Goal: Task Accomplishment & Management: Use online tool/utility

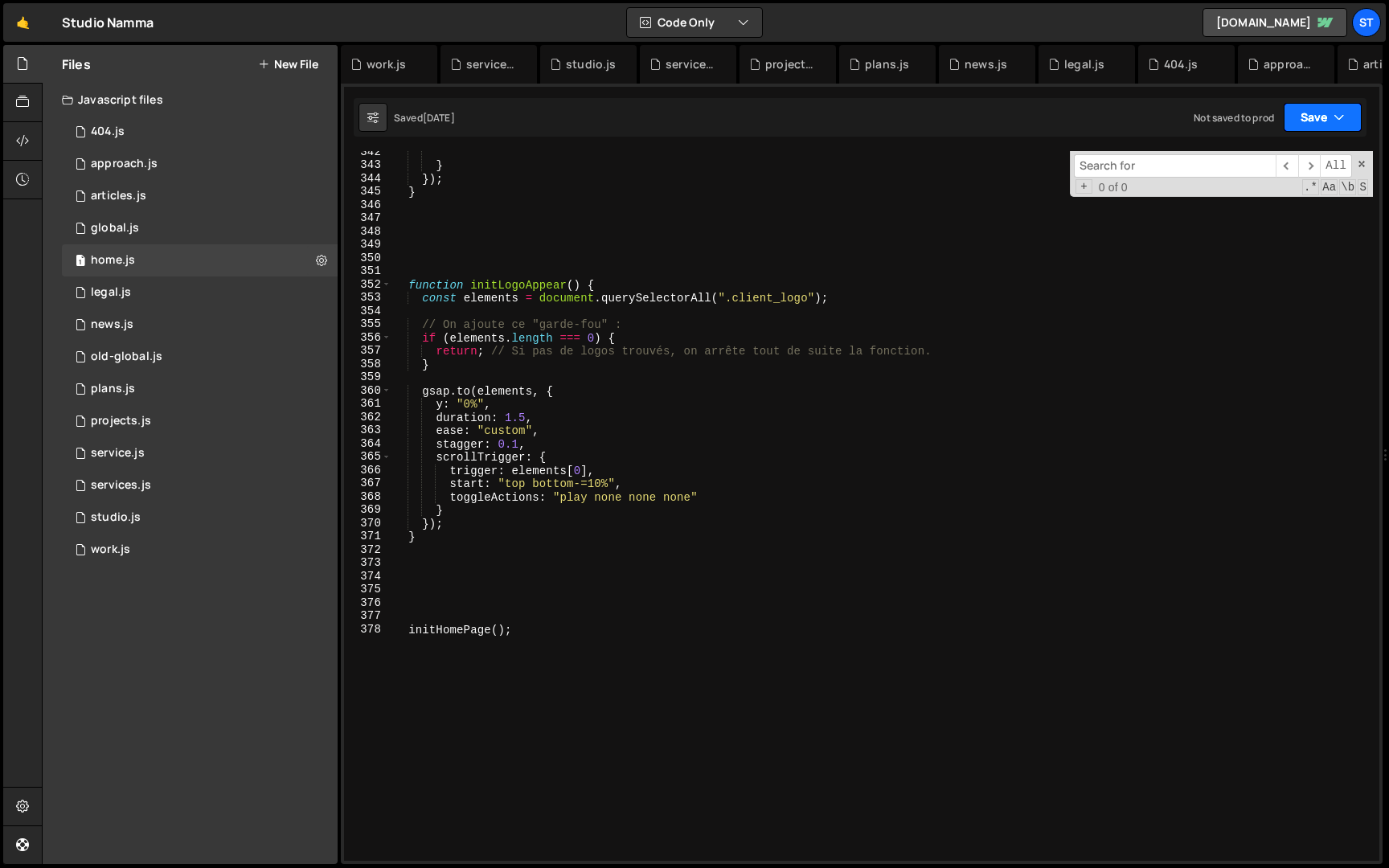
click at [1334, 113] on icon "button" at bounding box center [1339, 117] width 11 height 16
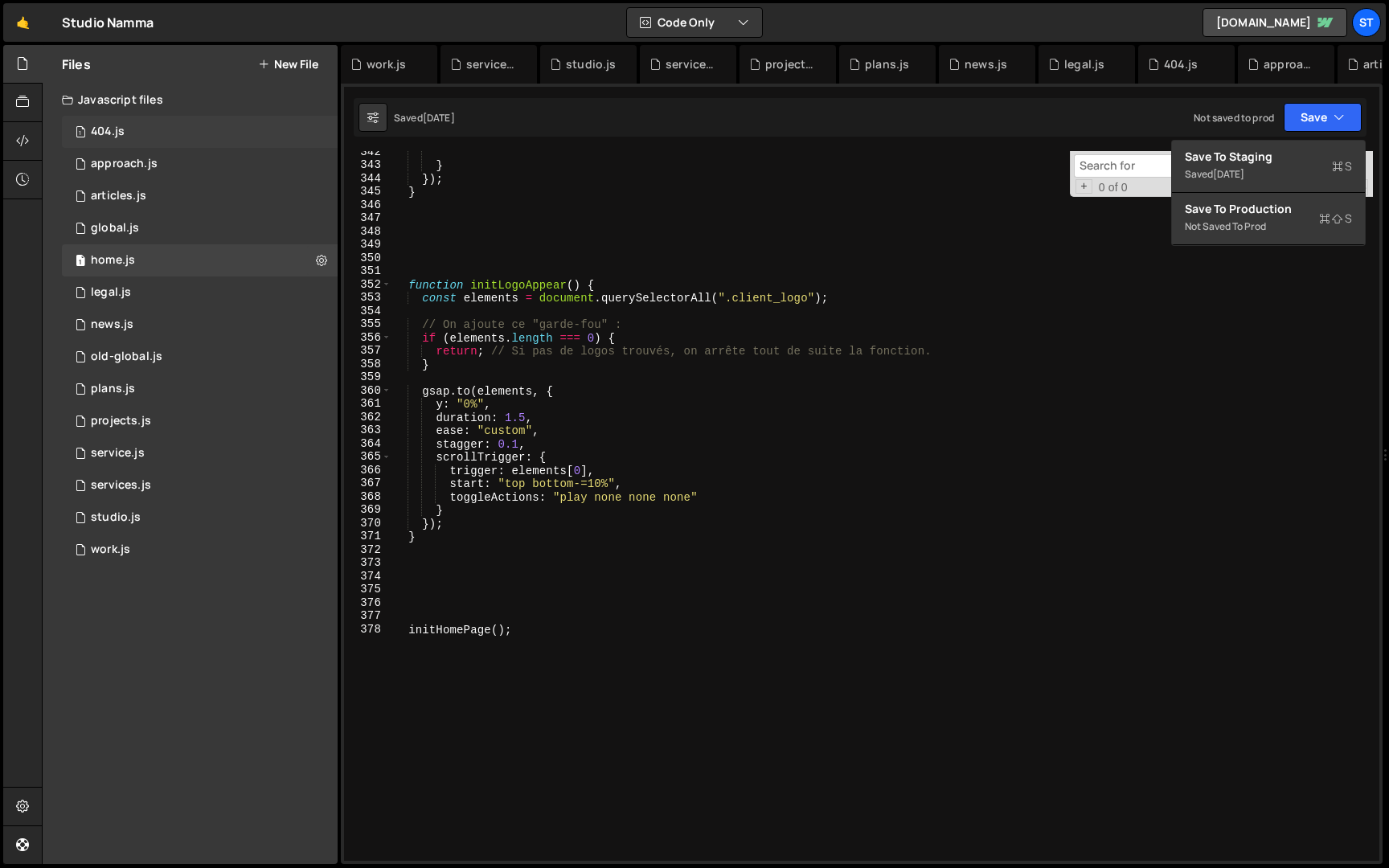
click at [311, 146] on div "1 404.js 0" at bounding box center [199, 132] width 276 height 32
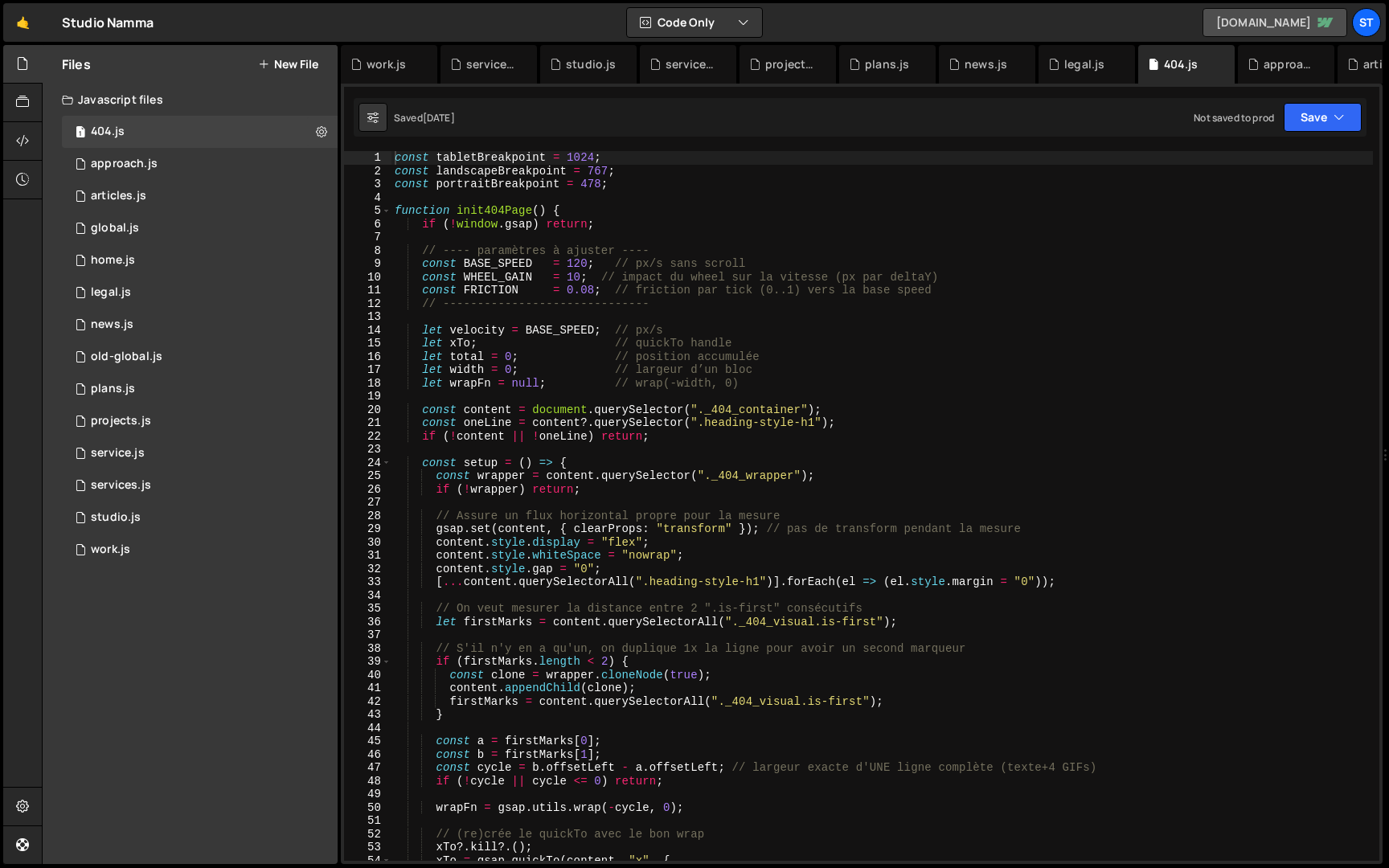
click at [1307, 24] on link "[DOMAIN_NAME]" at bounding box center [1275, 22] width 145 height 29
click at [668, 22] on button "Code Only" at bounding box center [694, 22] width 135 height 29
click at [1326, 113] on button "Save" at bounding box center [1323, 117] width 78 height 29
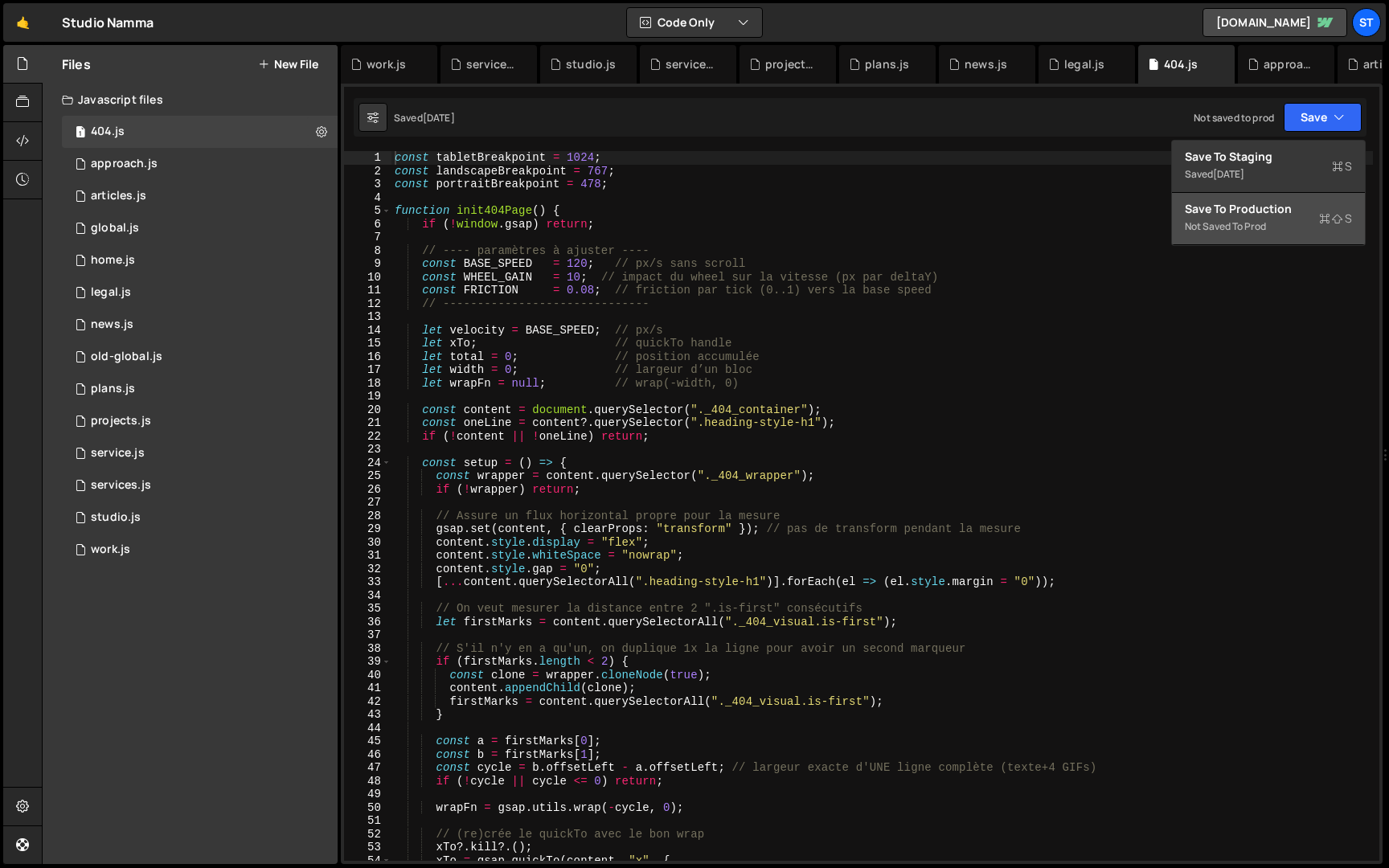
click at [1266, 220] on div "Not saved to prod" at bounding box center [1268, 226] width 167 height 20
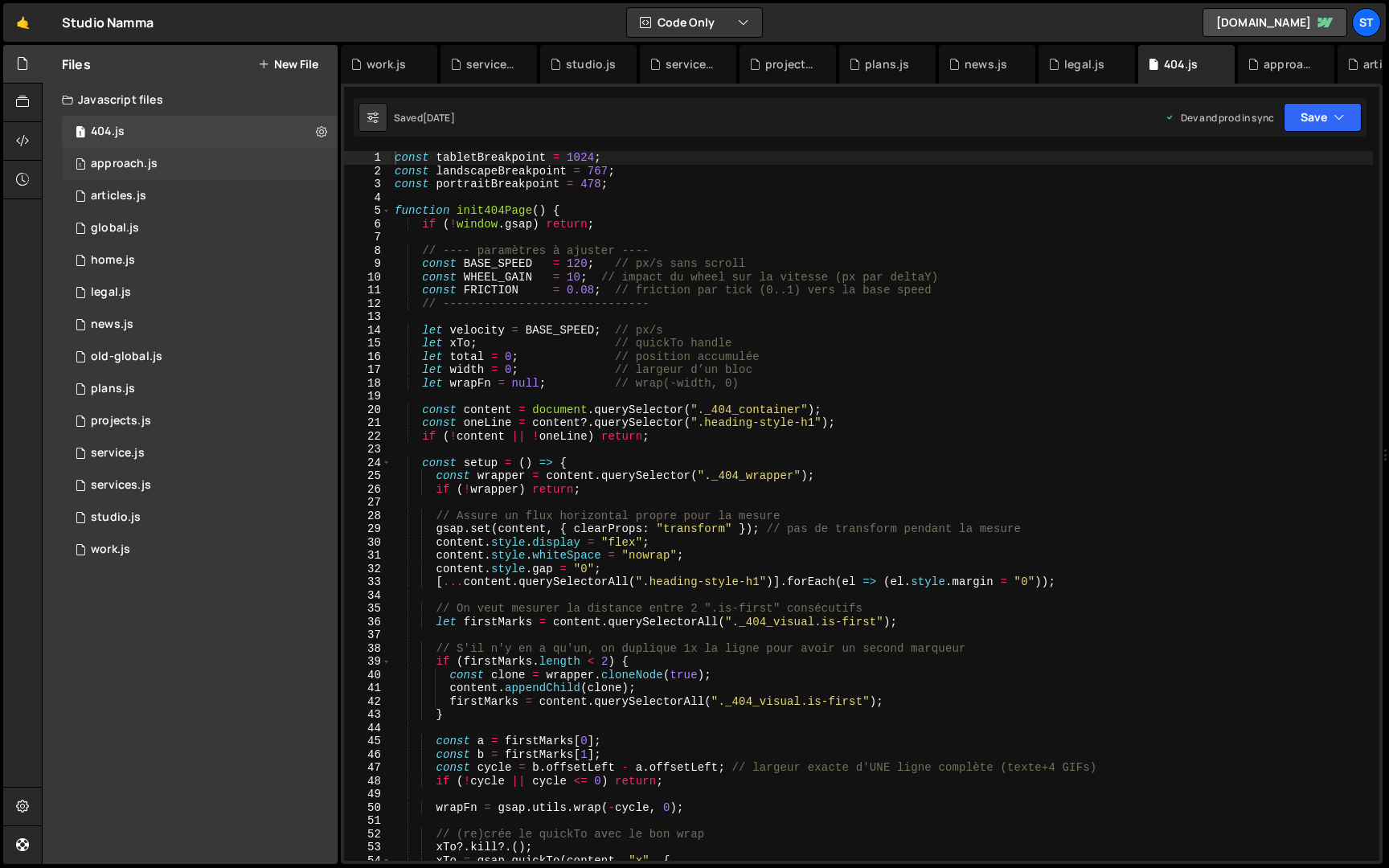
click at [208, 152] on div "1 approach.js 0" at bounding box center [199, 164] width 276 height 32
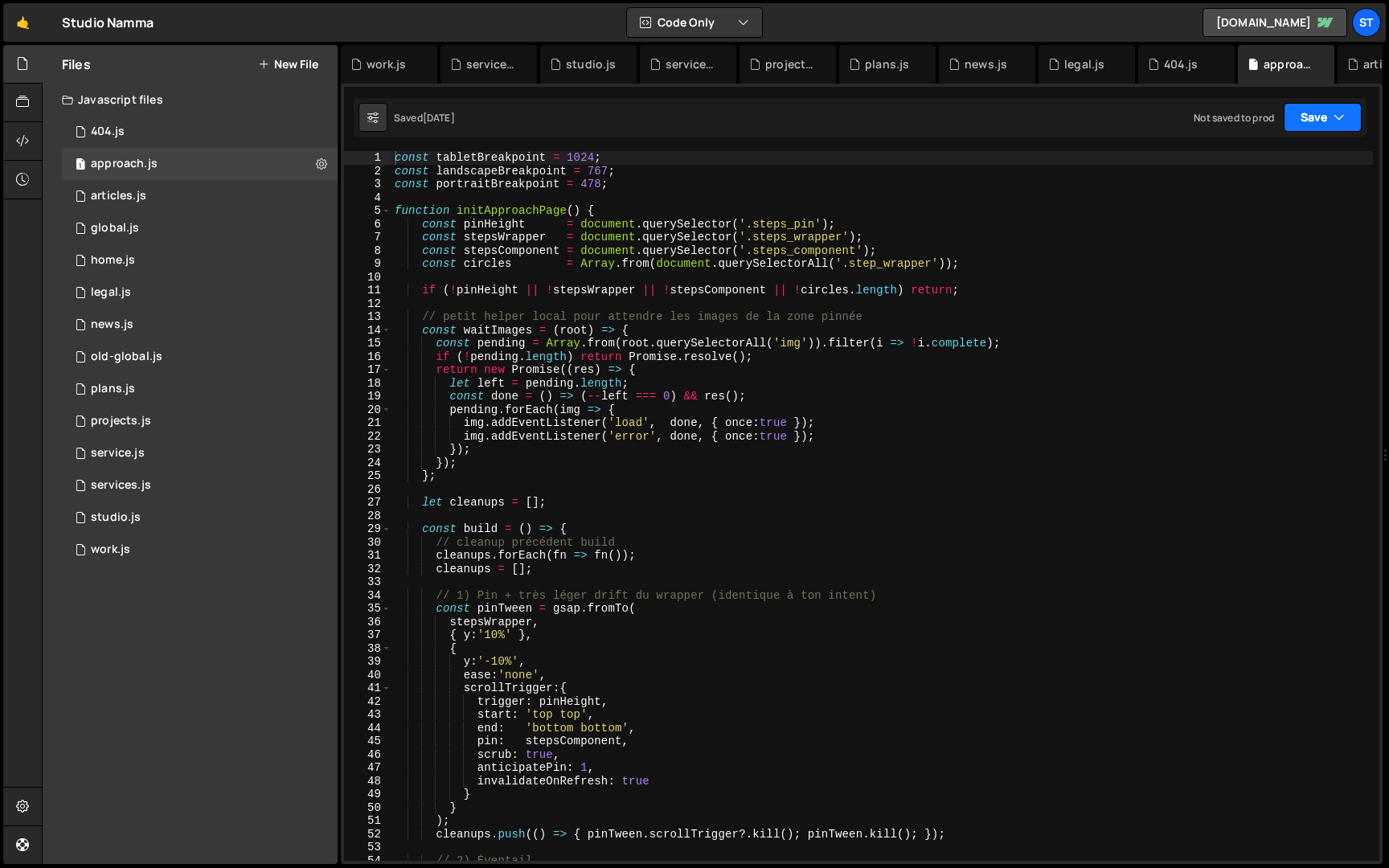
click at [1337, 122] on icon "button" at bounding box center [1339, 117] width 11 height 16
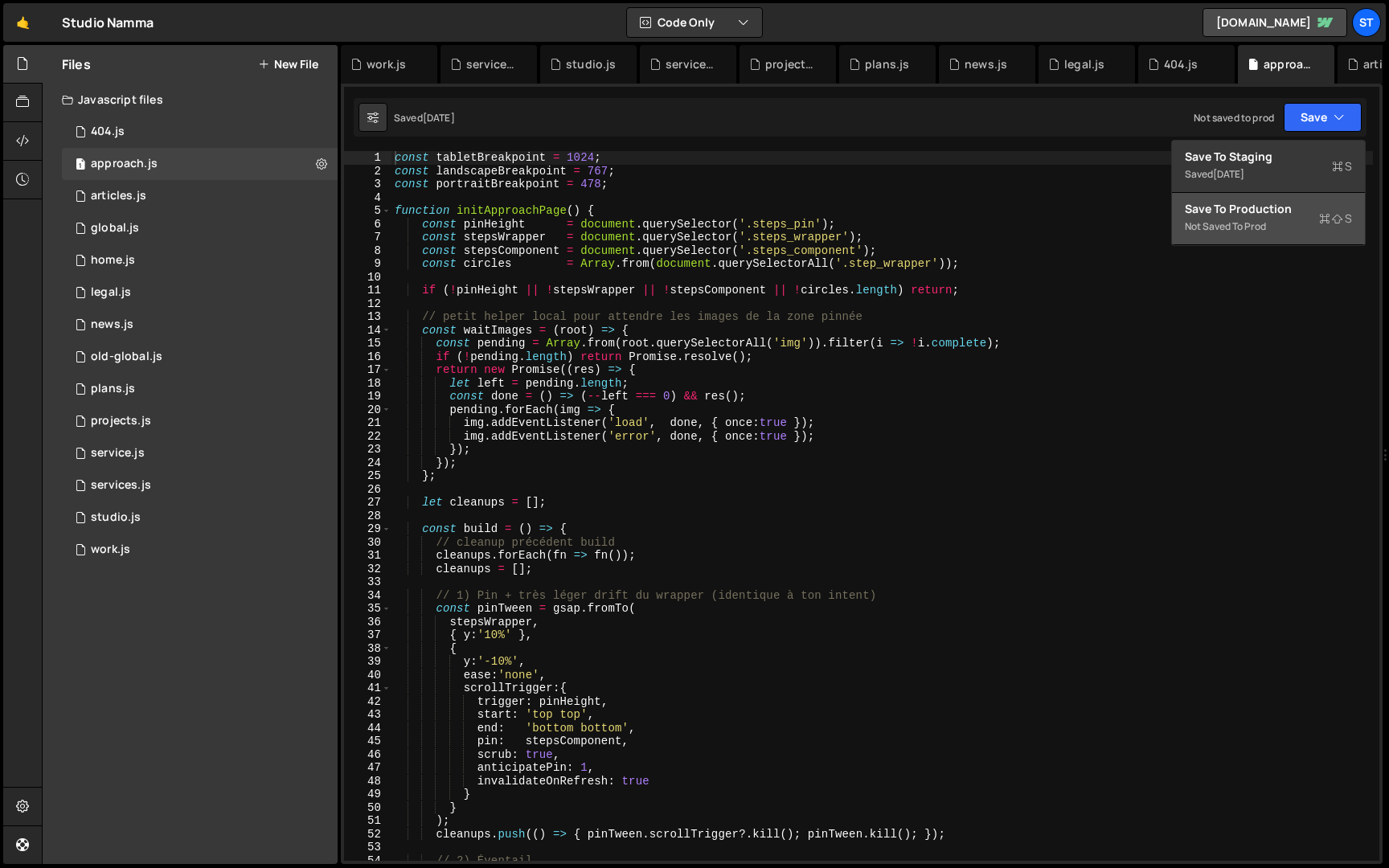
click at [1290, 214] on div "Save to Production S" at bounding box center [1268, 209] width 167 height 16
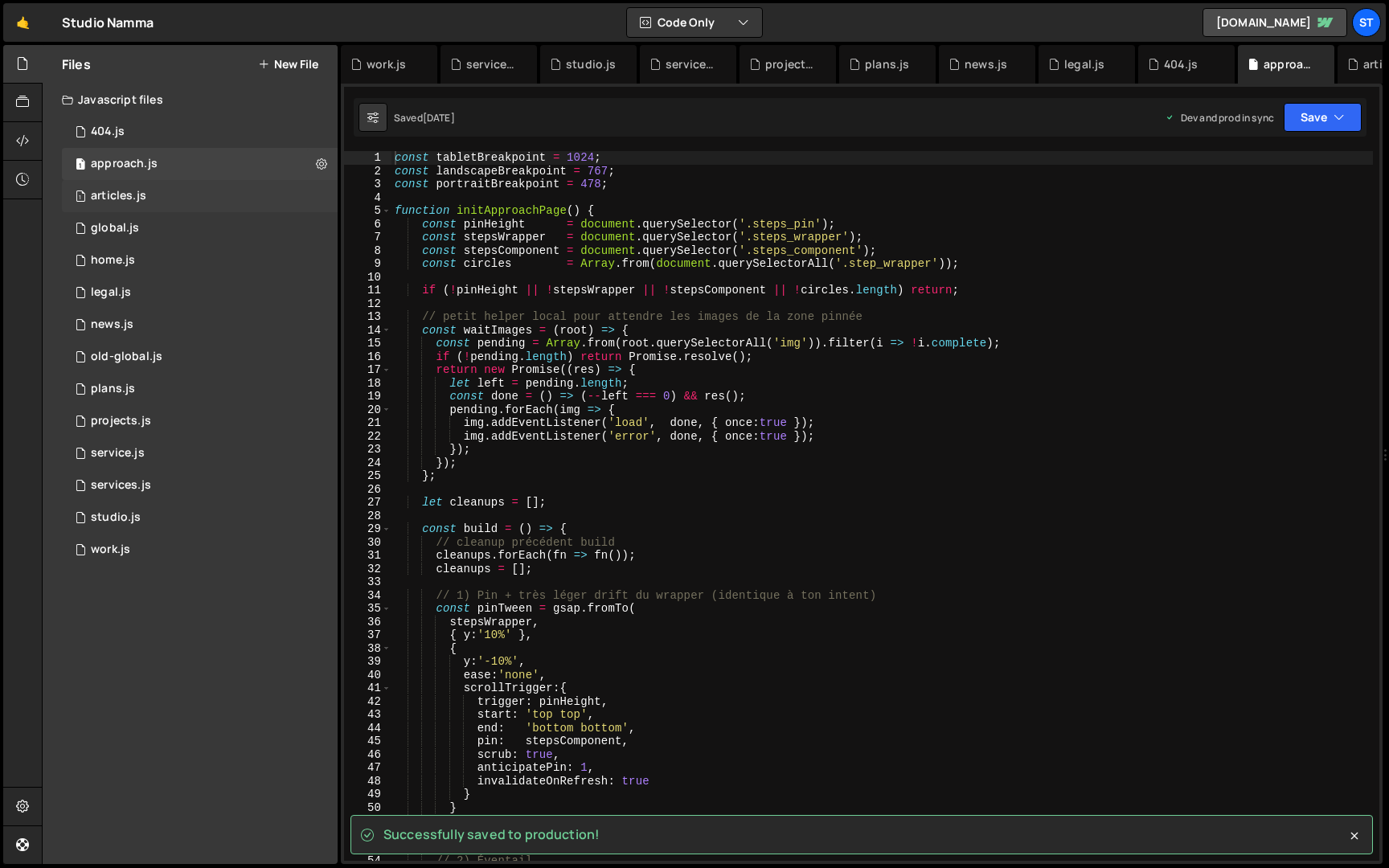
click at [270, 200] on div "1 articles.js 0" at bounding box center [199, 196] width 276 height 32
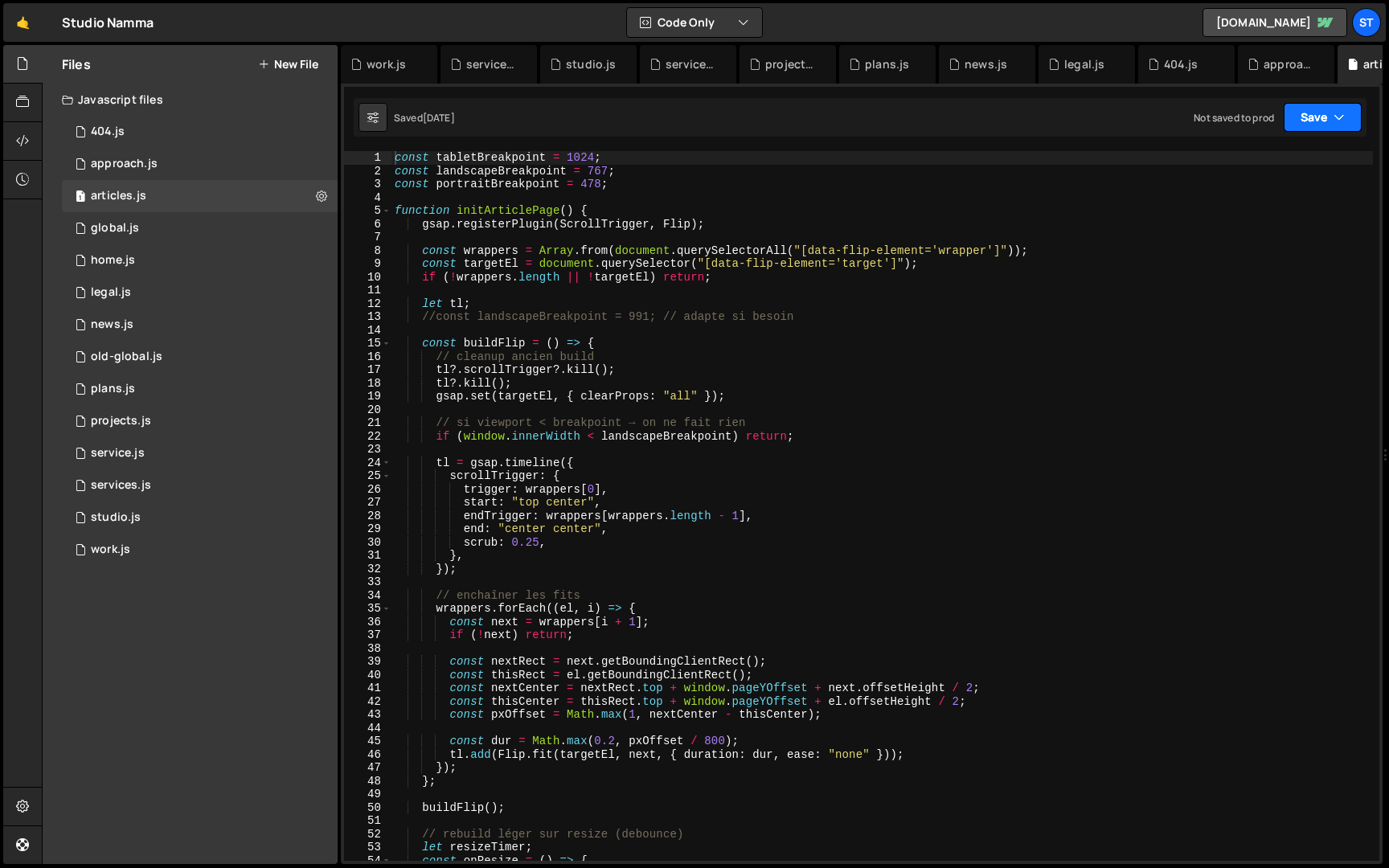
click at [1327, 119] on button "Save" at bounding box center [1323, 117] width 78 height 29
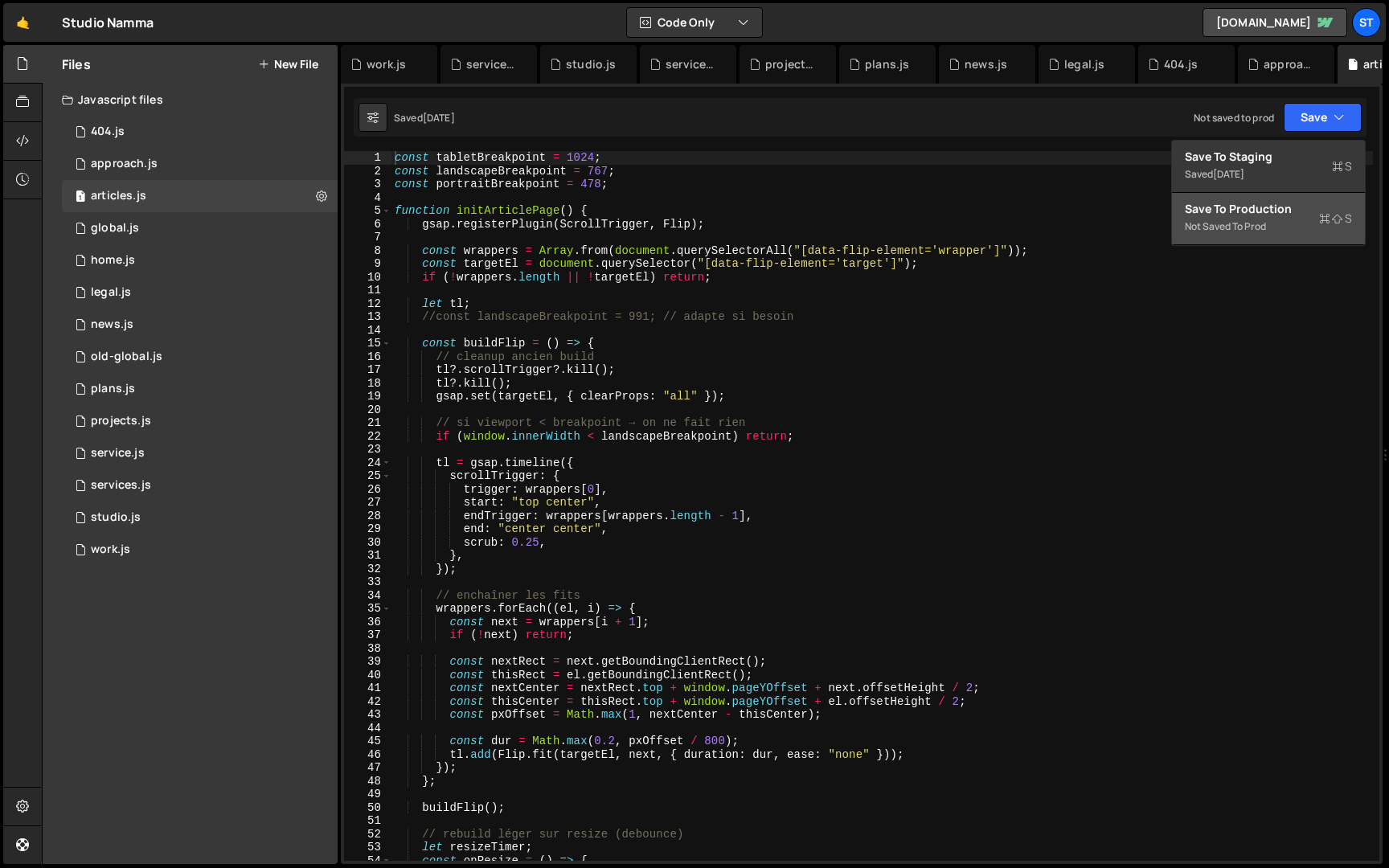
click at [1286, 213] on div "Save to Production S" at bounding box center [1268, 209] width 167 height 16
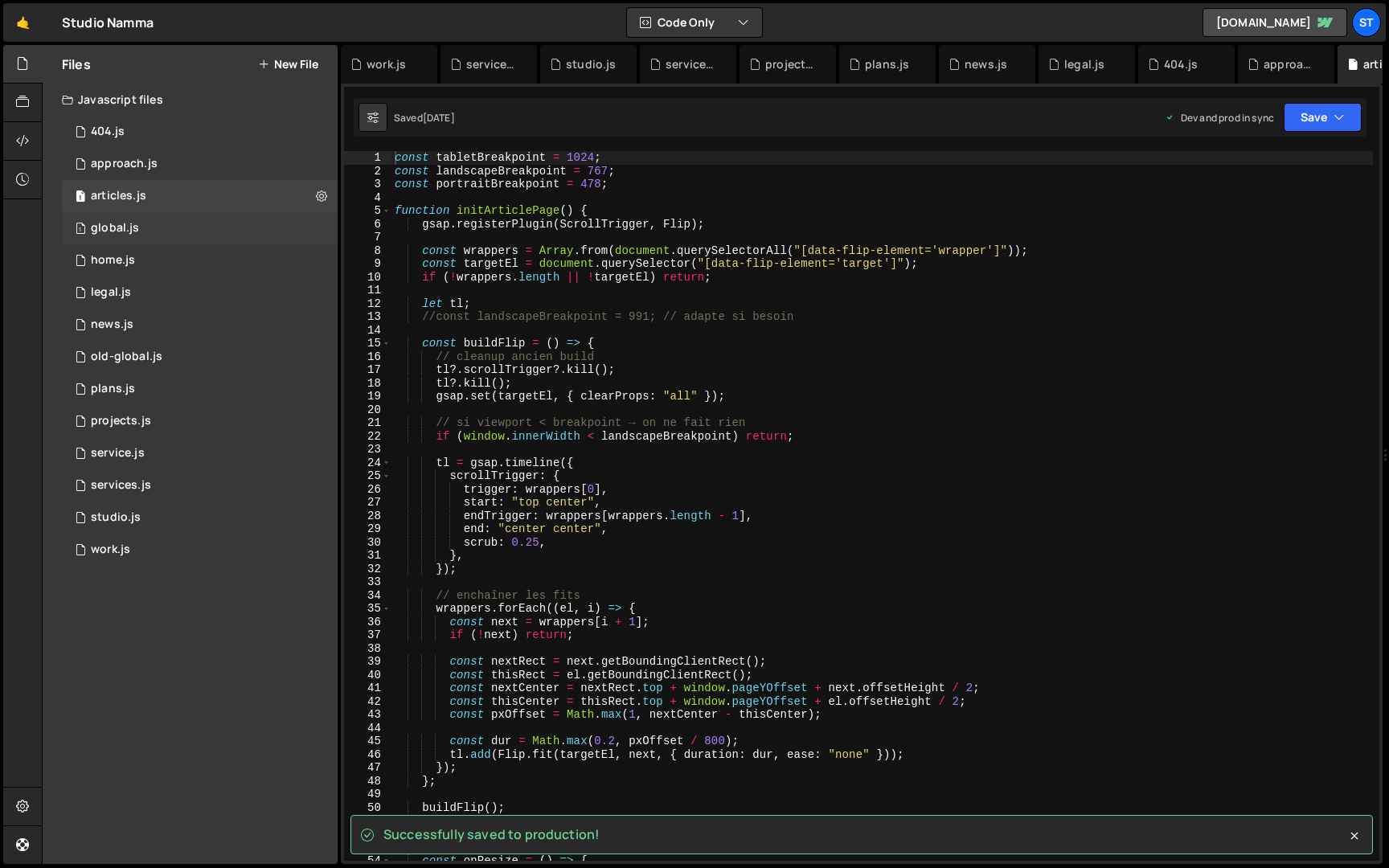
click at [219, 223] on div "1 global.js 0" at bounding box center [199, 228] width 276 height 32
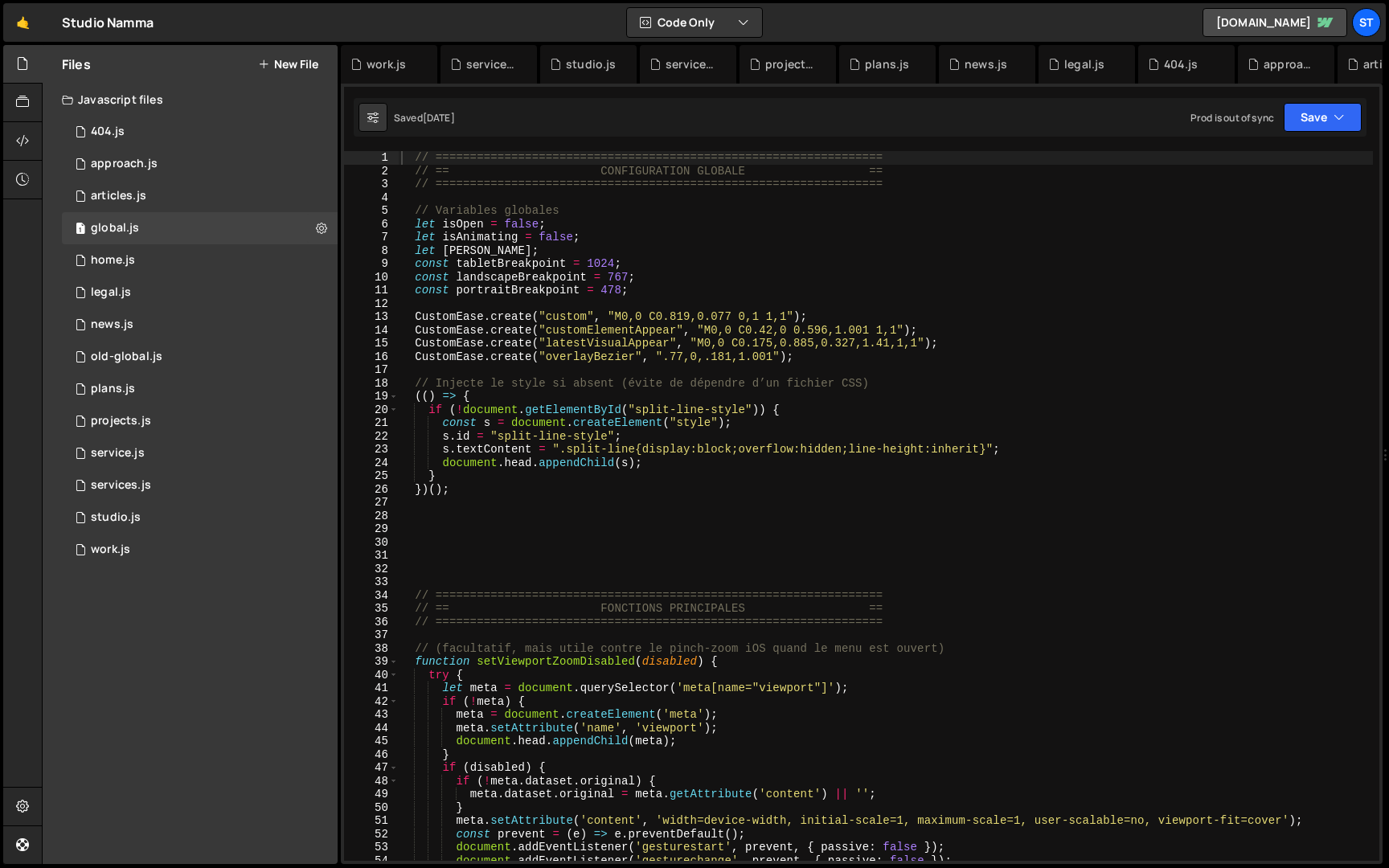
scroll to position [711, 0]
click at [1345, 120] on button "Save" at bounding box center [1323, 117] width 78 height 29
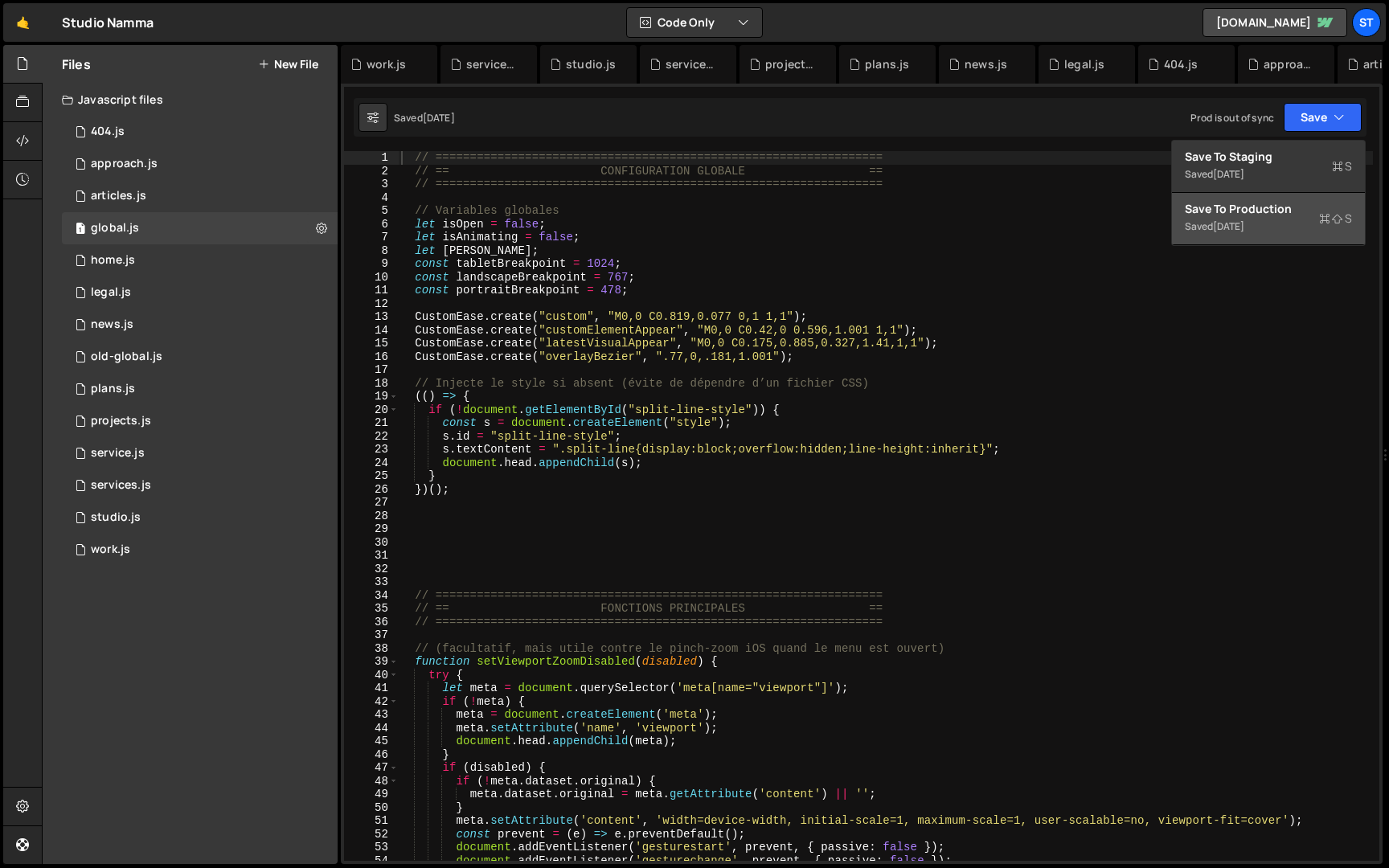
click at [1266, 214] on div "Save to Production S" at bounding box center [1268, 209] width 167 height 16
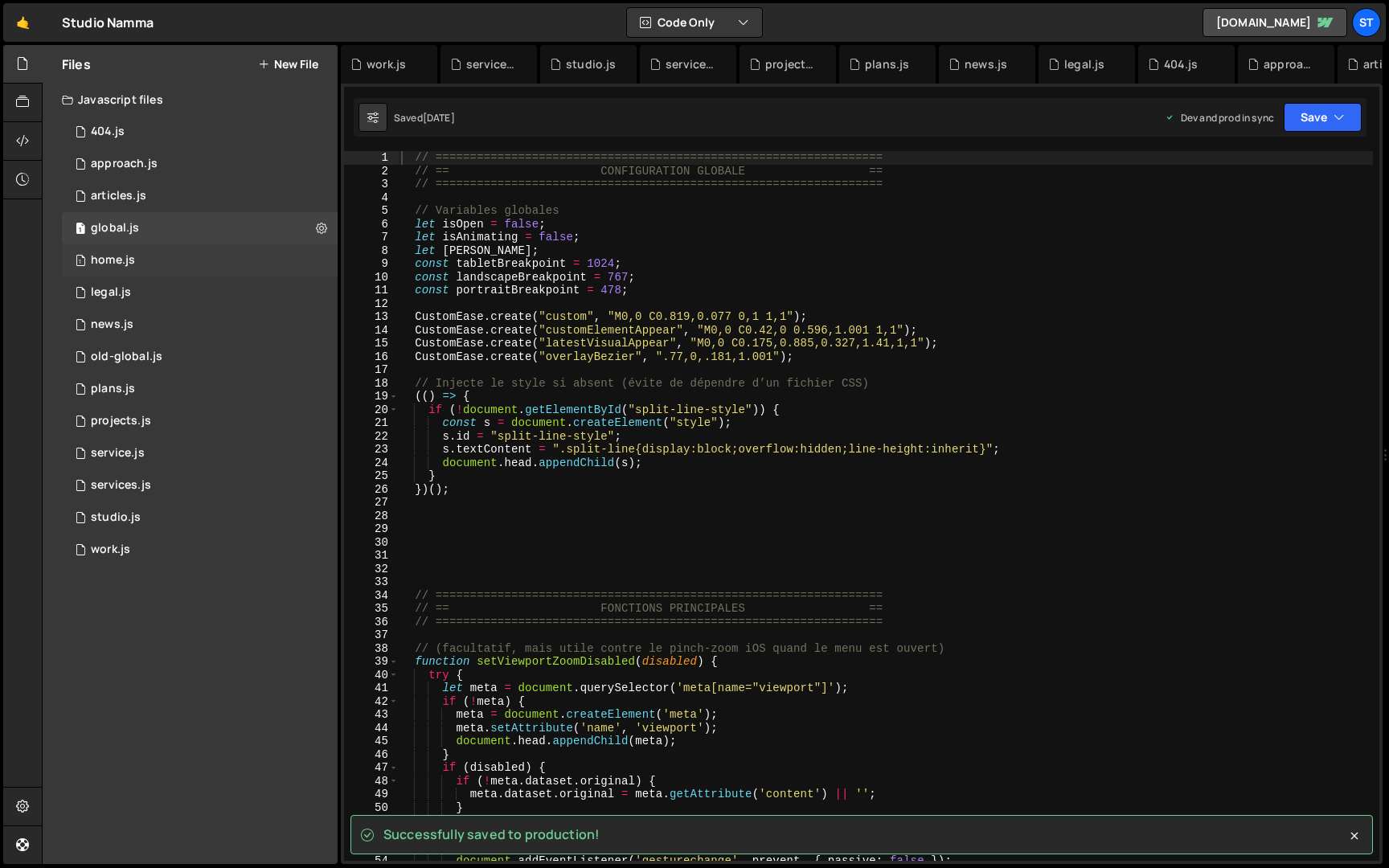
click at [224, 266] on div "1 home.js 0" at bounding box center [199, 260] width 276 height 32
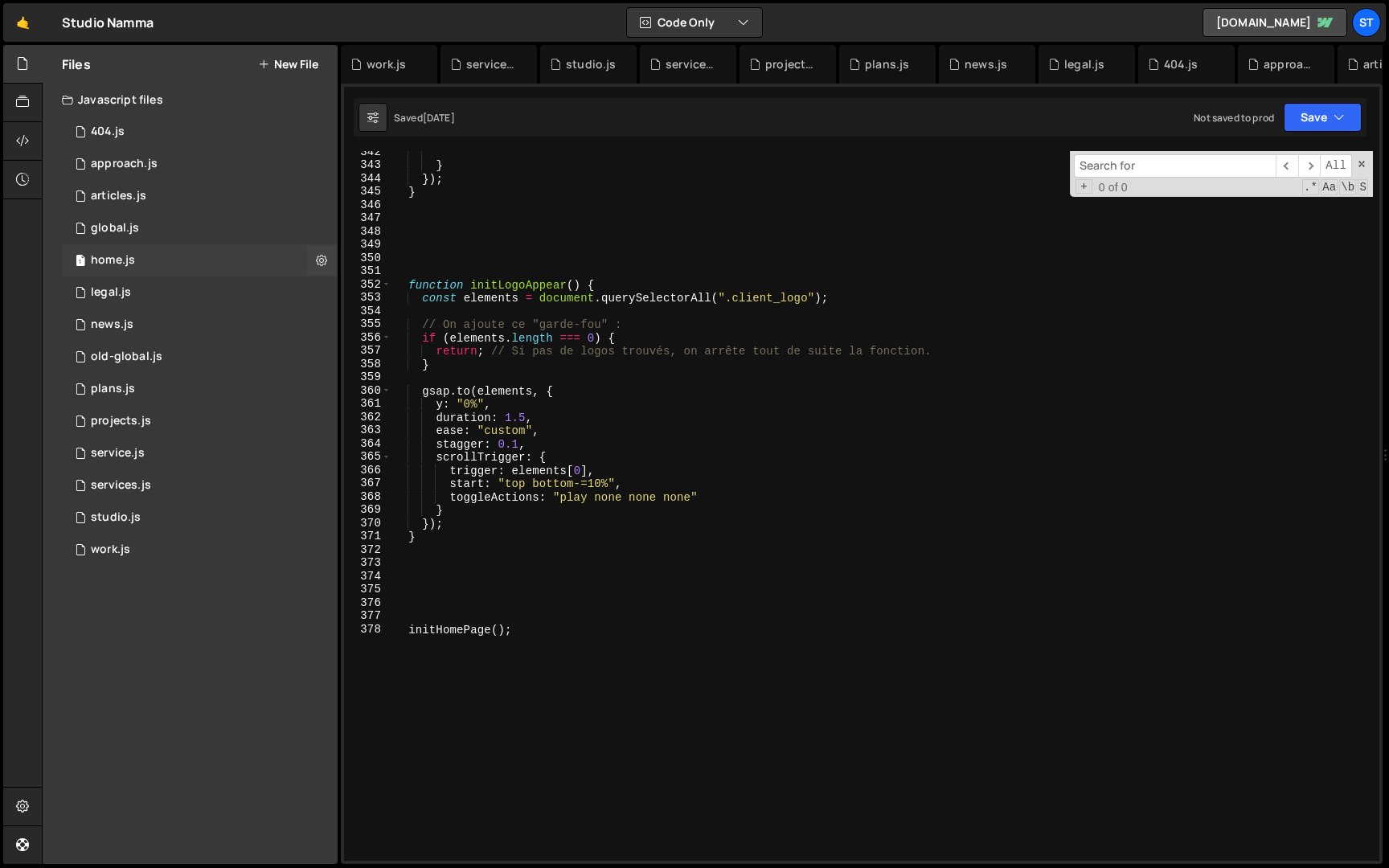
scroll to position [0, 0]
click at [1333, 104] on button "Save" at bounding box center [1323, 117] width 78 height 29
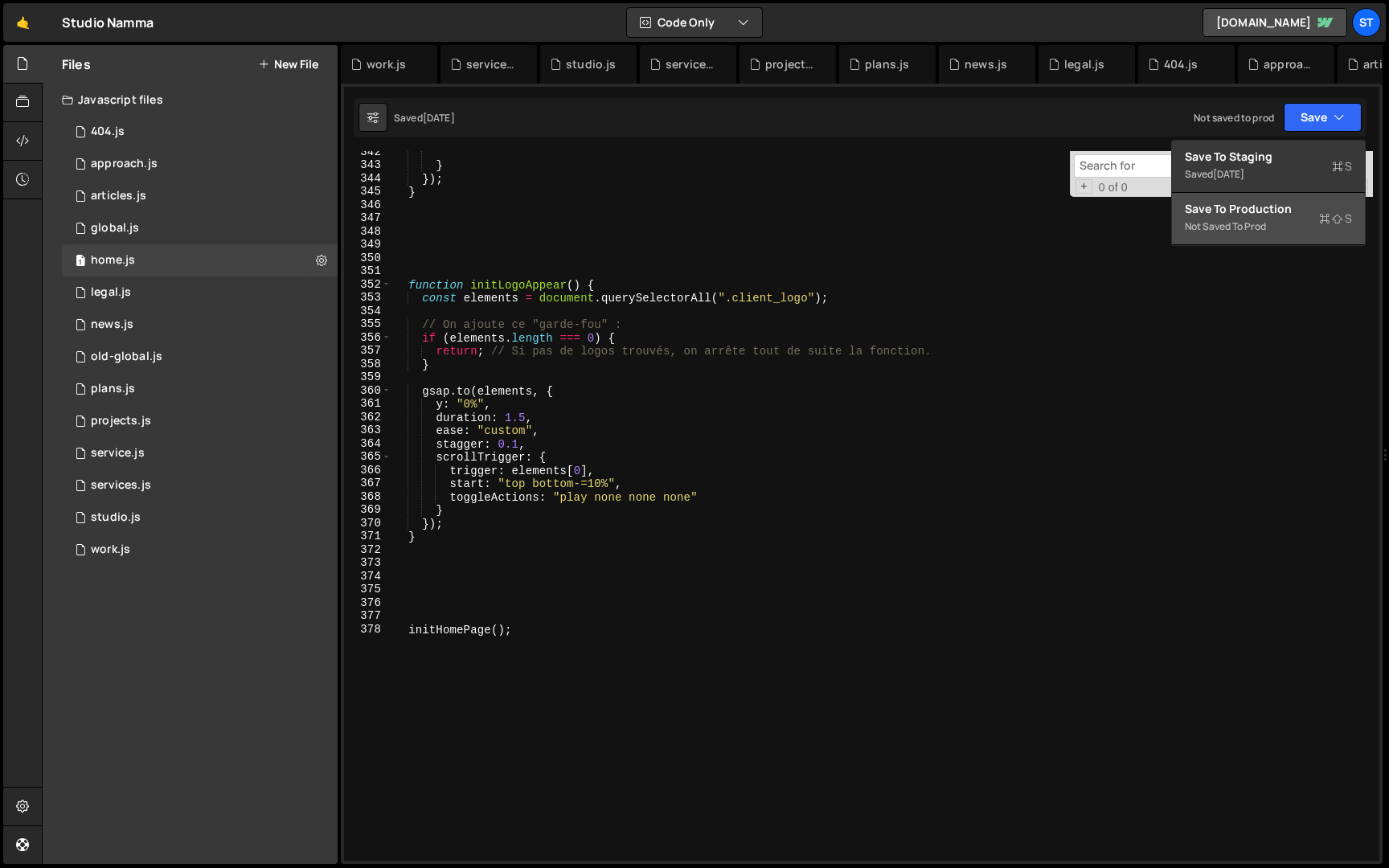
click at [1245, 215] on div "Save to Production S" at bounding box center [1268, 209] width 167 height 16
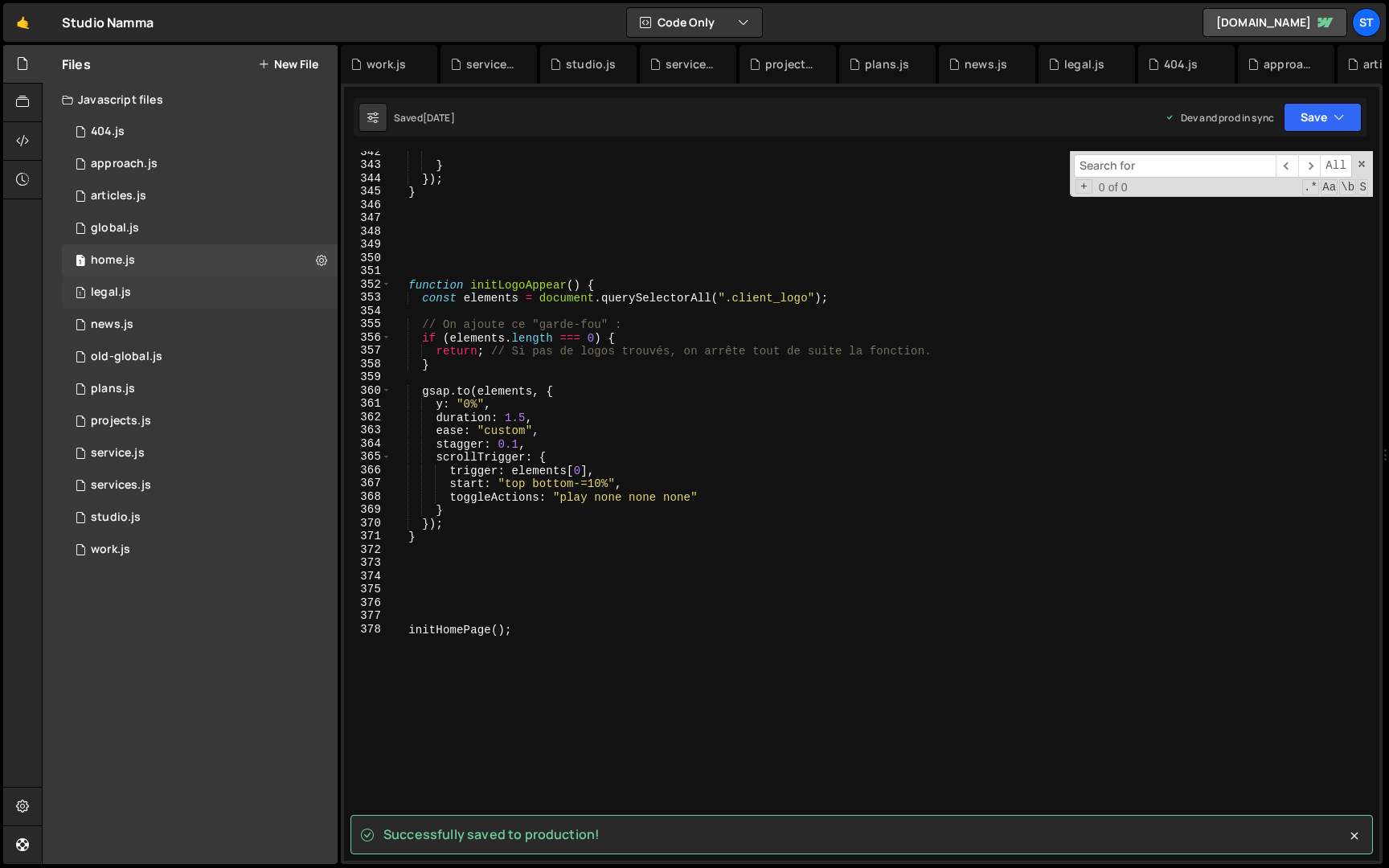
click at [197, 292] on div "1 legal.js 0" at bounding box center [199, 293] width 276 height 32
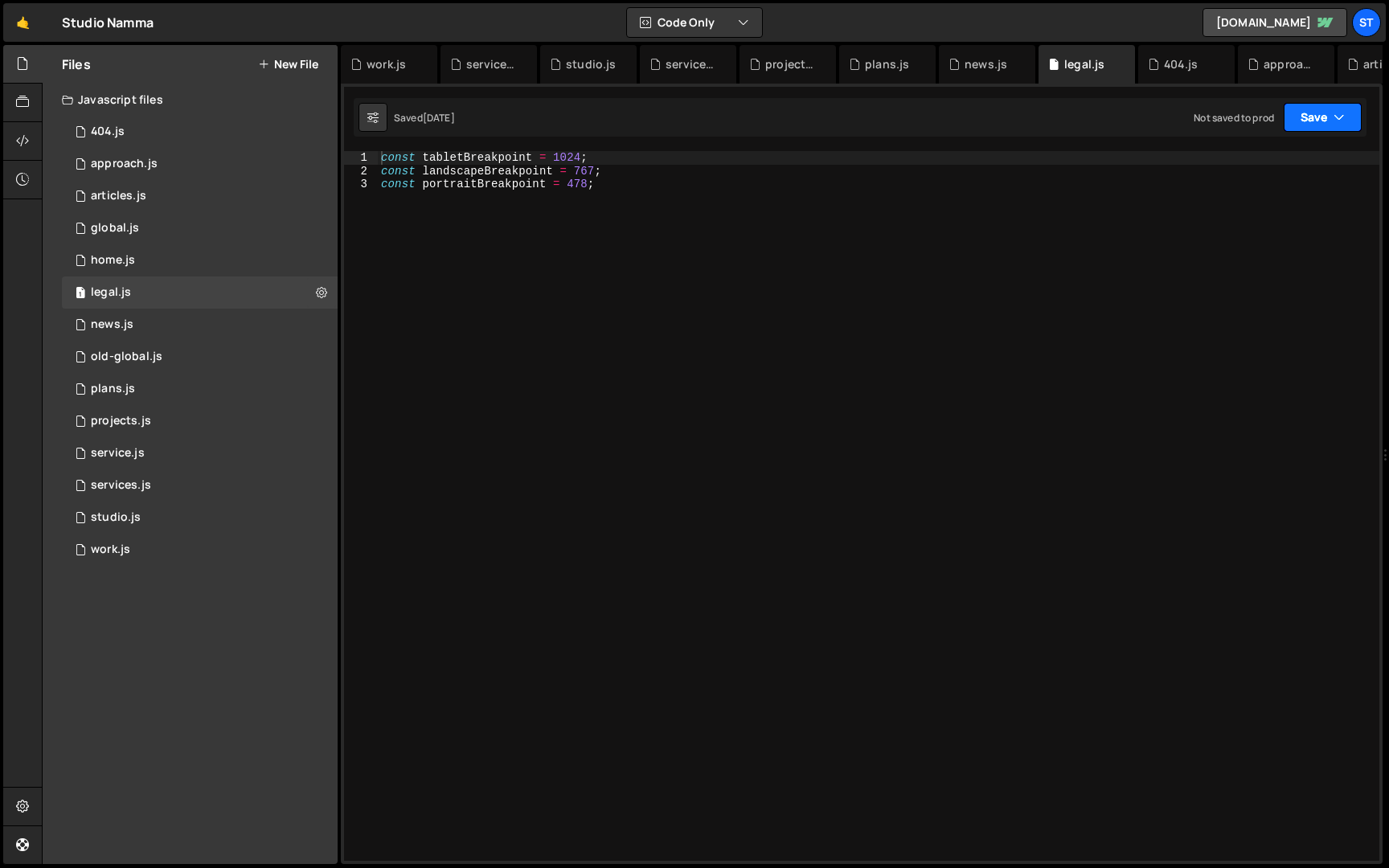
click at [1315, 103] on button "Save" at bounding box center [1323, 117] width 78 height 29
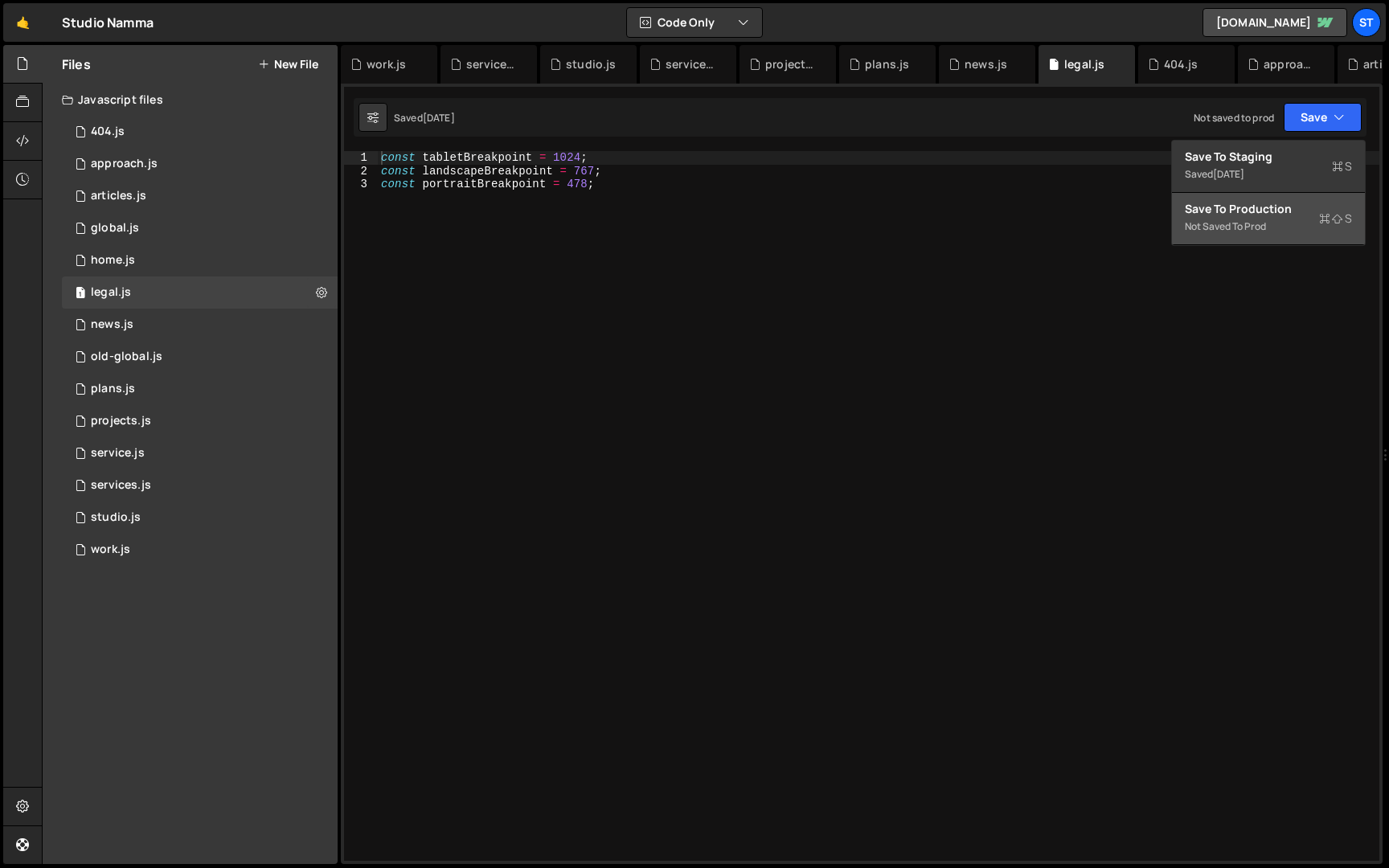
click at [1240, 214] on div "Save to Production S" at bounding box center [1268, 209] width 167 height 16
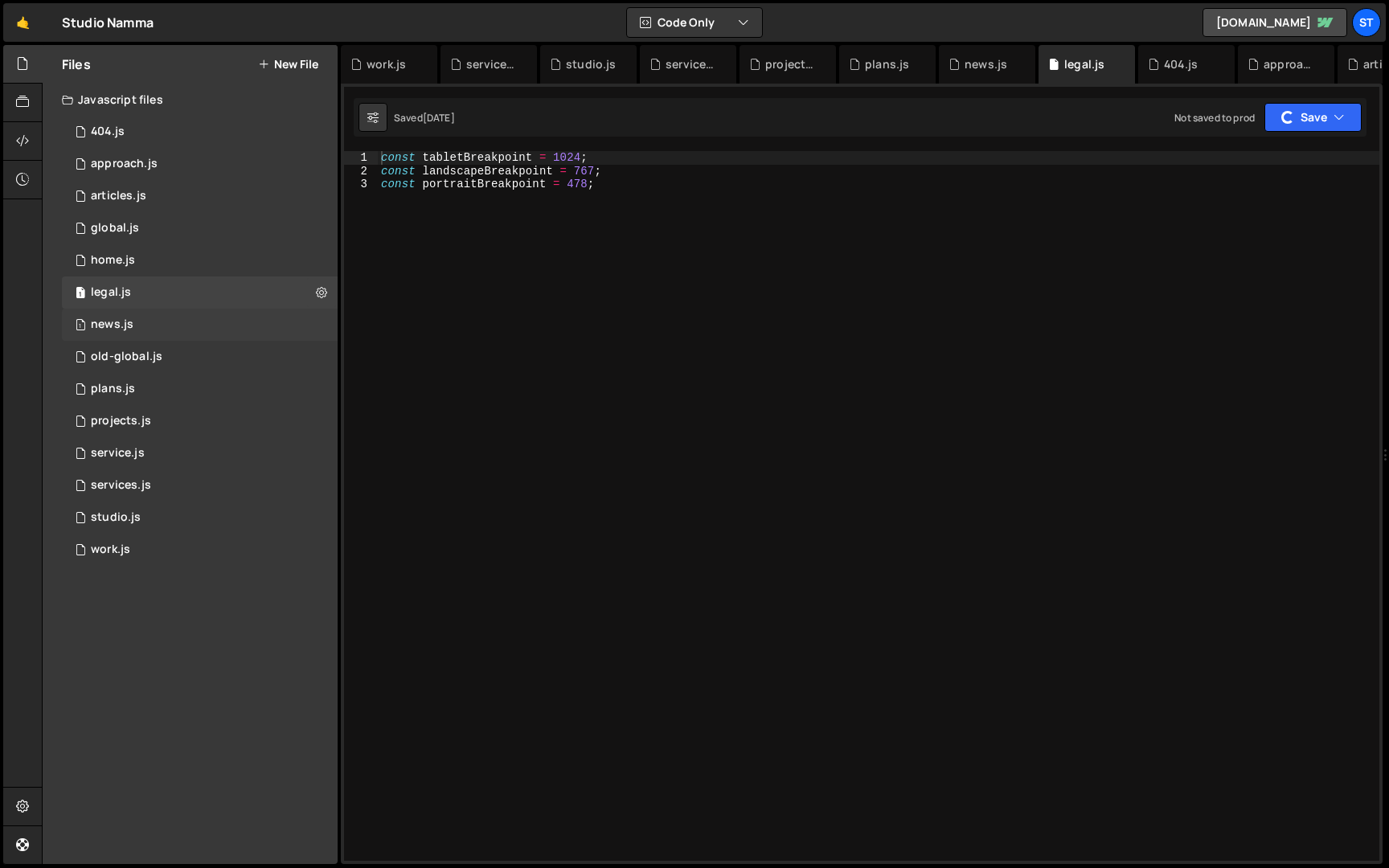
click at [219, 333] on div "1 news.js 0" at bounding box center [199, 325] width 276 height 32
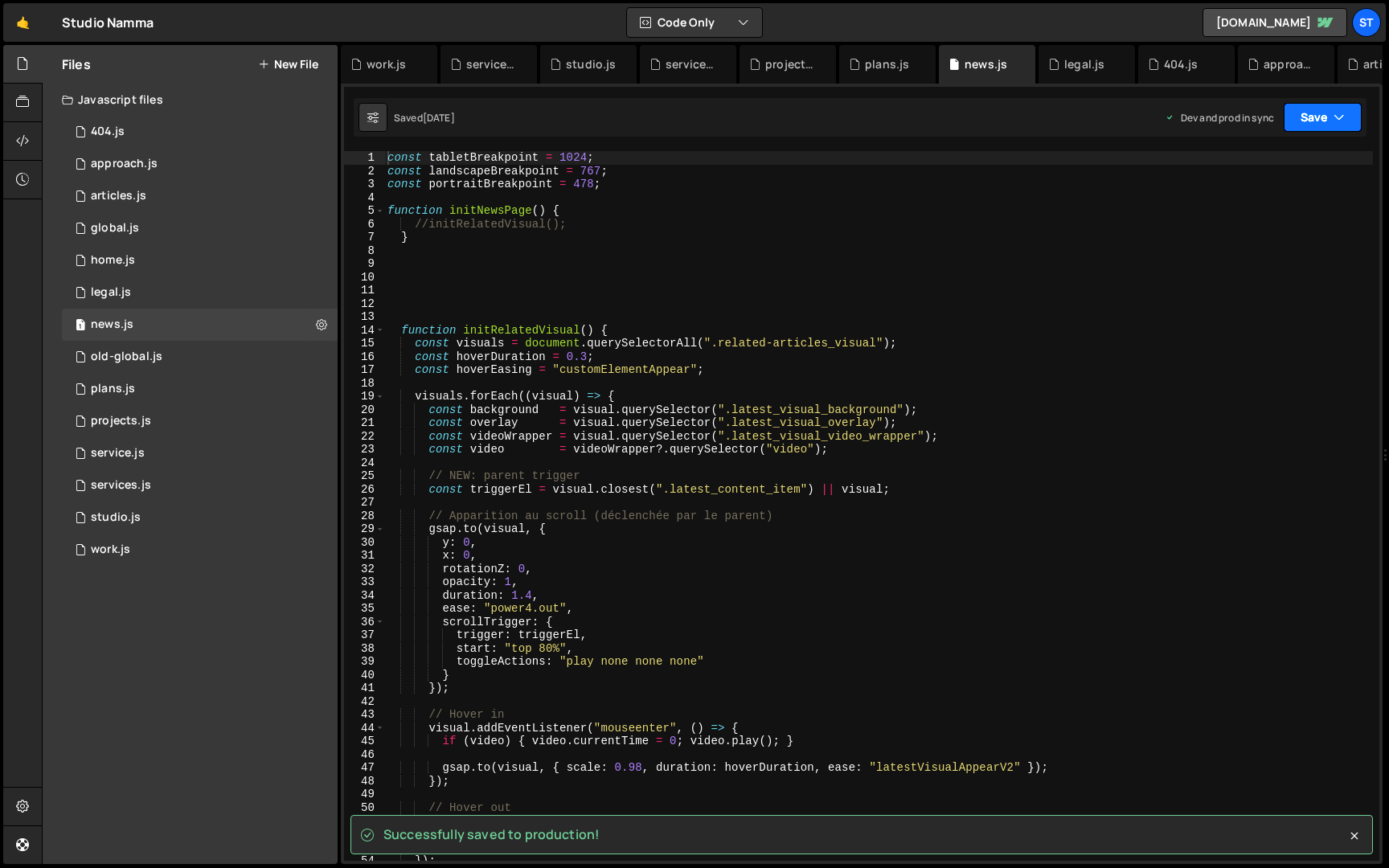
click at [1341, 115] on icon "button" at bounding box center [1339, 117] width 11 height 16
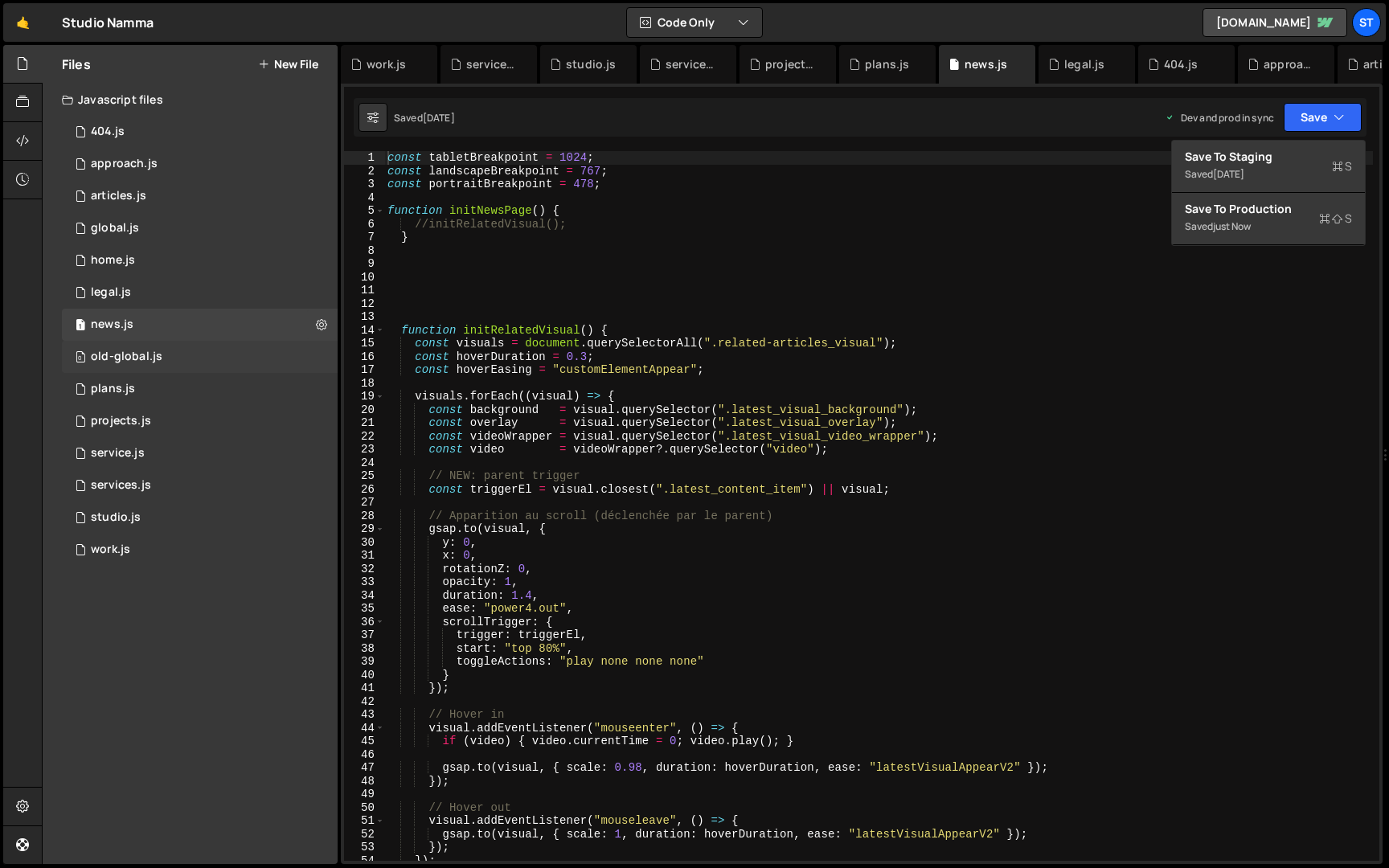
click at [271, 356] on div "0 old-global.js 0" at bounding box center [199, 356] width 276 height 32
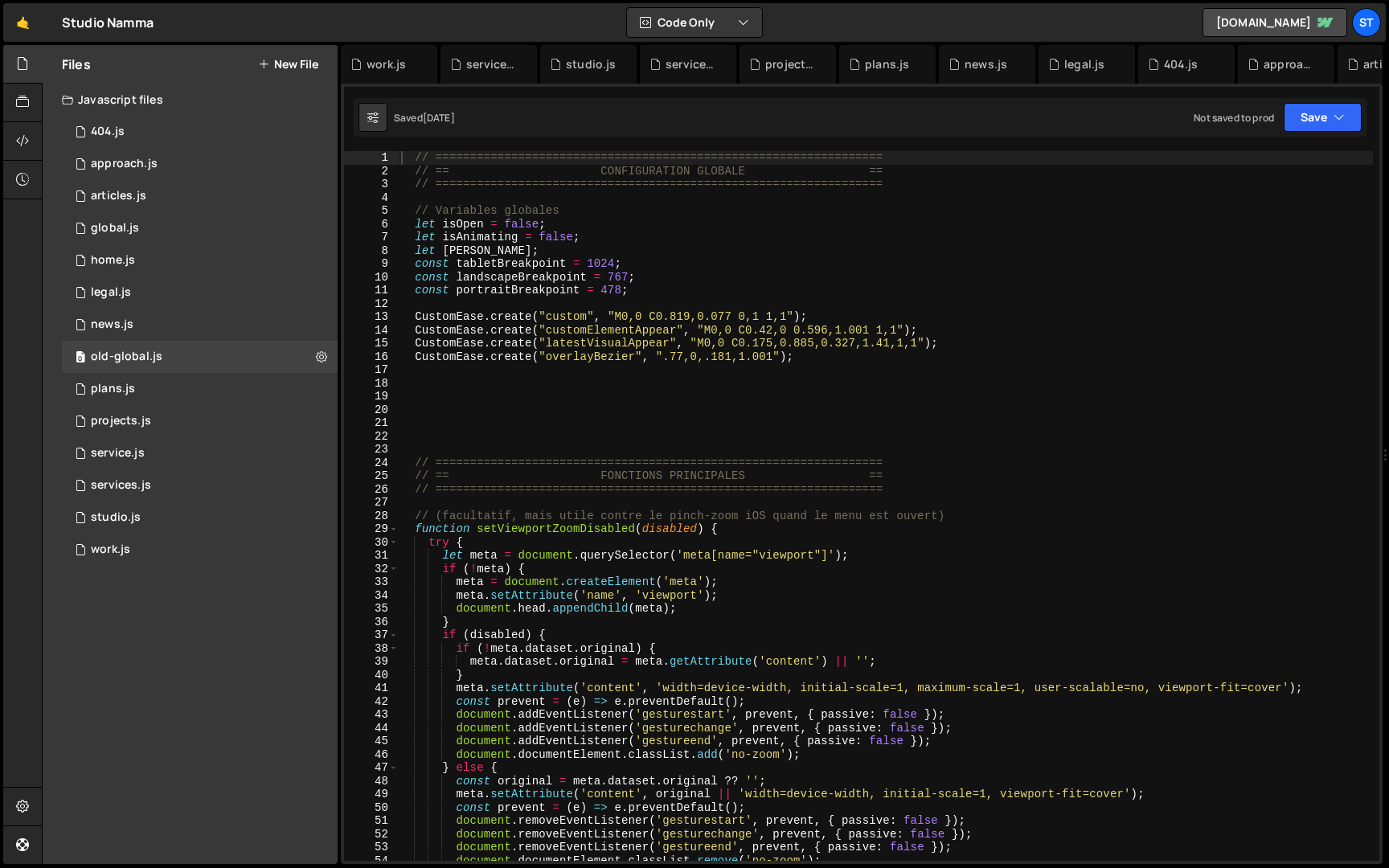
click at [1317, 100] on div "Saved [DATE] Not saved to prod Upgrade to Edit Save Save to Staging S Saved [DA…" at bounding box center [860, 117] width 1013 height 38
click at [1316, 109] on button "Save" at bounding box center [1323, 117] width 78 height 29
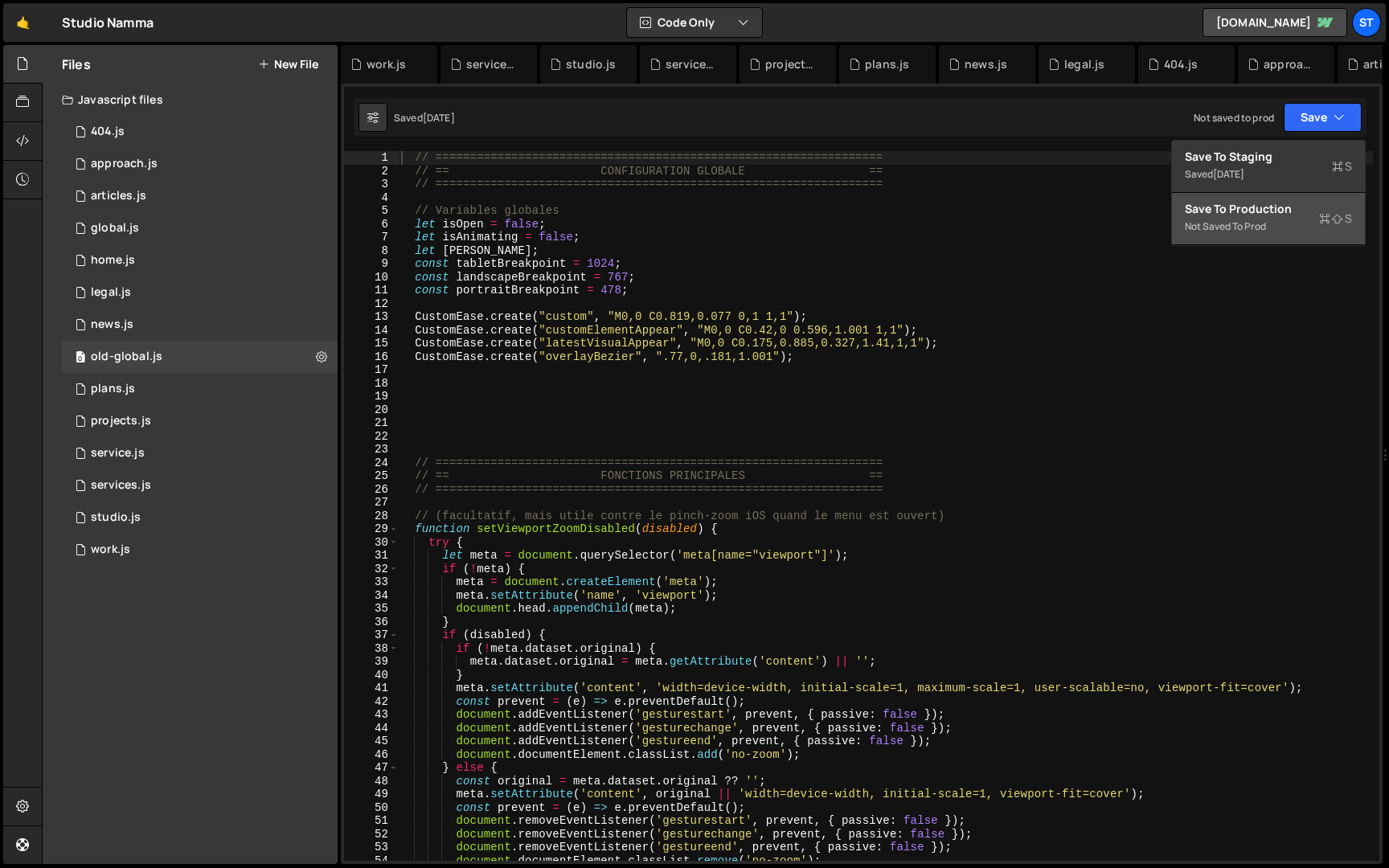
click at [1267, 224] on div "Not saved to prod" at bounding box center [1268, 226] width 167 height 20
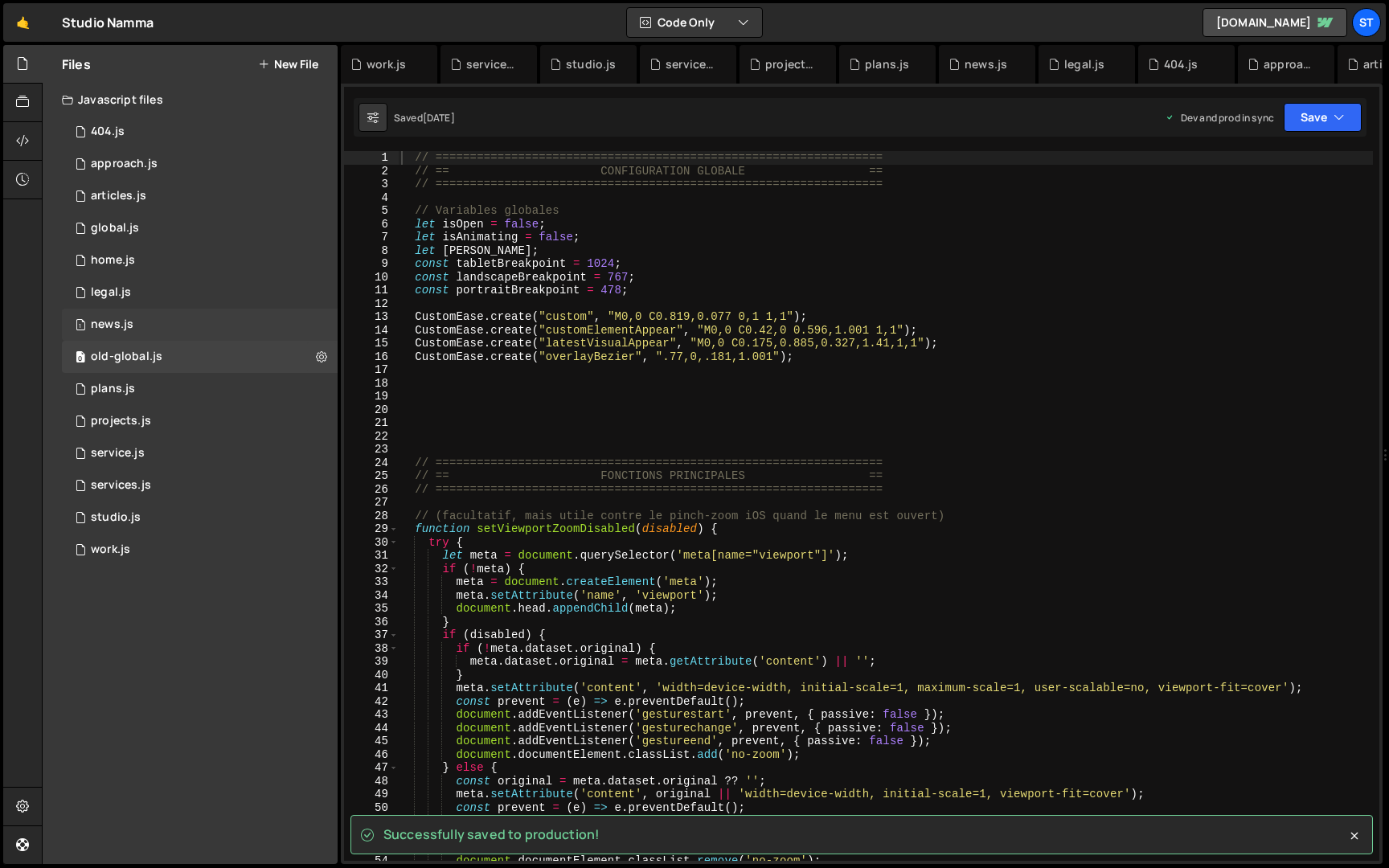
click at [239, 322] on div "1 news.js 0" at bounding box center [199, 325] width 276 height 32
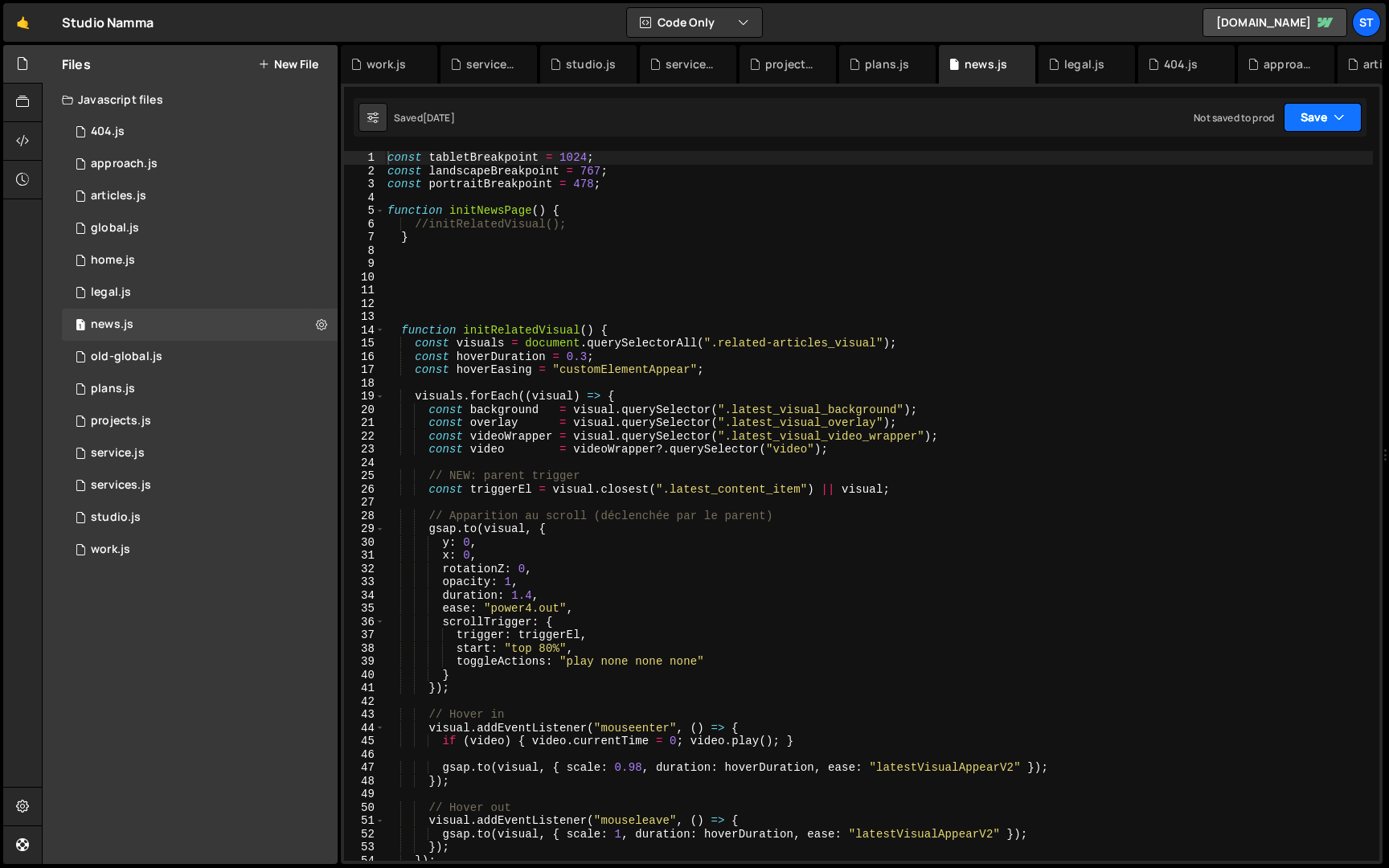
click at [1336, 125] on button "Save" at bounding box center [1323, 117] width 78 height 29
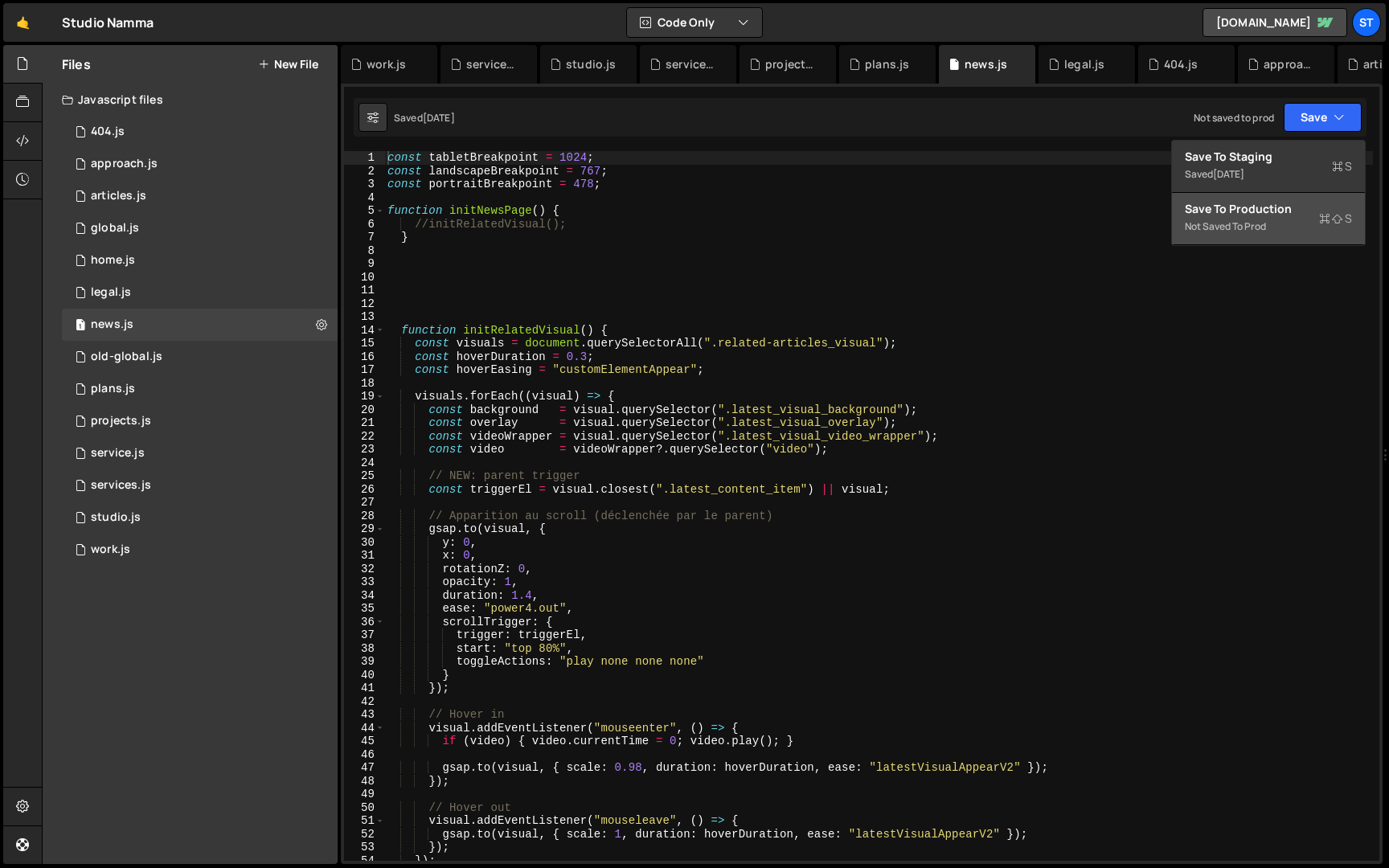
click at [1270, 227] on div "Not saved to prod" at bounding box center [1268, 226] width 167 height 20
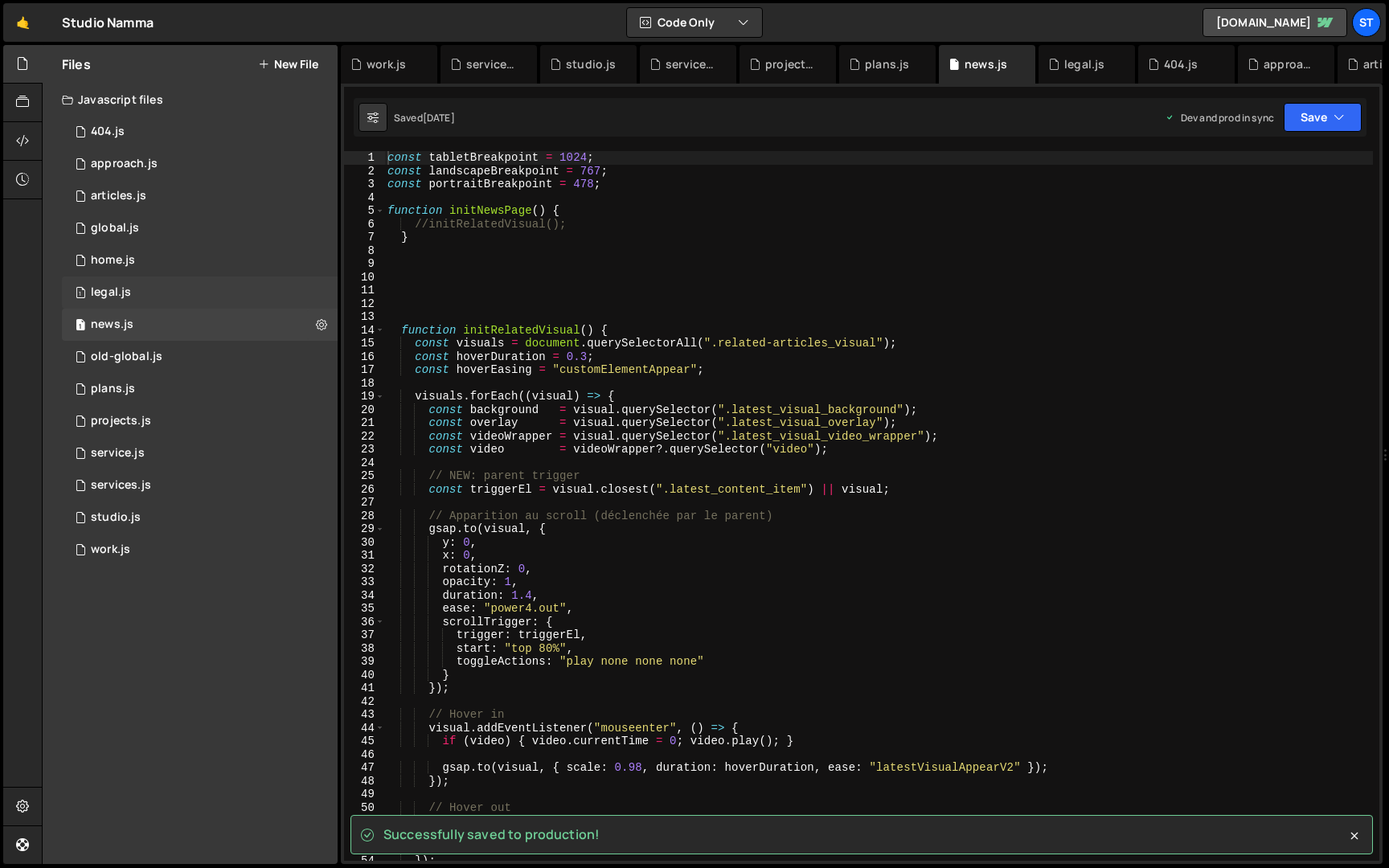
click at [188, 295] on div "1 legal.js 0" at bounding box center [199, 293] width 276 height 32
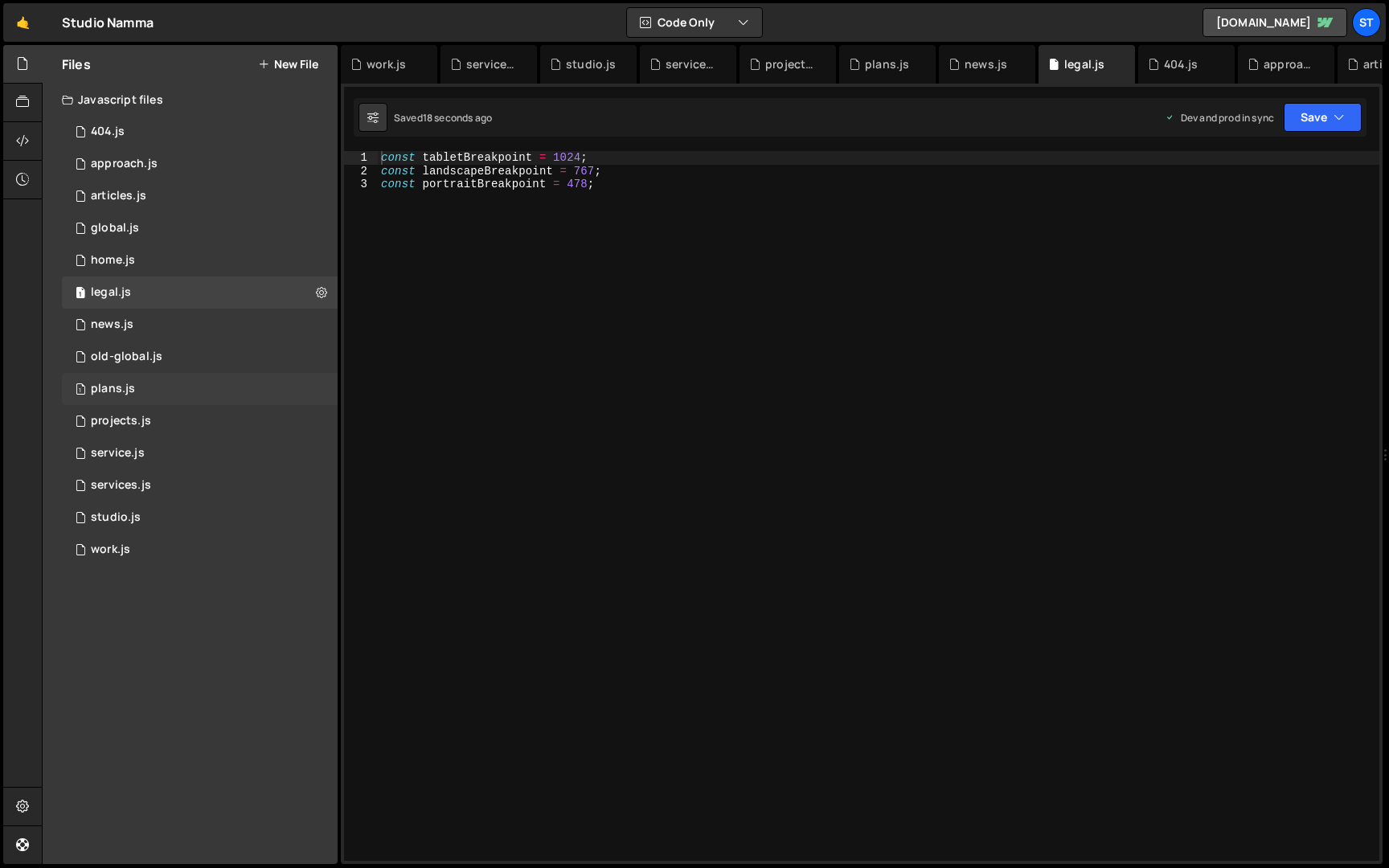
click at [146, 379] on div "1 plans.js 0" at bounding box center [199, 389] width 276 height 32
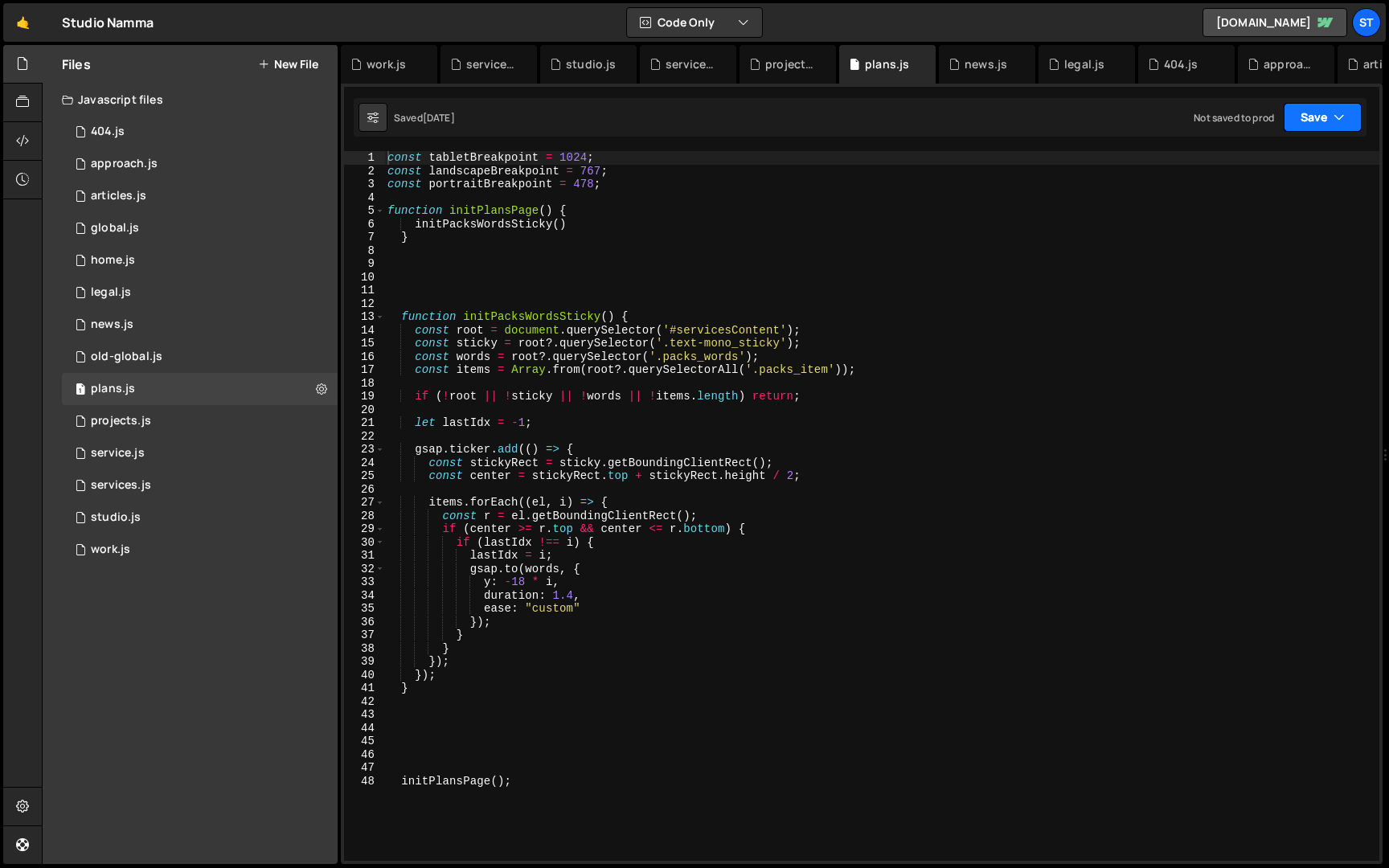
click at [1315, 112] on button "Save" at bounding box center [1323, 117] width 78 height 29
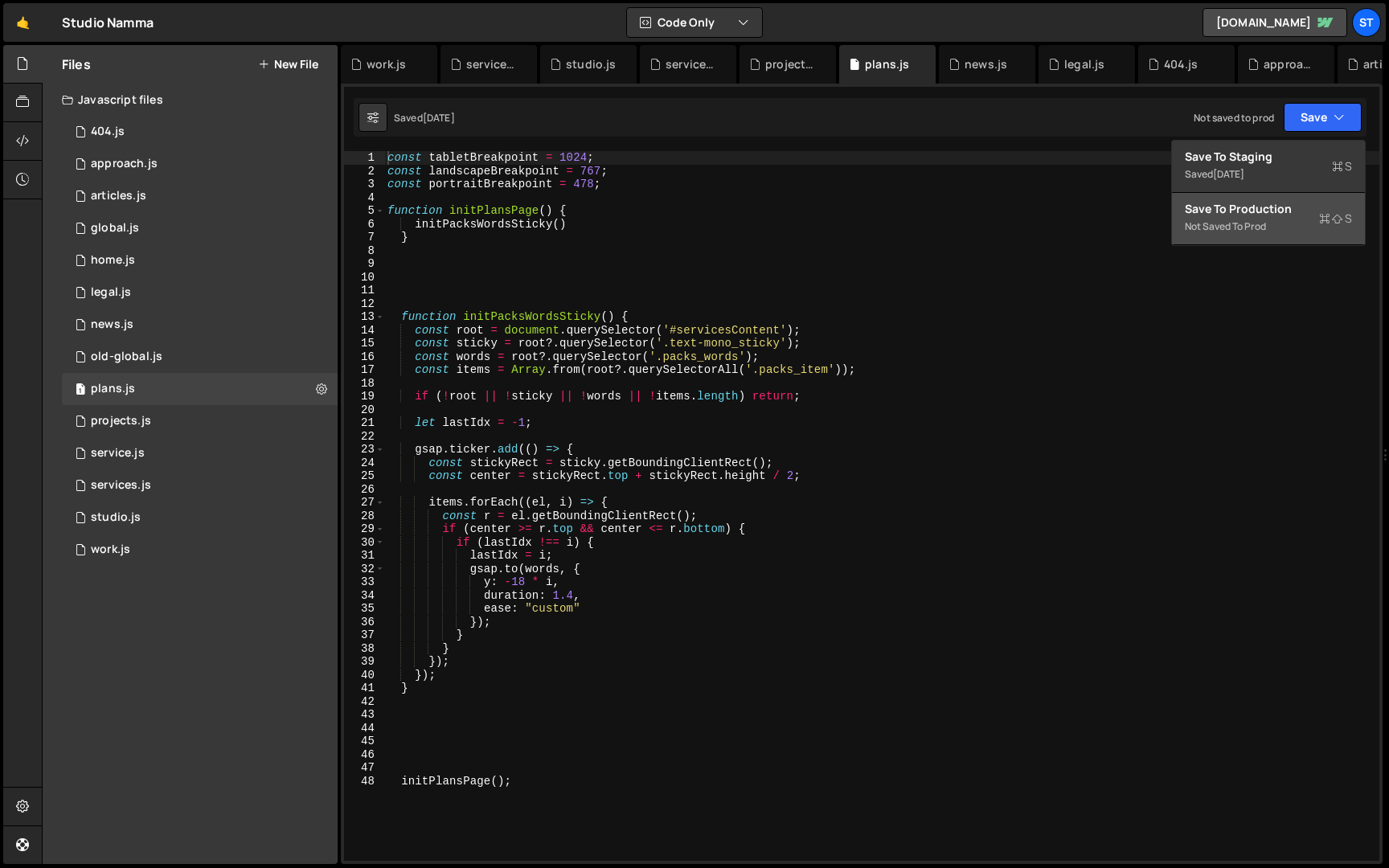
click at [1301, 201] on div "Save to Production S" at bounding box center [1268, 209] width 167 height 16
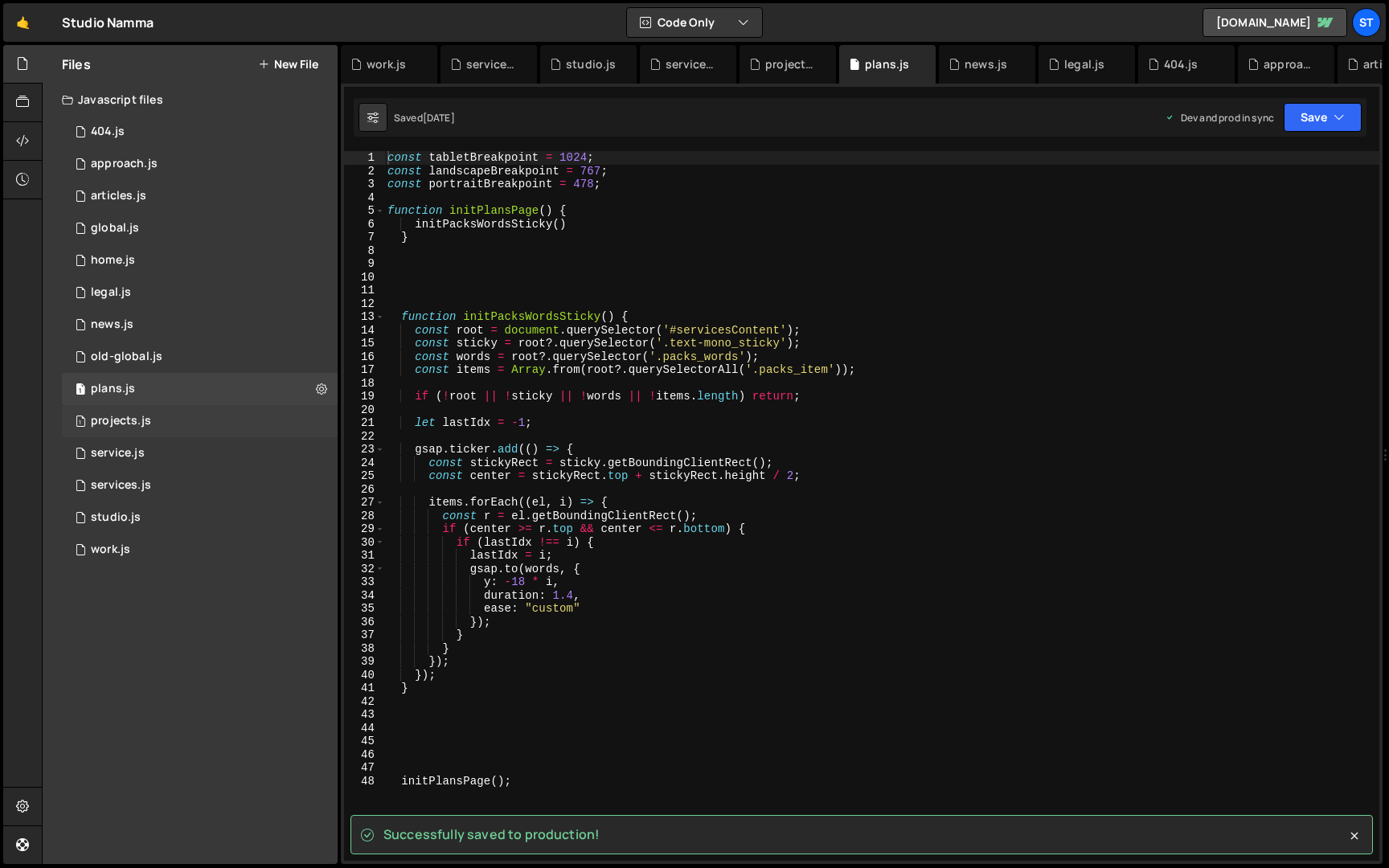
click at [250, 412] on div "1 projects.js 0" at bounding box center [199, 421] width 276 height 32
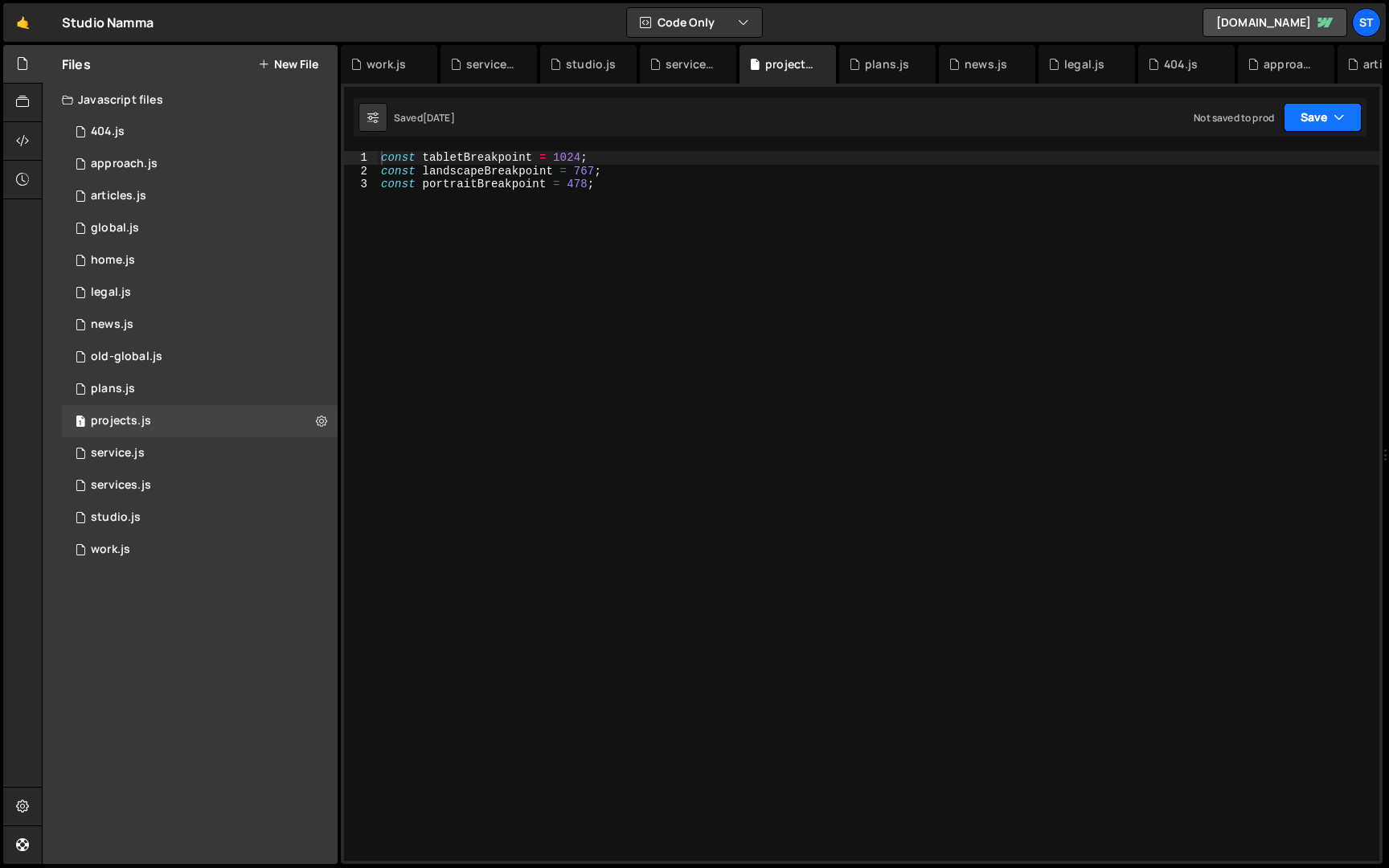
click at [1312, 120] on button "Save" at bounding box center [1323, 117] width 78 height 29
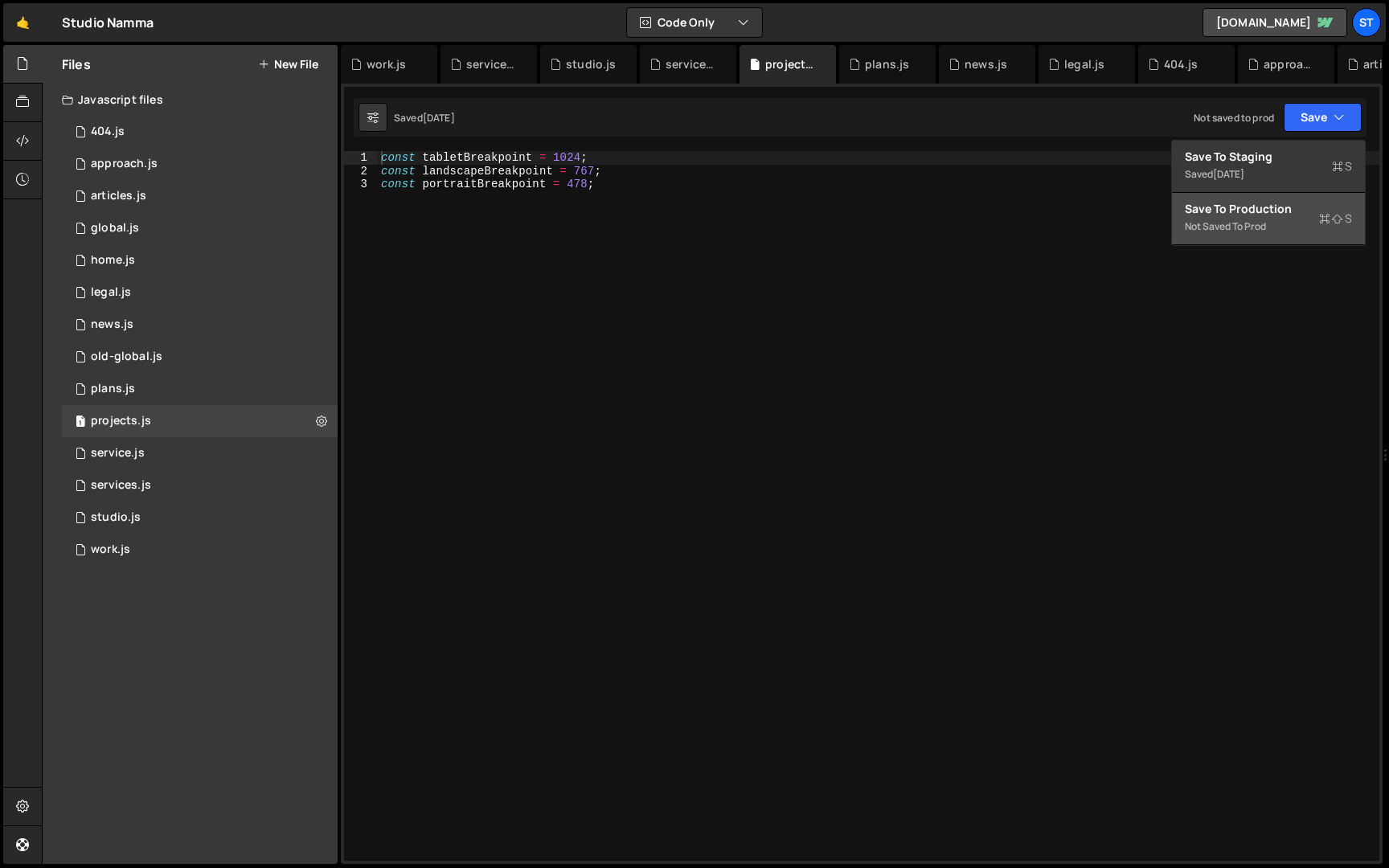
click at [1249, 215] on div "Save to Production S" at bounding box center [1268, 209] width 167 height 16
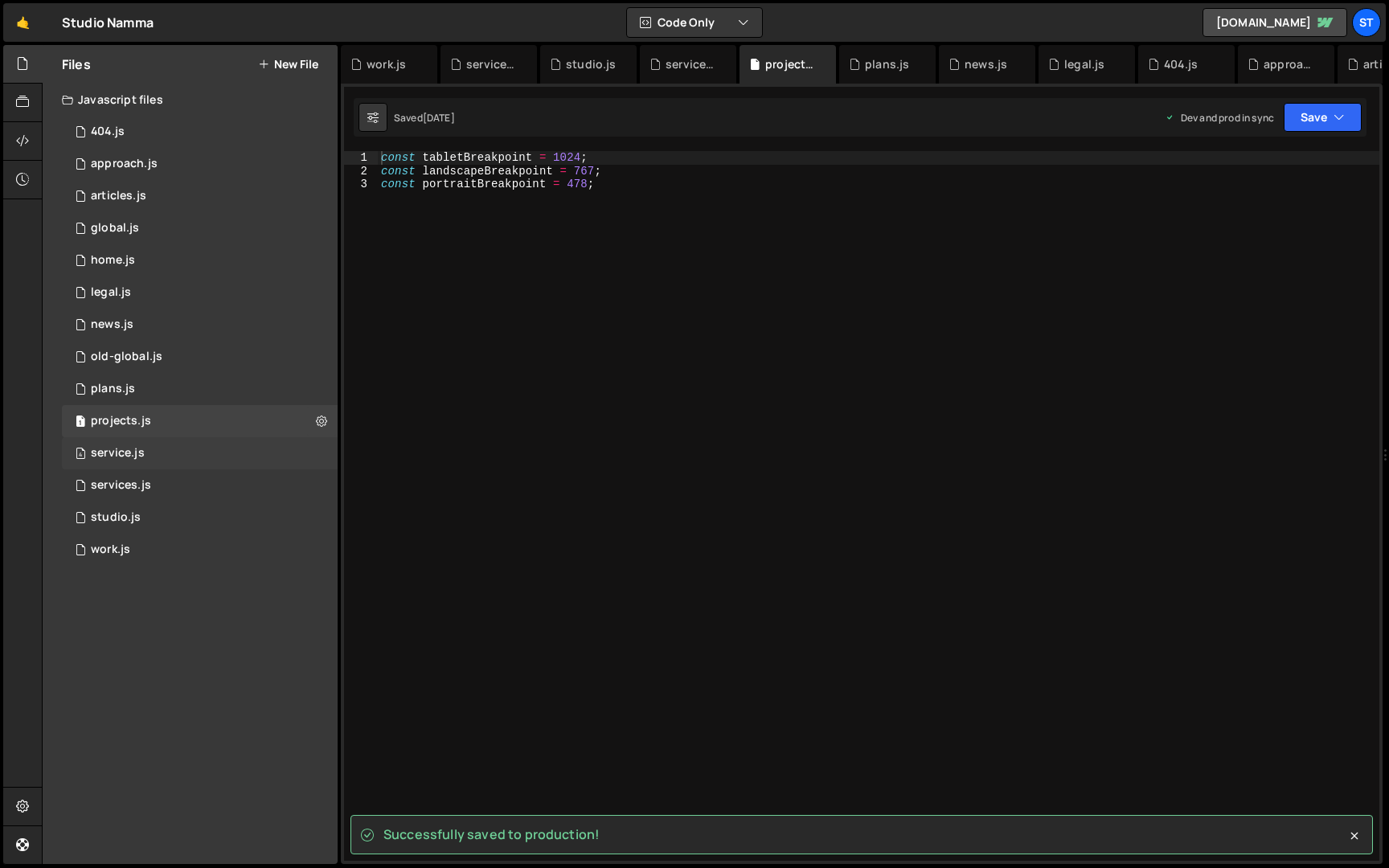
click at [217, 445] on div "4 service.js 0" at bounding box center [199, 454] width 276 height 32
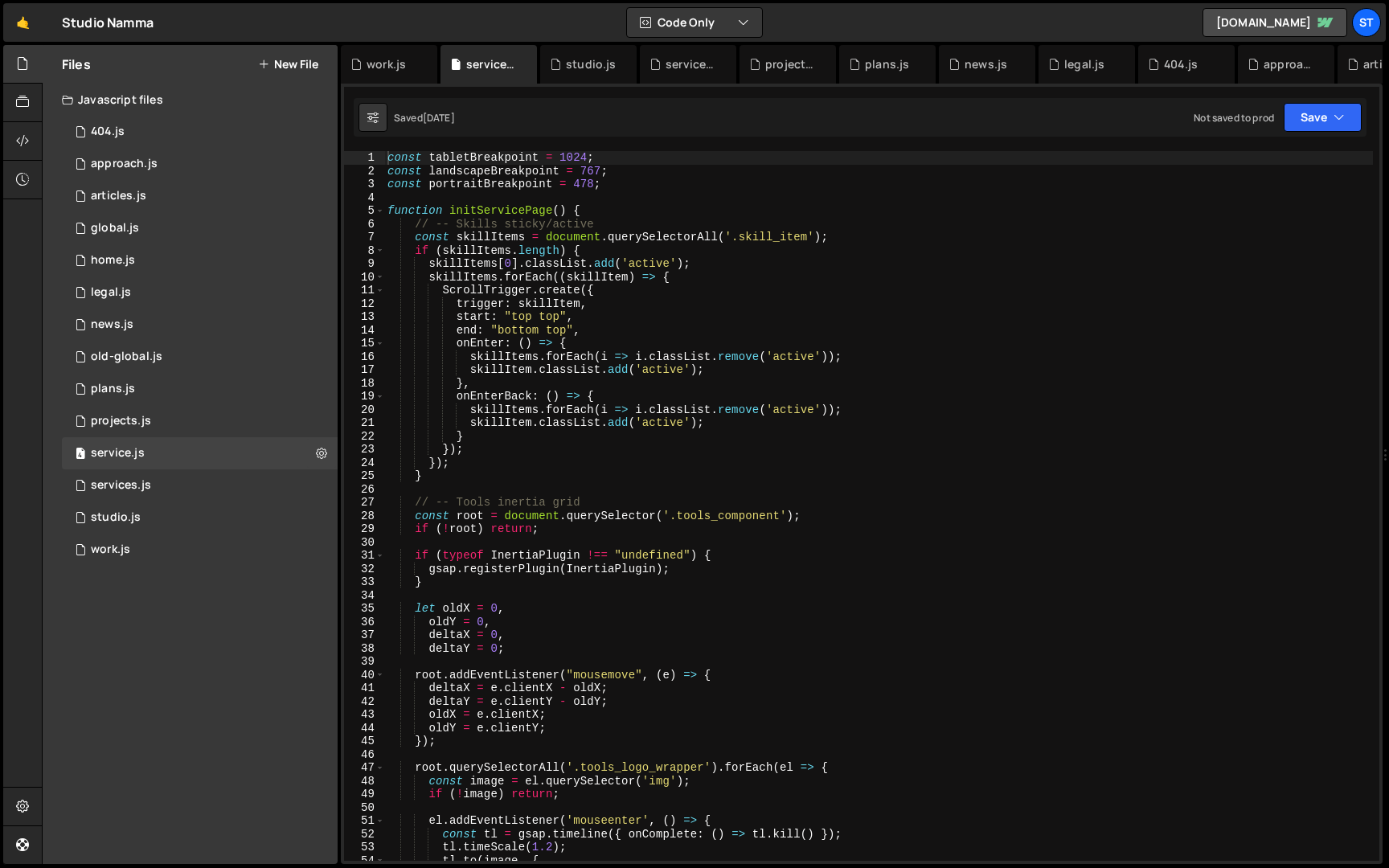
click at [1307, 132] on div "Saved [DATE] Not saved to prod Upgrade to Edit Save Save to Staging S Saved [DA…" at bounding box center [860, 117] width 1013 height 38
click at [1307, 126] on button "Save" at bounding box center [1323, 117] width 78 height 29
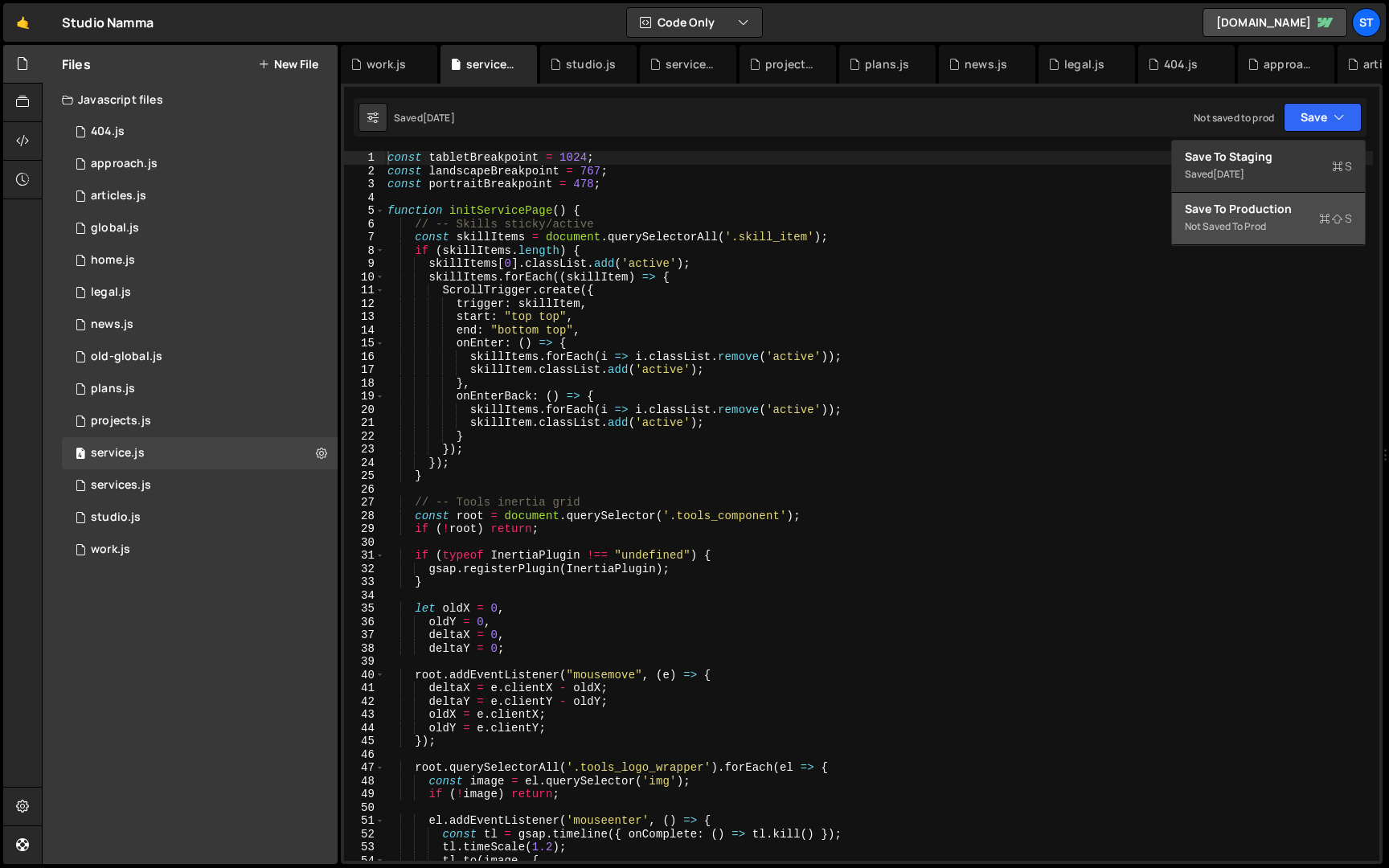
click at [1261, 205] on div "Save to Production S" at bounding box center [1268, 209] width 167 height 16
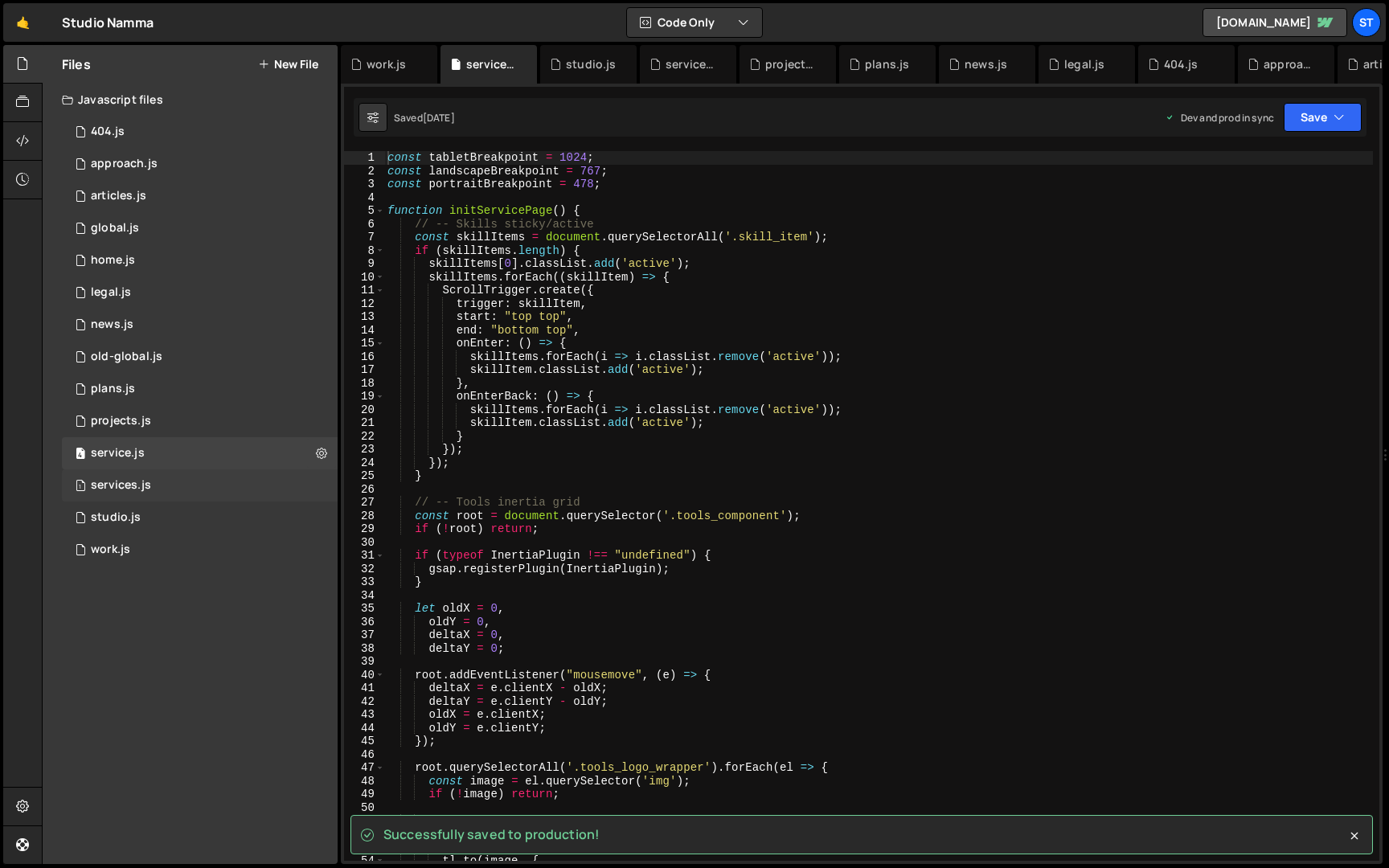
click at [226, 484] on div "1 services.js 0" at bounding box center [199, 485] width 276 height 32
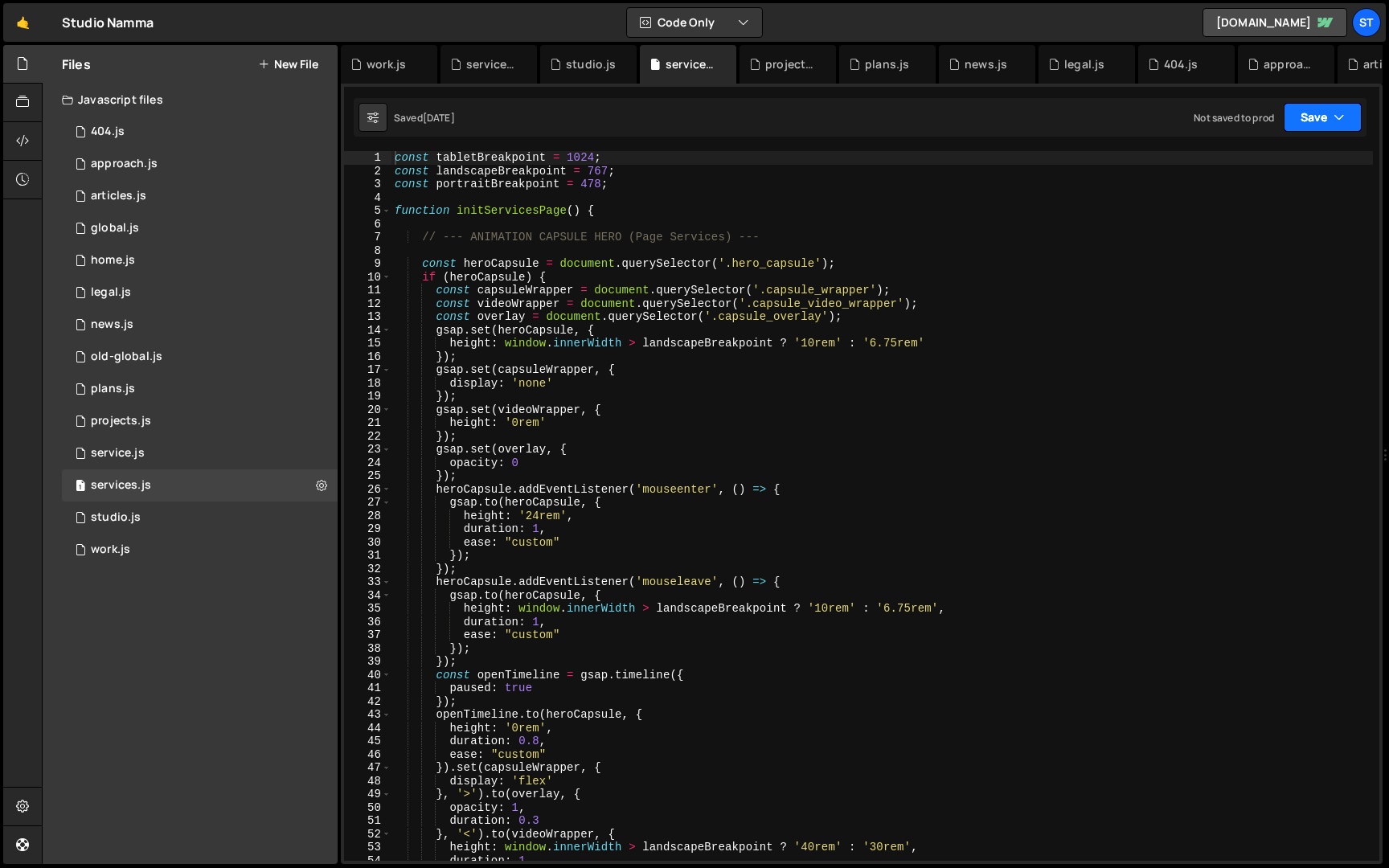
click at [1320, 112] on button "Save" at bounding box center [1323, 117] width 78 height 29
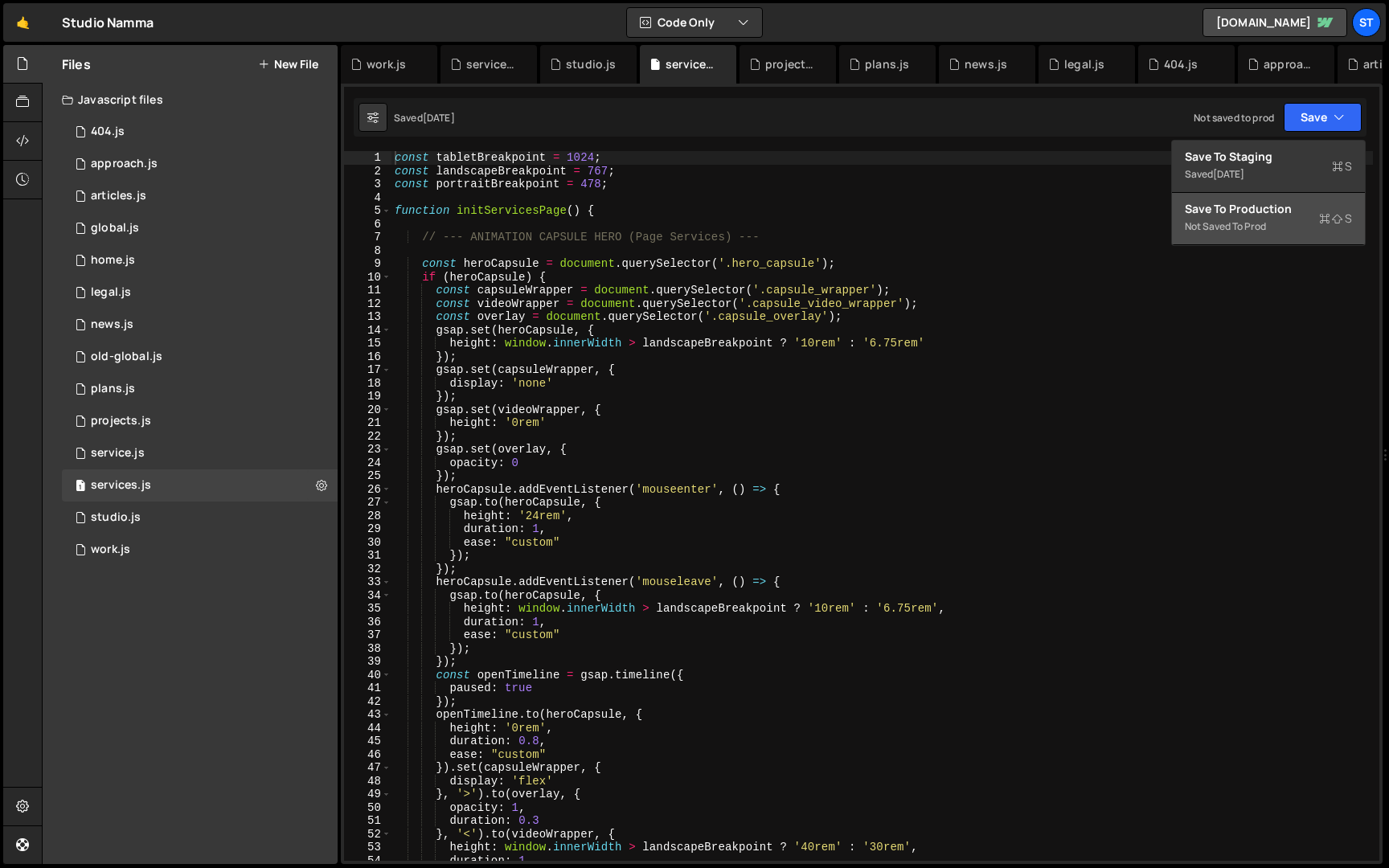
click at [1289, 226] on div "Not saved to prod" at bounding box center [1268, 226] width 167 height 20
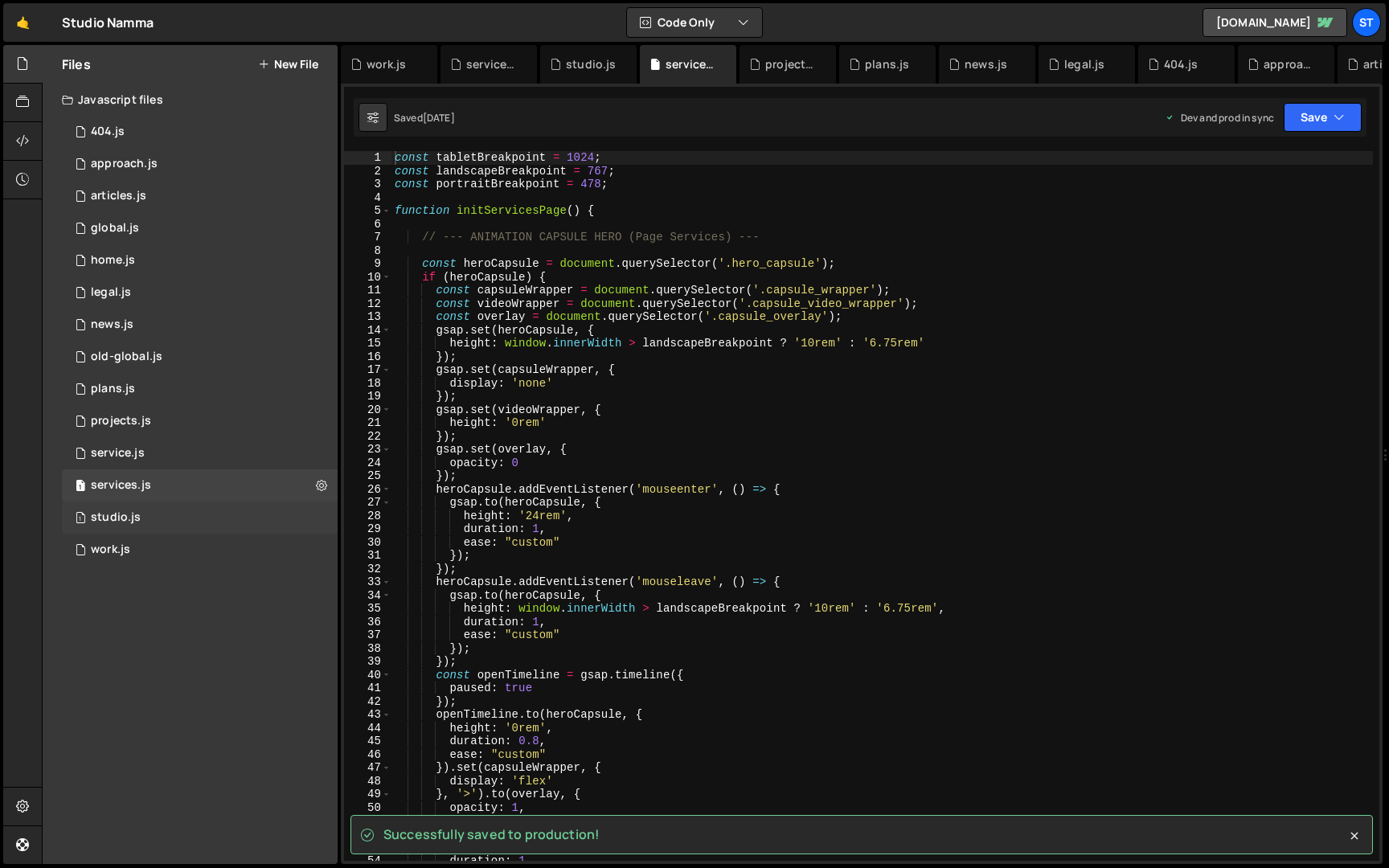
click at [255, 515] on div "1 studio.js 0" at bounding box center [199, 517] width 276 height 32
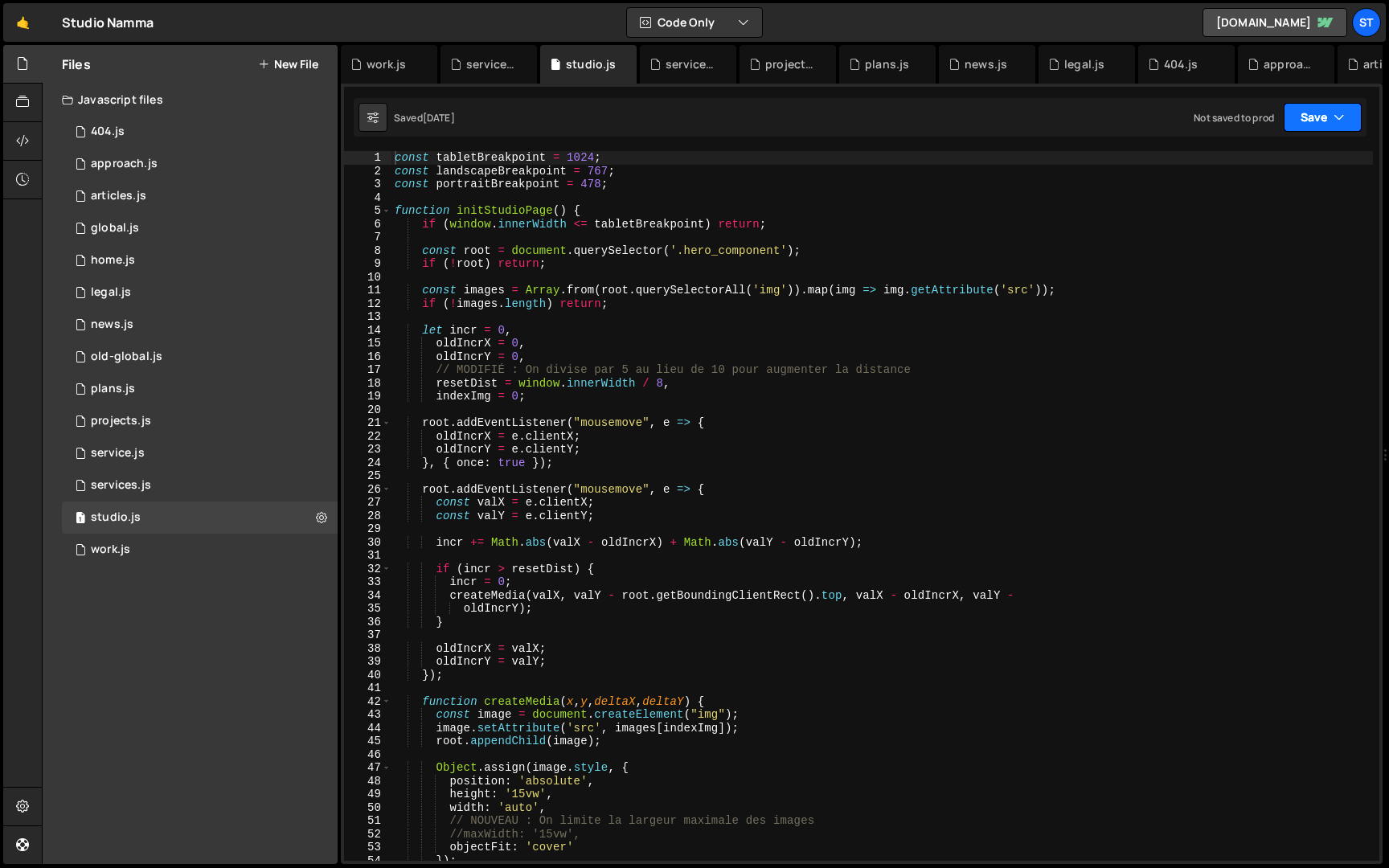
click at [1301, 112] on button "Save" at bounding box center [1323, 117] width 78 height 29
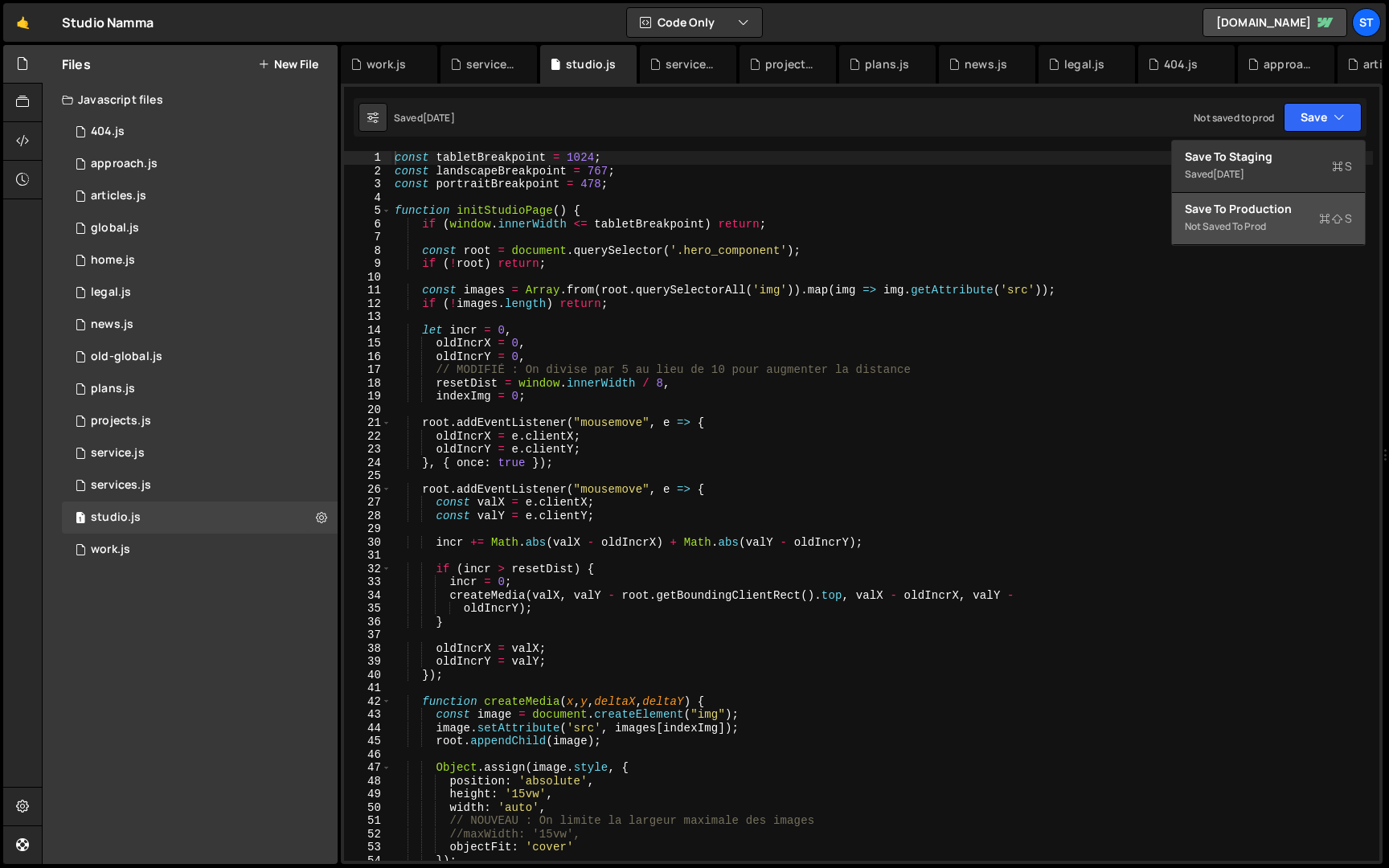
click at [1215, 221] on div "Not saved to prod" at bounding box center [1268, 226] width 167 height 20
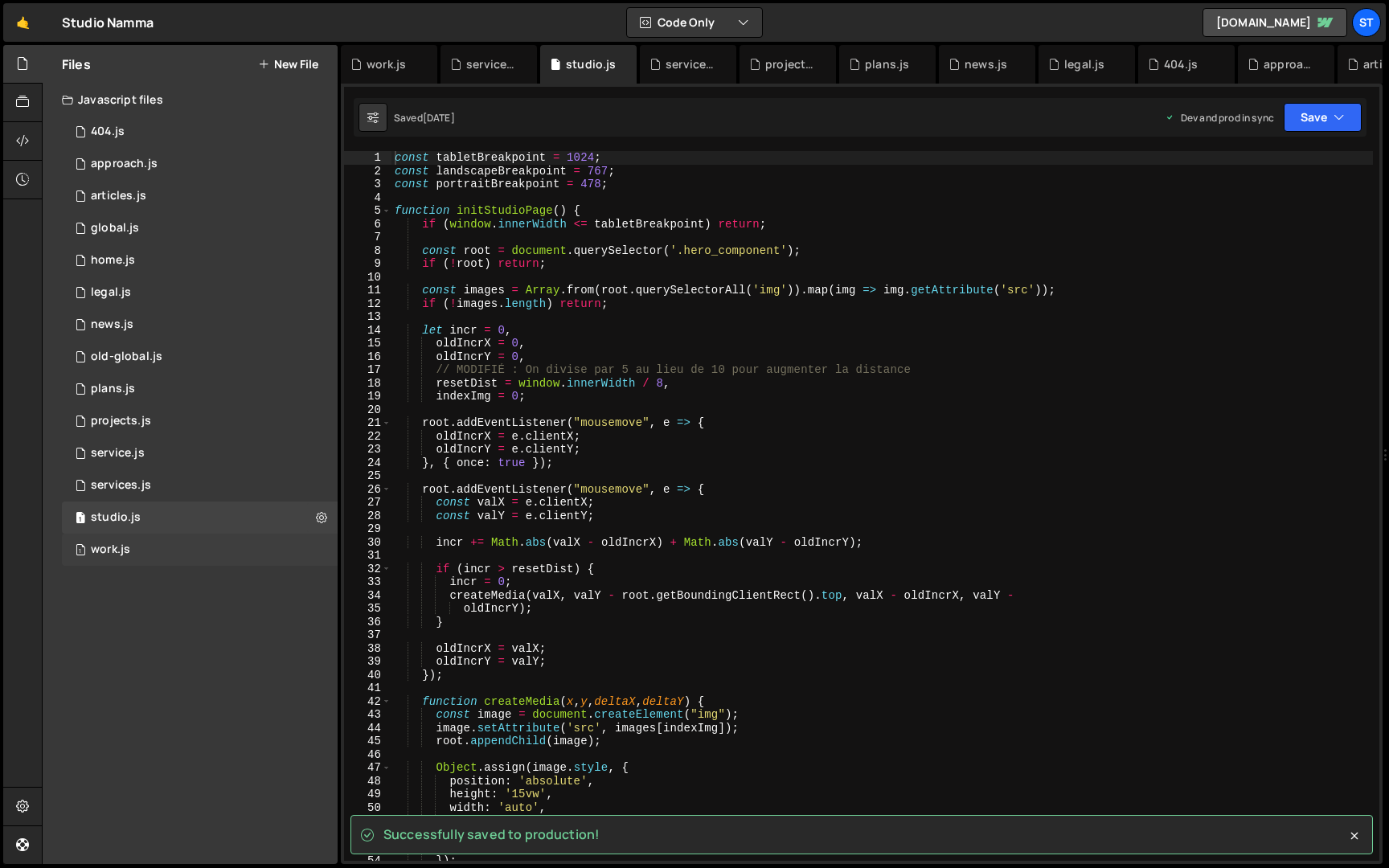
click at [146, 543] on div "1 work.js 0" at bounding box center [199, 550] width 276 height 32
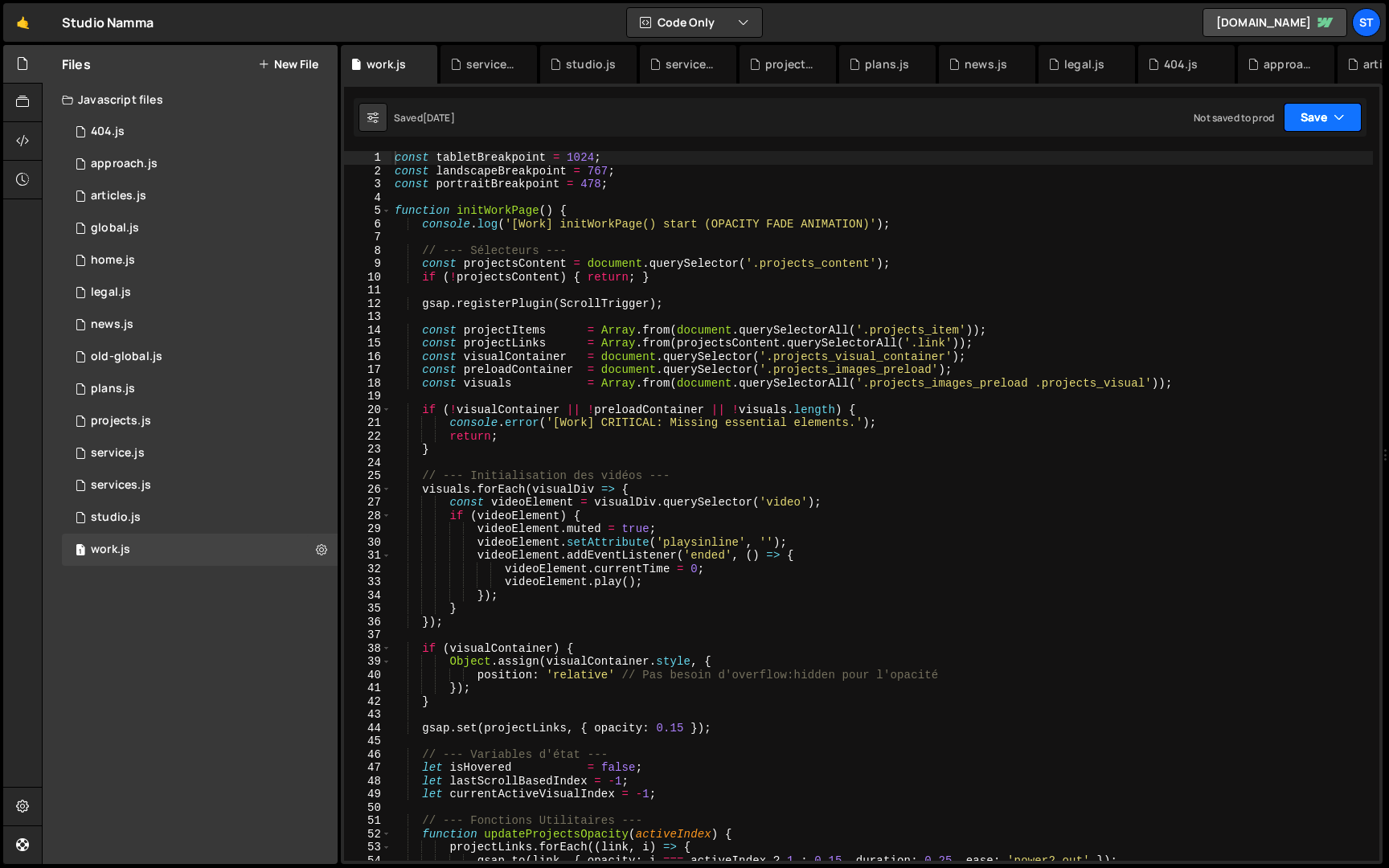
click at [1325, 111] on button "Save" at bounding box center [1323, 117] width 78 height 29
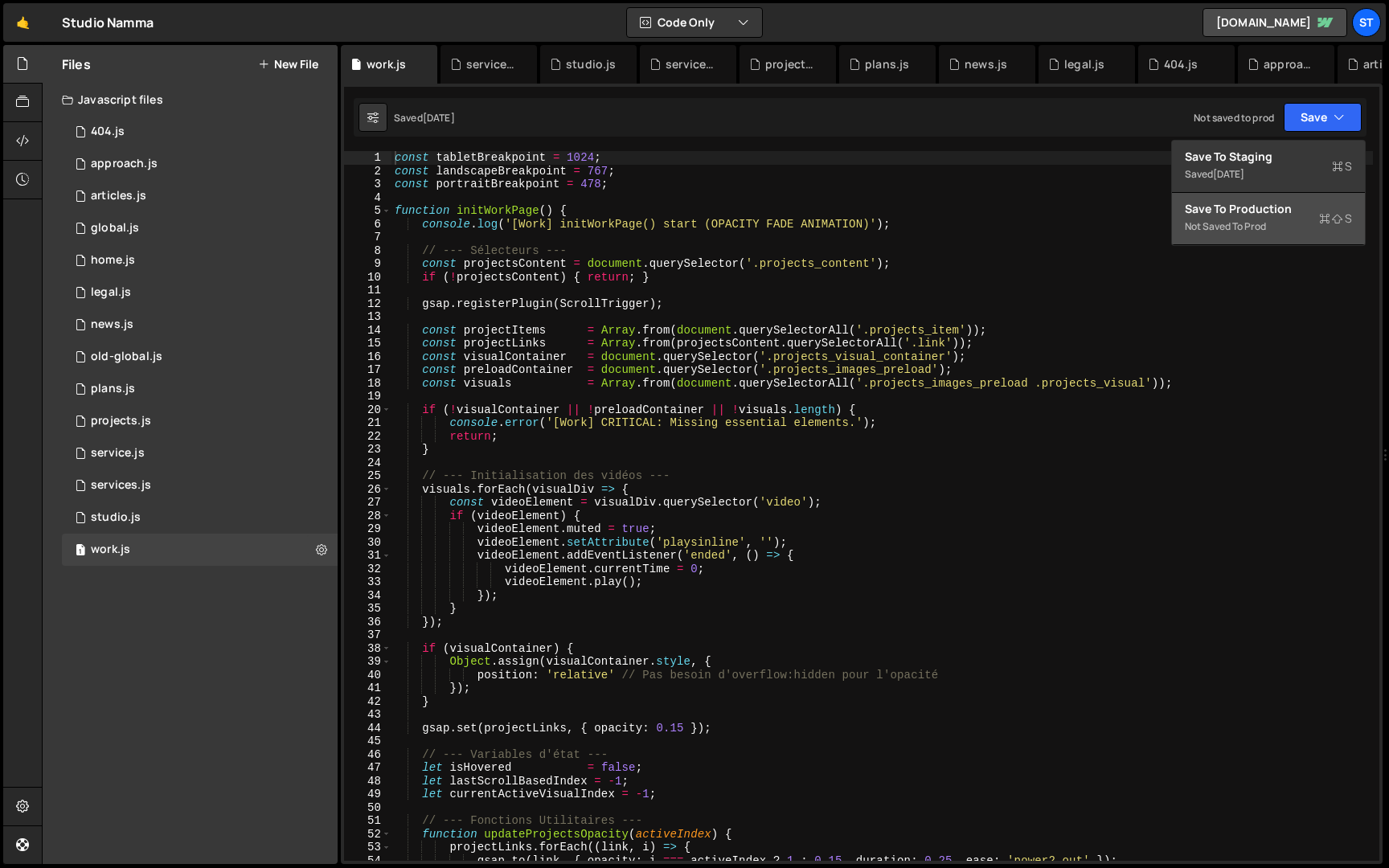
click at [1266, 214] on div "Save to Production S" at bounding box center [1268, 209] width 167 height 16
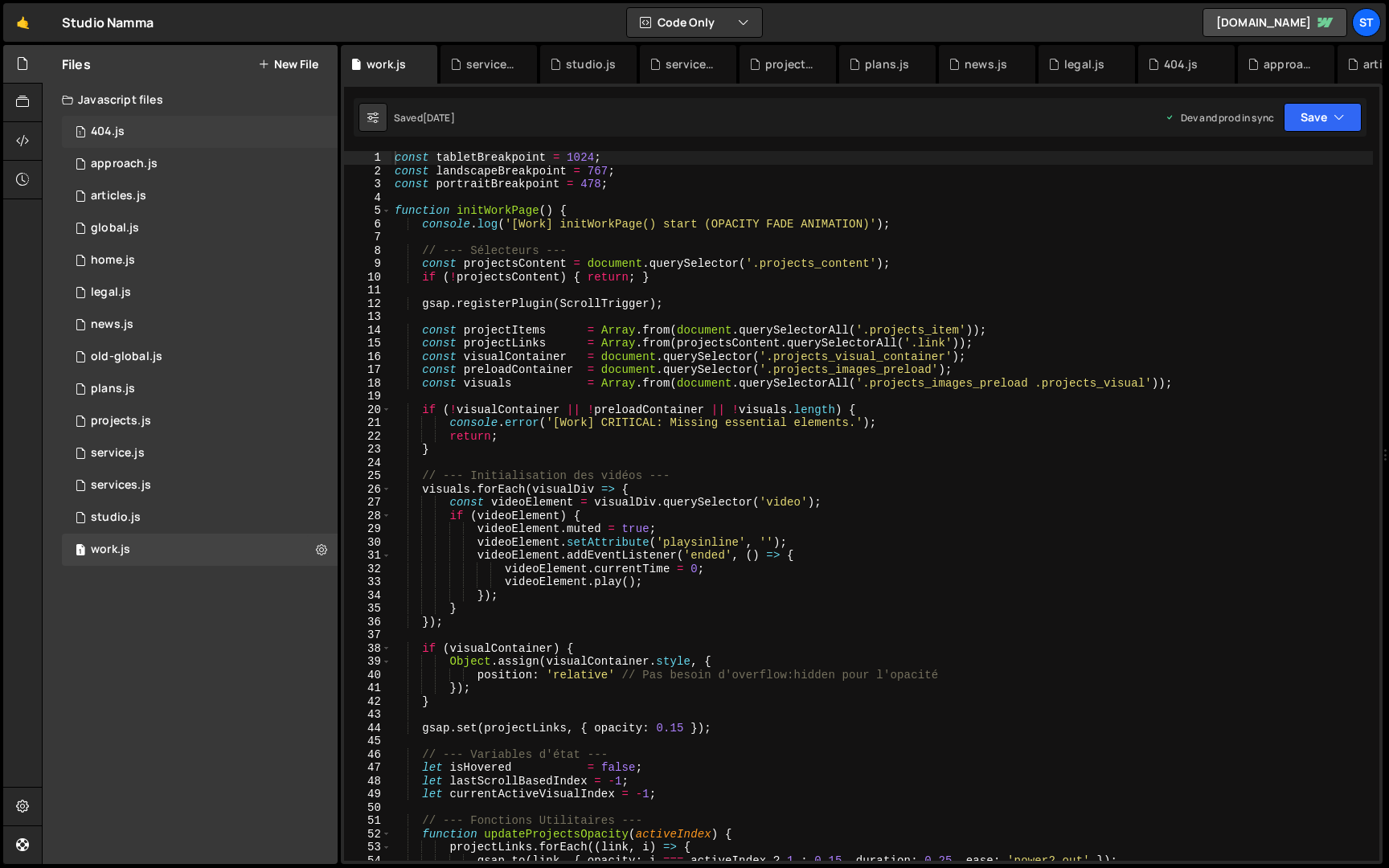
click at [172, 135] on div "1 404.js 0" at bounding box center [199, 132] width 276 height 32
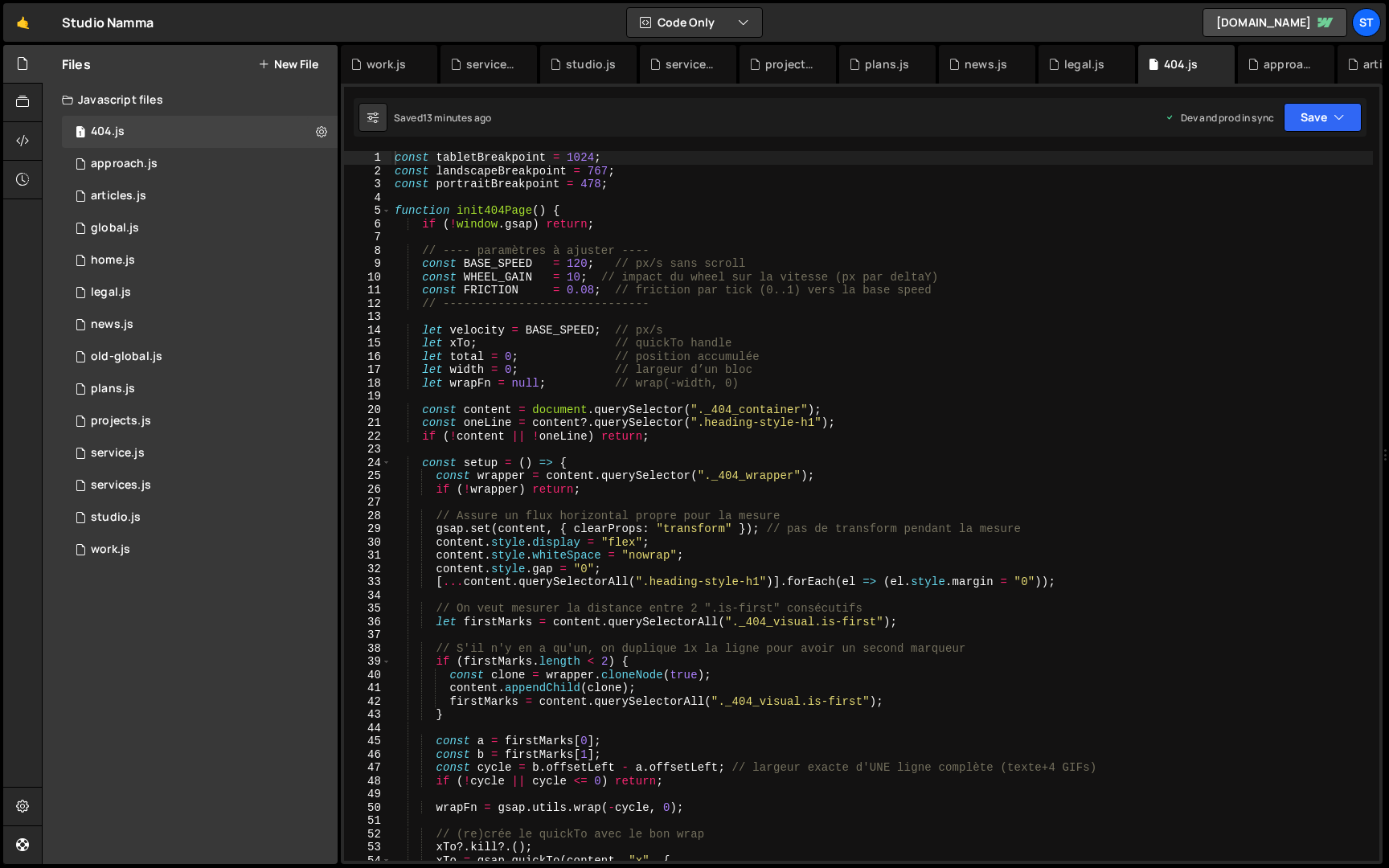
click at [712, 354] on div "const tabletBreakpoint = 1024 ; const landscapeBreakpoint = 767 ; const portrai…" at bounding box center [882, 519] width 981 height 736
type textarea "init404Page();"
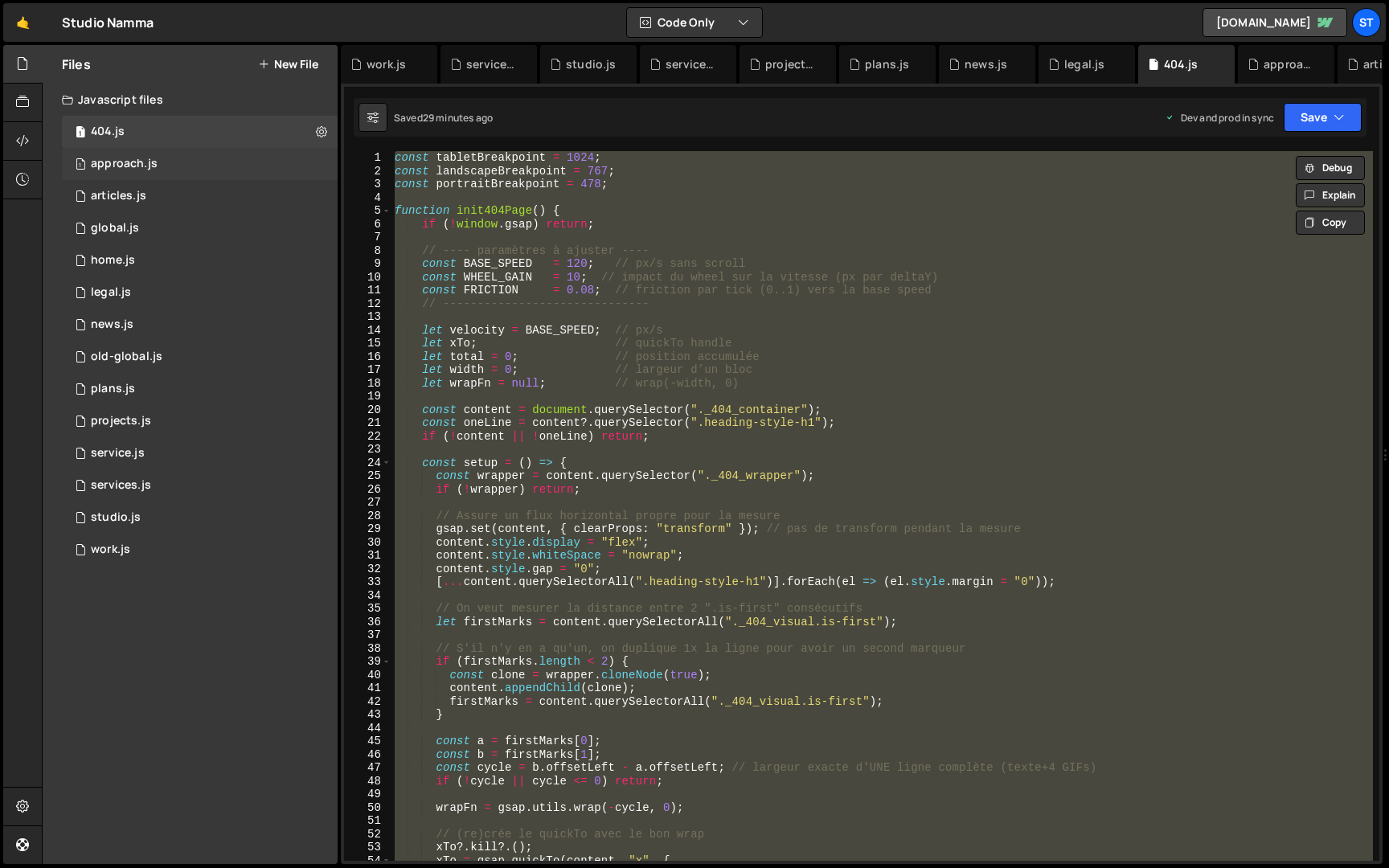
click at [181, 160] on div "1 approach.js 0" at bounding box center [199, 164] width 276 height 32
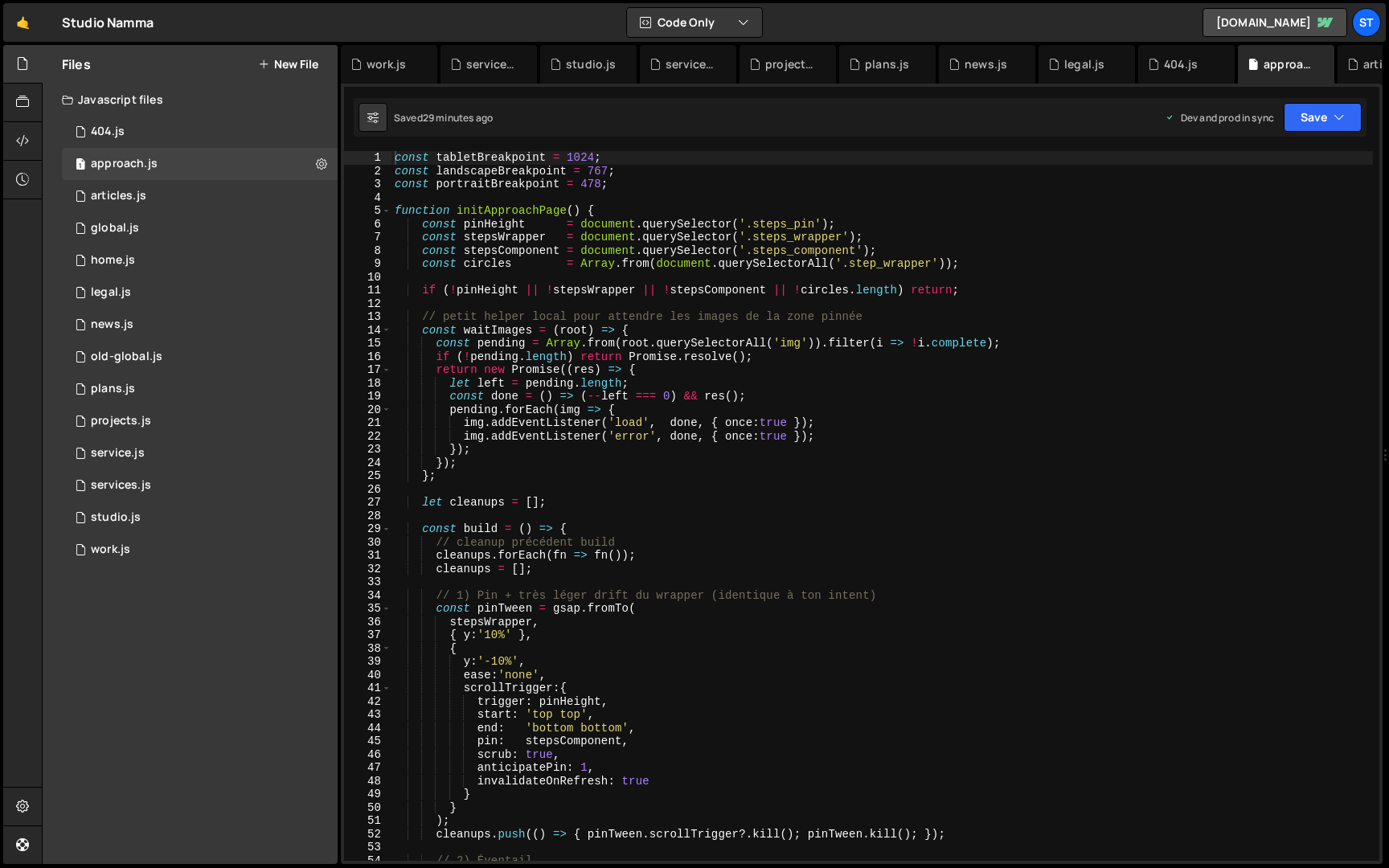
click at [548, 278] on div "const tabletBreakpoint = 1024 ; const landscapeBreakpoint = 767 ; const portrai…" at bounding box center [882, 519] width 981 height 736
type textarea "initApproachPage()"
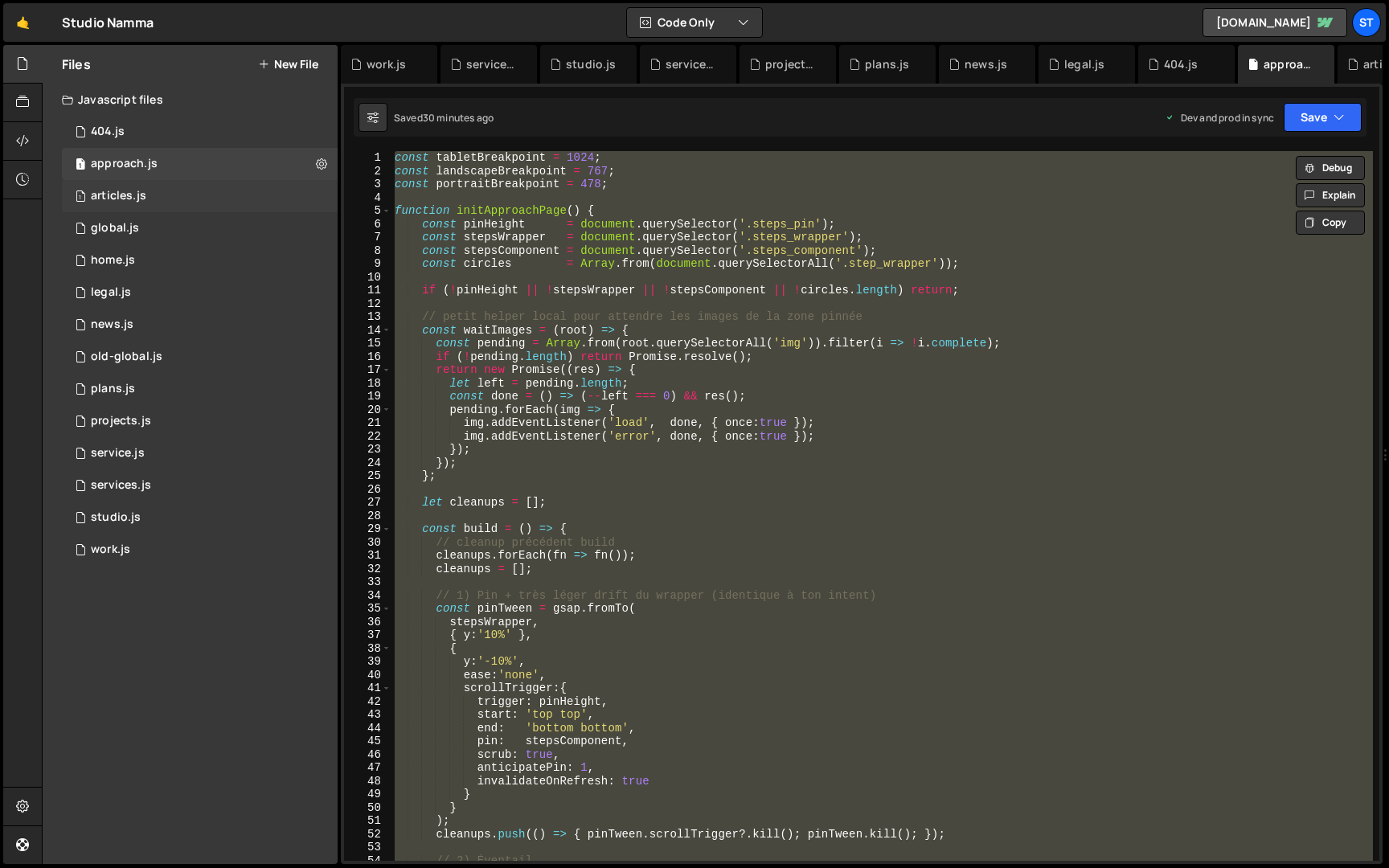
click at [170, 198] on div "1 articles.js 0" at bounding box center [199, 196] width 276 height 32
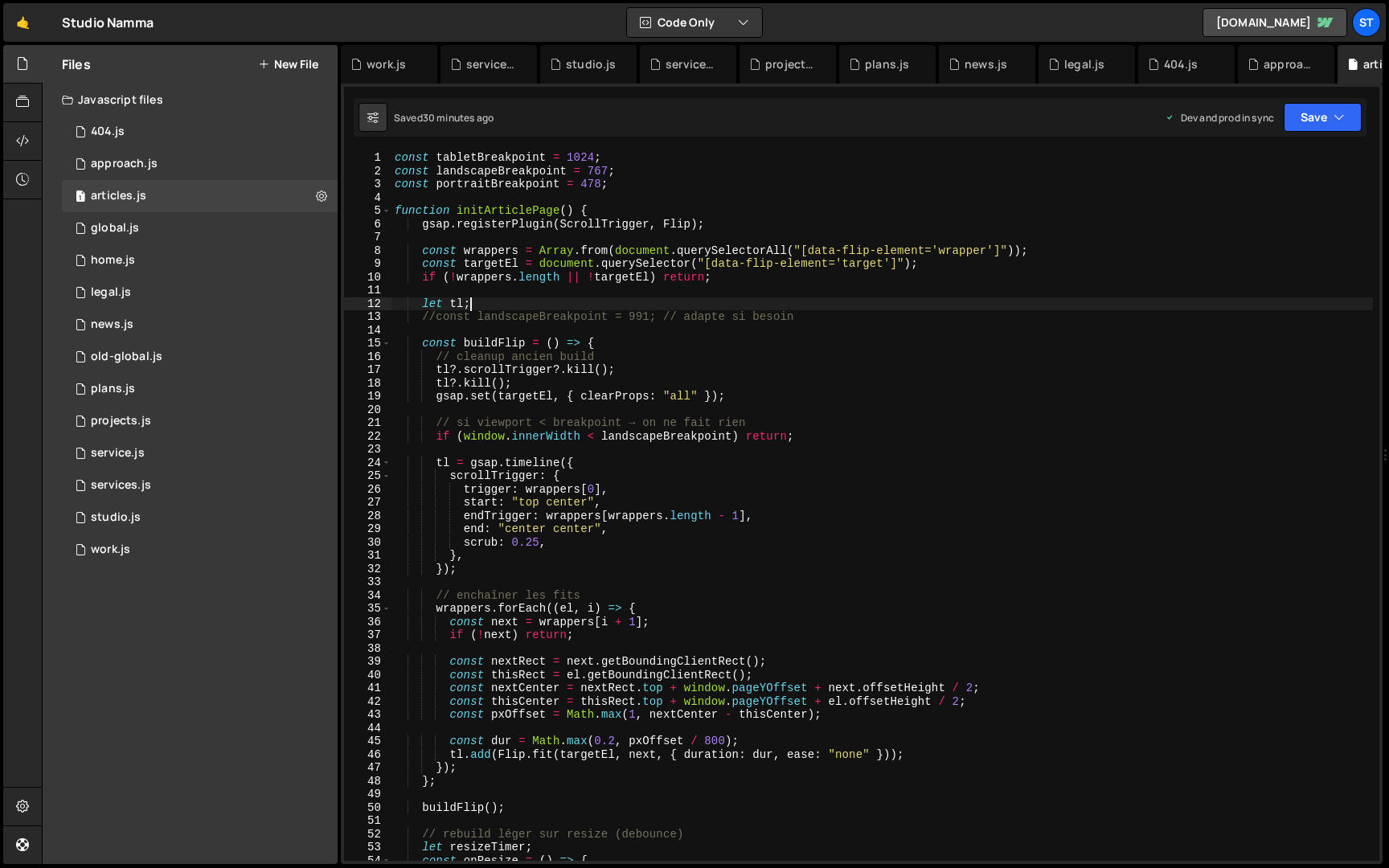
click at [638, 307] on div "const tabletBreakpoint = 1024 ; const landscapeBreakpoint = 767 ; const portrai…" at bounding box center [882, 519] width 981 height 736
type textarea "initArticlePage();"
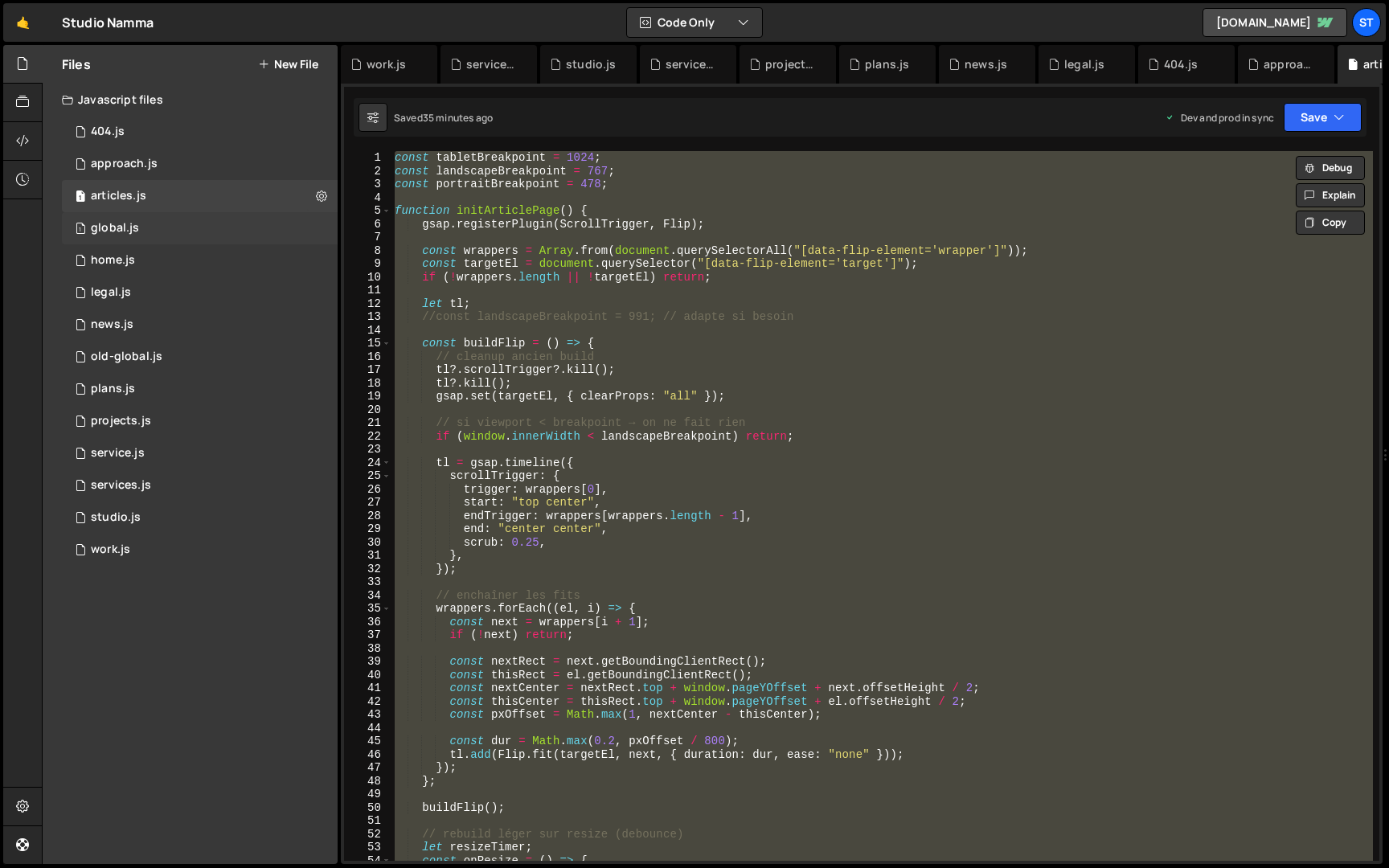
click at [224, 226] on div "1 global.js 0" at bounding box center [199, 228] width 276 height 32
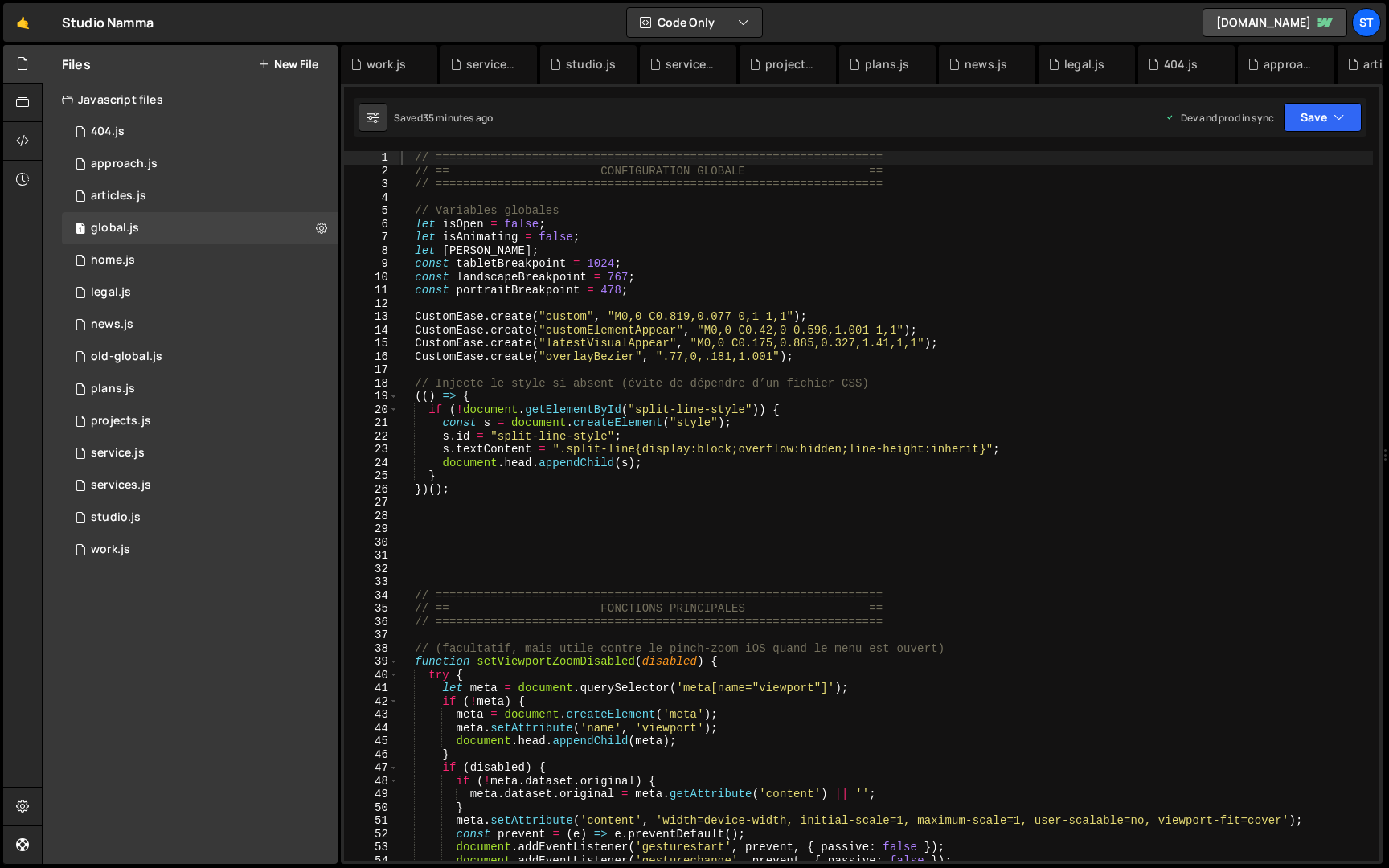
scroll to position [711, 0]
click at [533, 317] on div "// ================================================================= // == CONF…" at bounding box center [885, 519] width 976 height 736
type textarea "});"
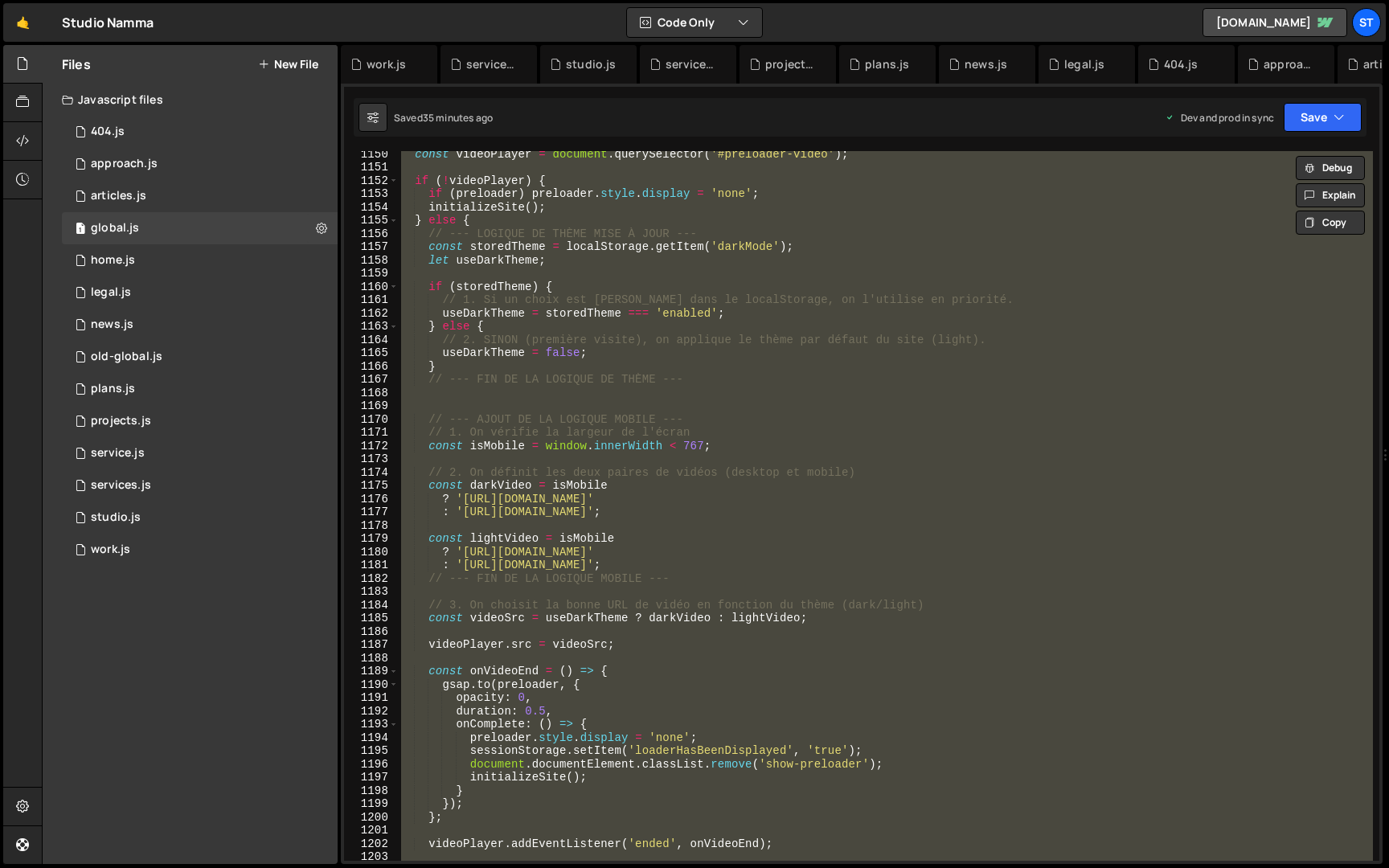
scroll to position [15741, 0]
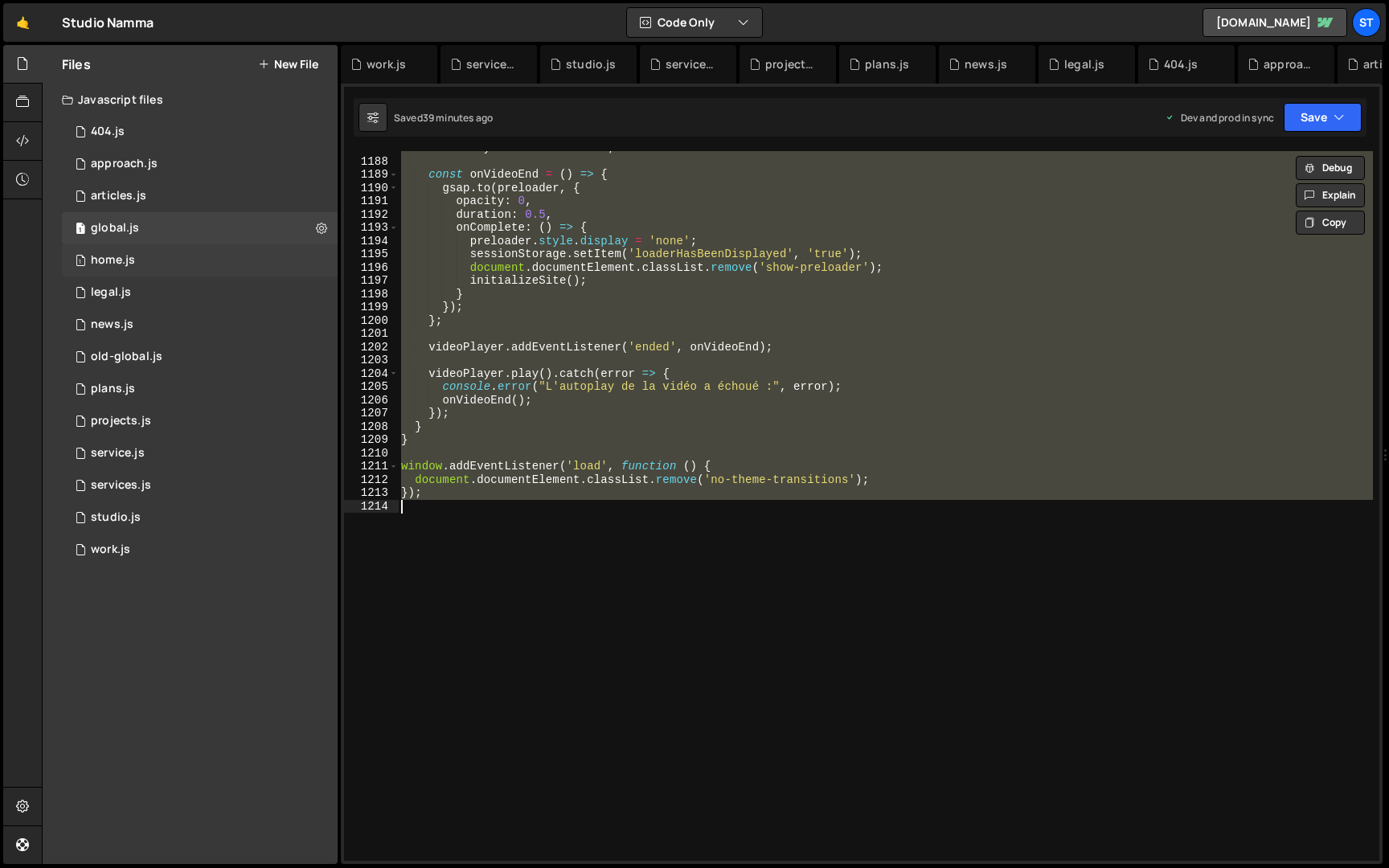
click at [172, 258] on div "1 home.js 0" at bounding box center [199, 260] width 276 height 32
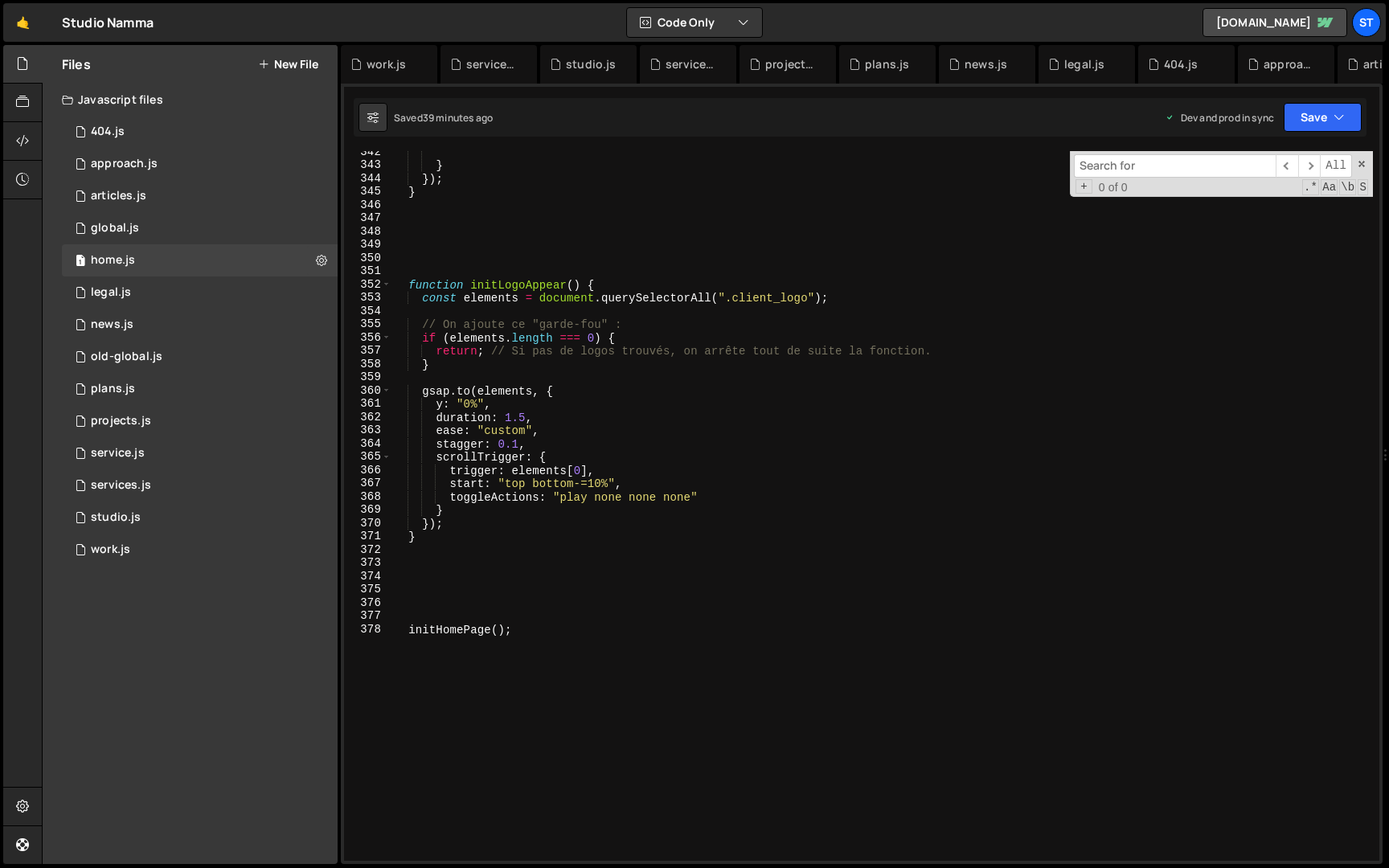
click at [647, 304] on div "} }) ; } function initLogoAppear ( ) { const elements = document . querySelecto…" at bounding box center [882, 514] width 981 height 736
type textarea "initHomePage();"
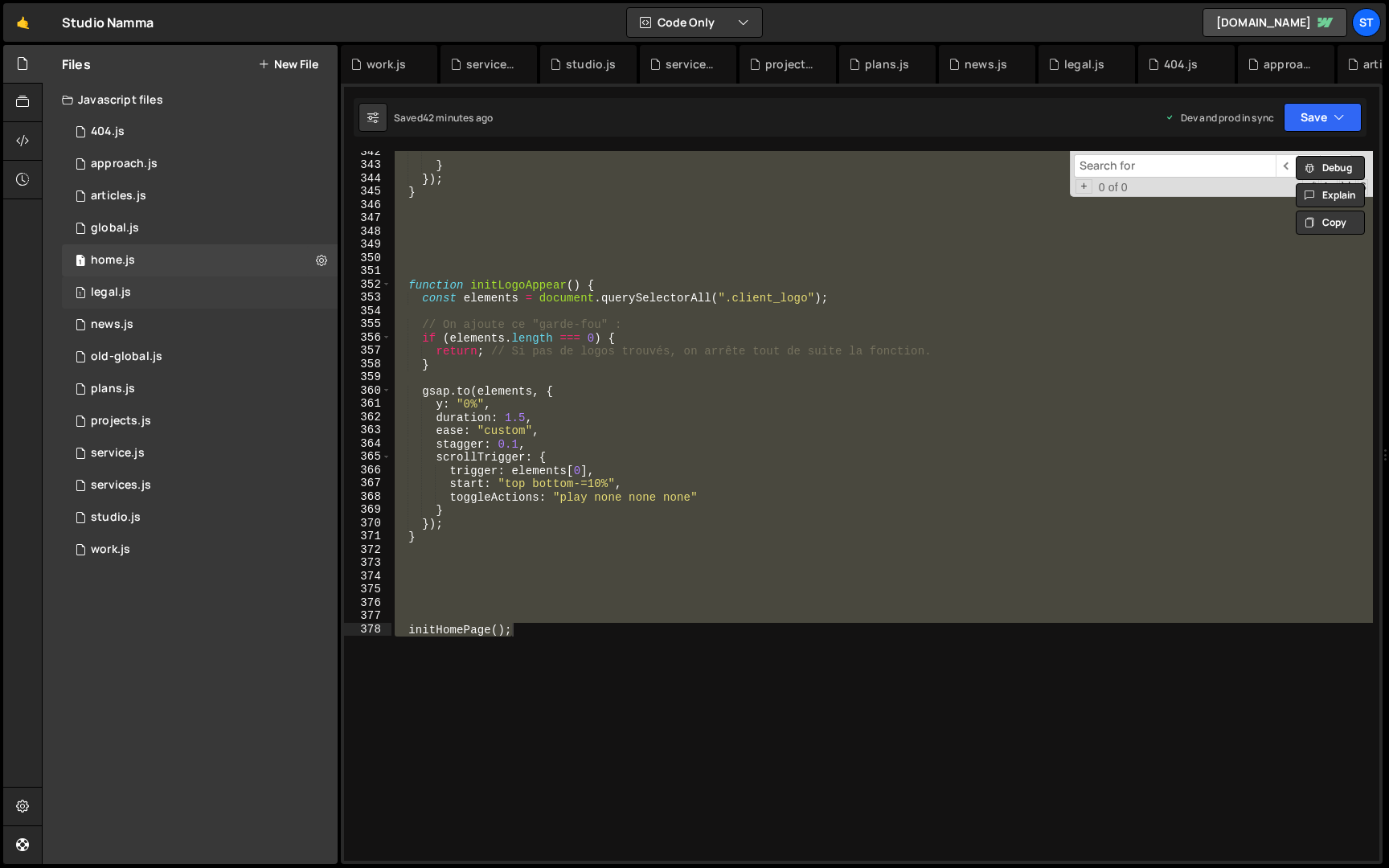
click at [197, 288] on div "1 legal.js 0" at bounding box center [199, 293] width 276 height 32
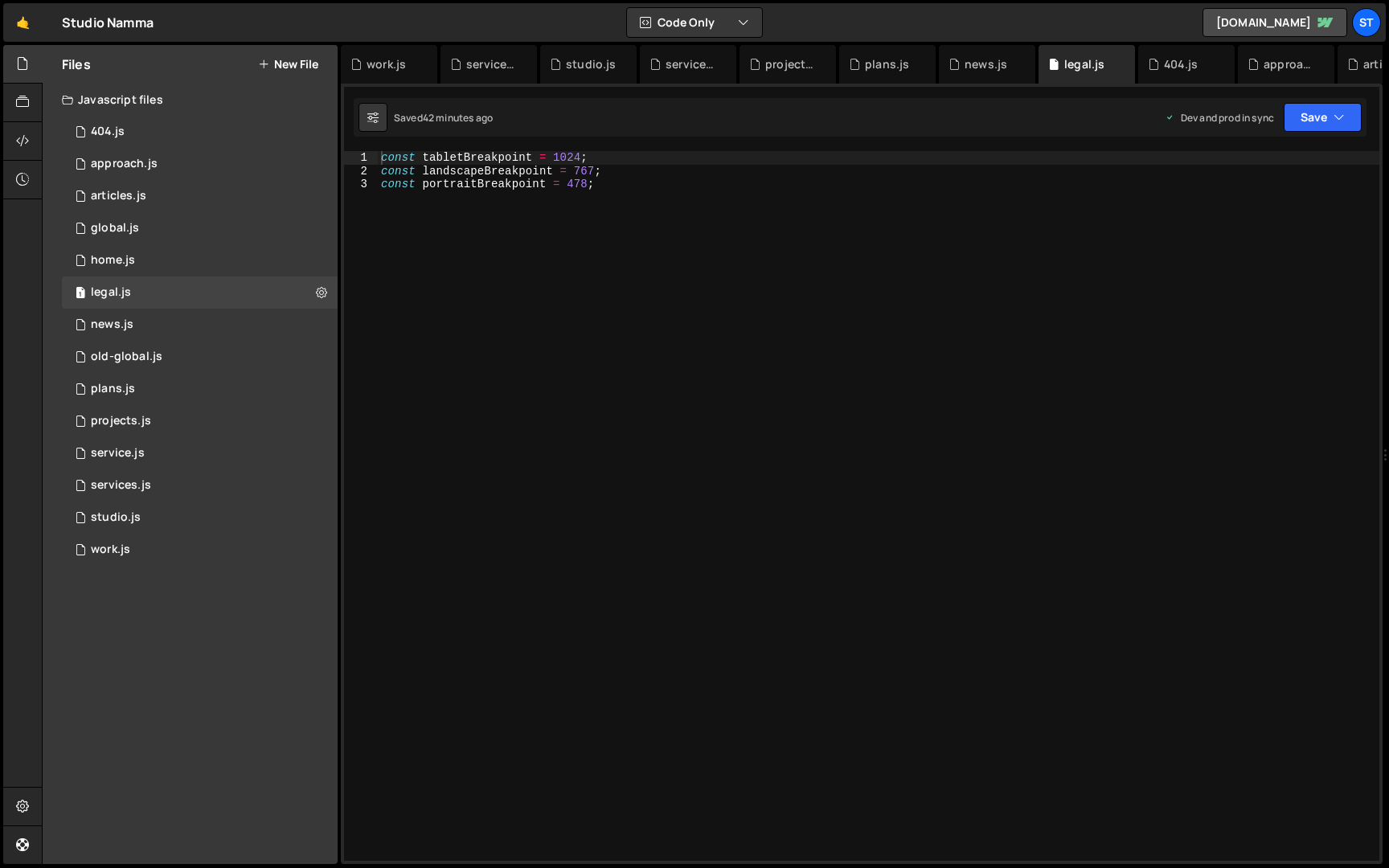
click at [620, 366] on div "const tabletBreakpoint = 1024 ; const landscapeBreakpoint = 767 ; const portrai…" at bounding box center [878, 519] width 1002 height 736
type textarea "const landscapeBreakpoint = 767; const portraitBreakpoint = 478;"
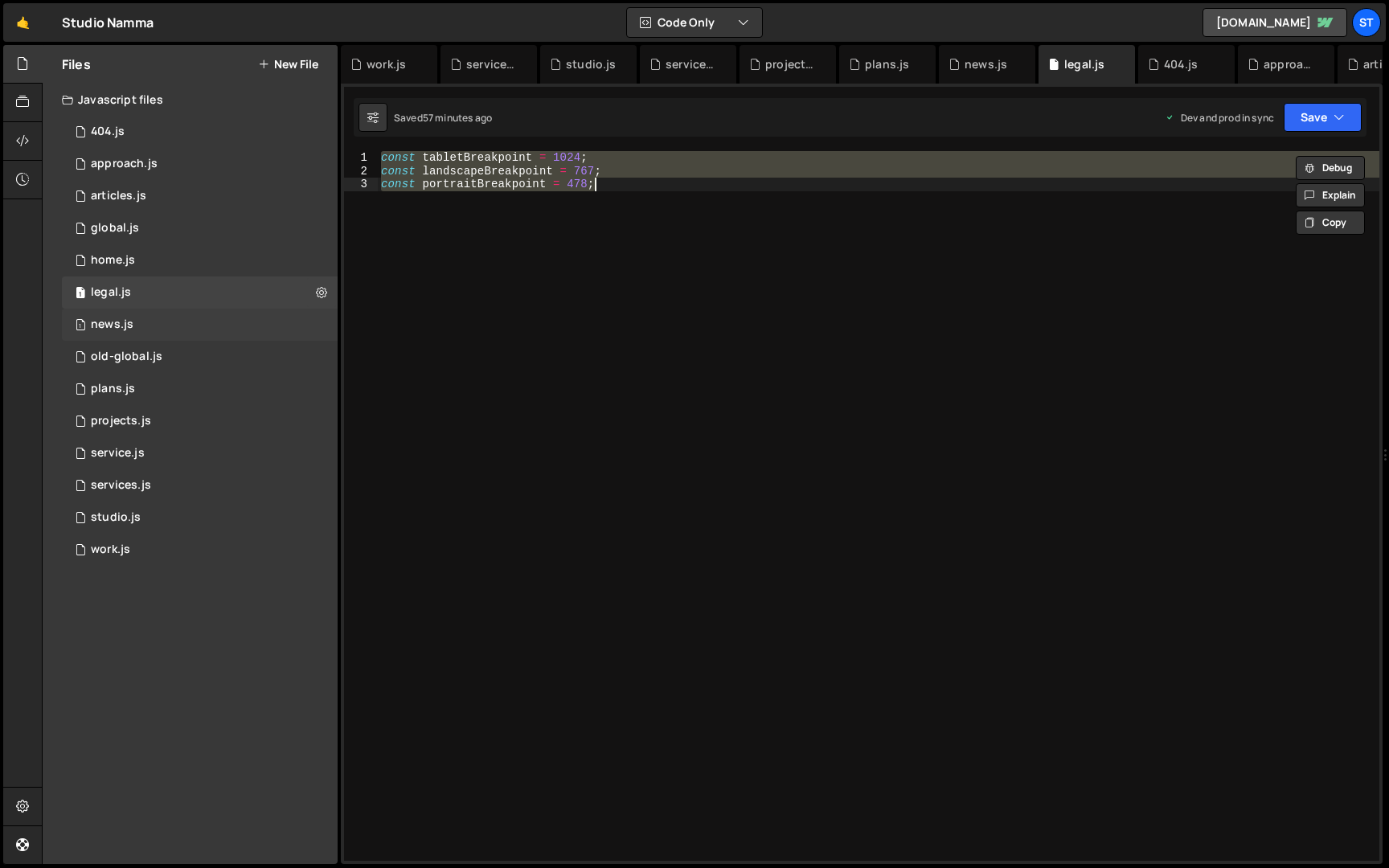
click at [229, 331] on div "1 news.js 0" at bounding box center [199, 325] width 276 height 32
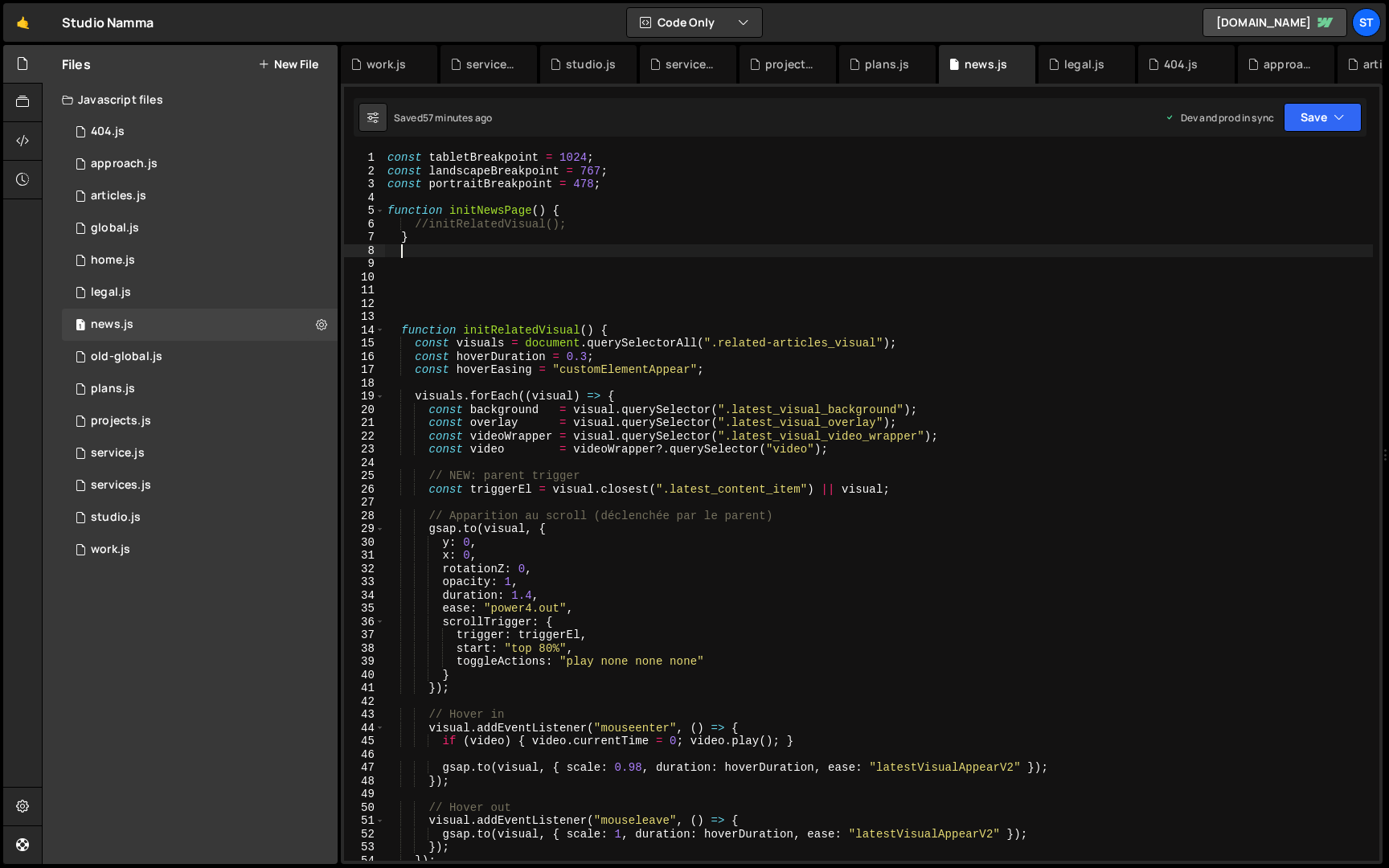
click at [541, 244] on div "const tabletBreakpoint = 1024 ; const landscapeBreakpoint = 767 ; const portrai…" at bounding box center [878, 519] width 989 height 736
type textarea "initNewsPage();"
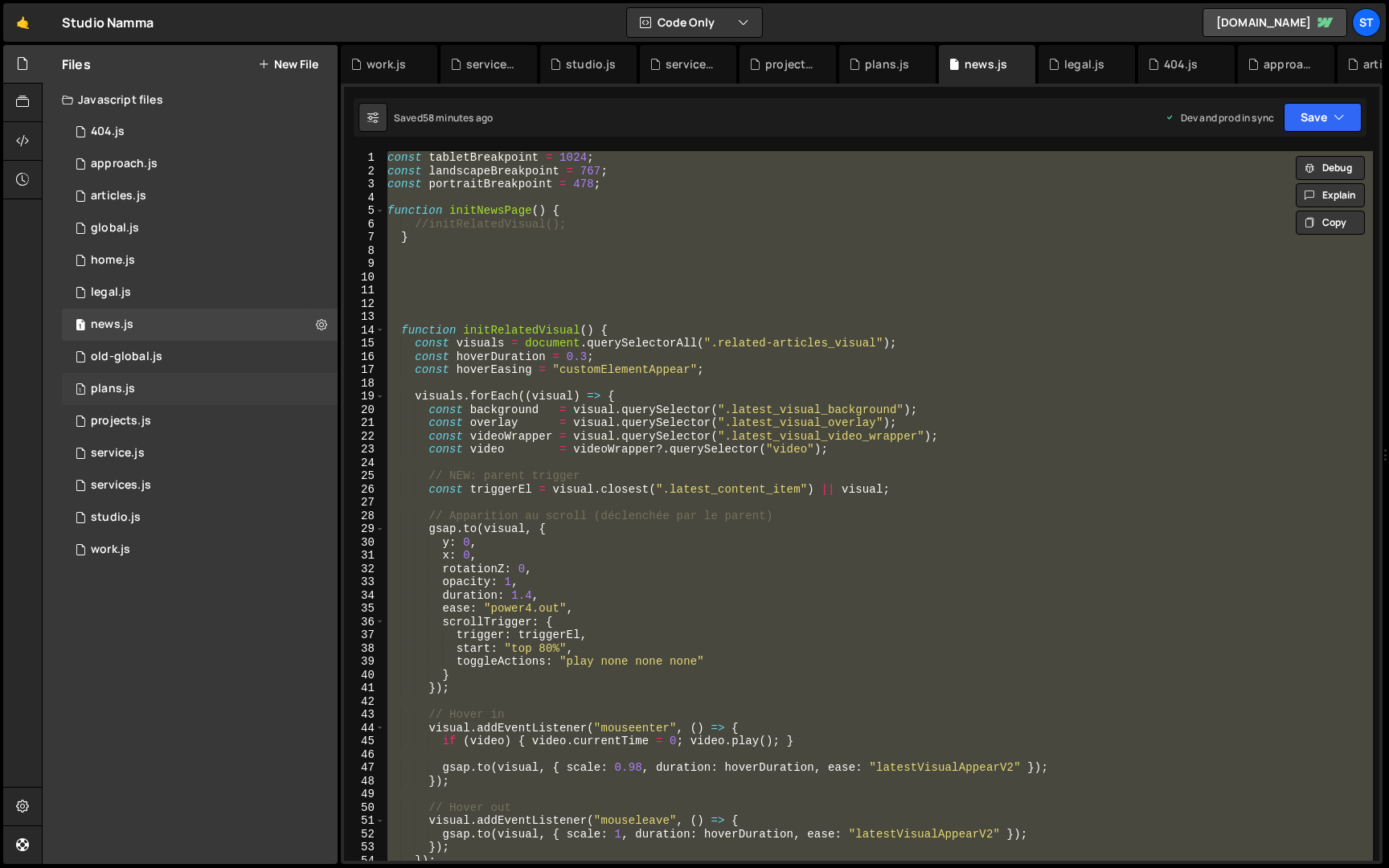
click at [224, 381] on div "1 plans.js 0" at bounding box center [199, 389] width 276 height 32
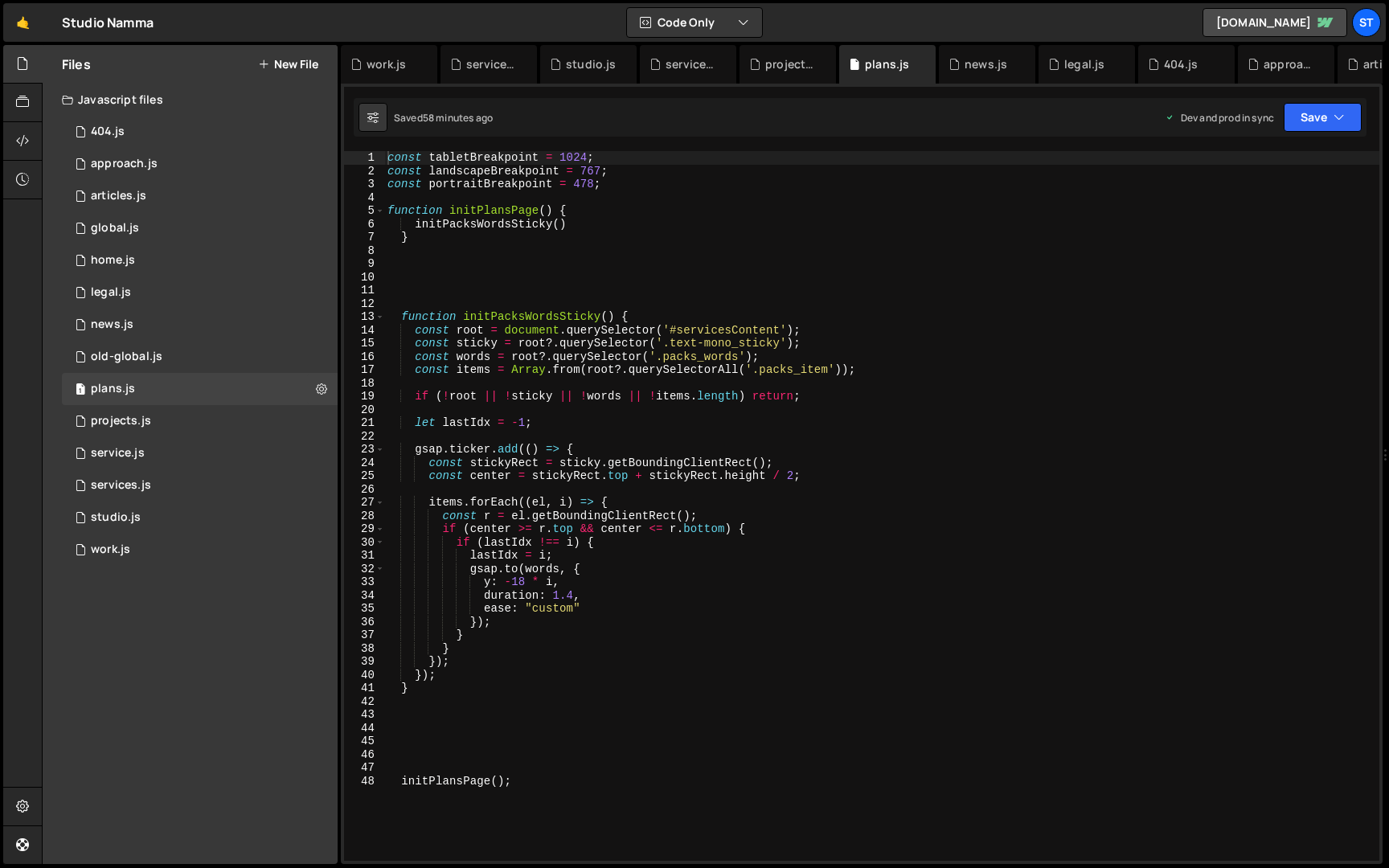
click at [568, 303] on div "const tabletBreakpoint = 1024 ; const landscapeBreakpoint = 767 ; const portrai…" at bounding box center [882, 519] width 995 height 736
type textarea "initPlansPage();"
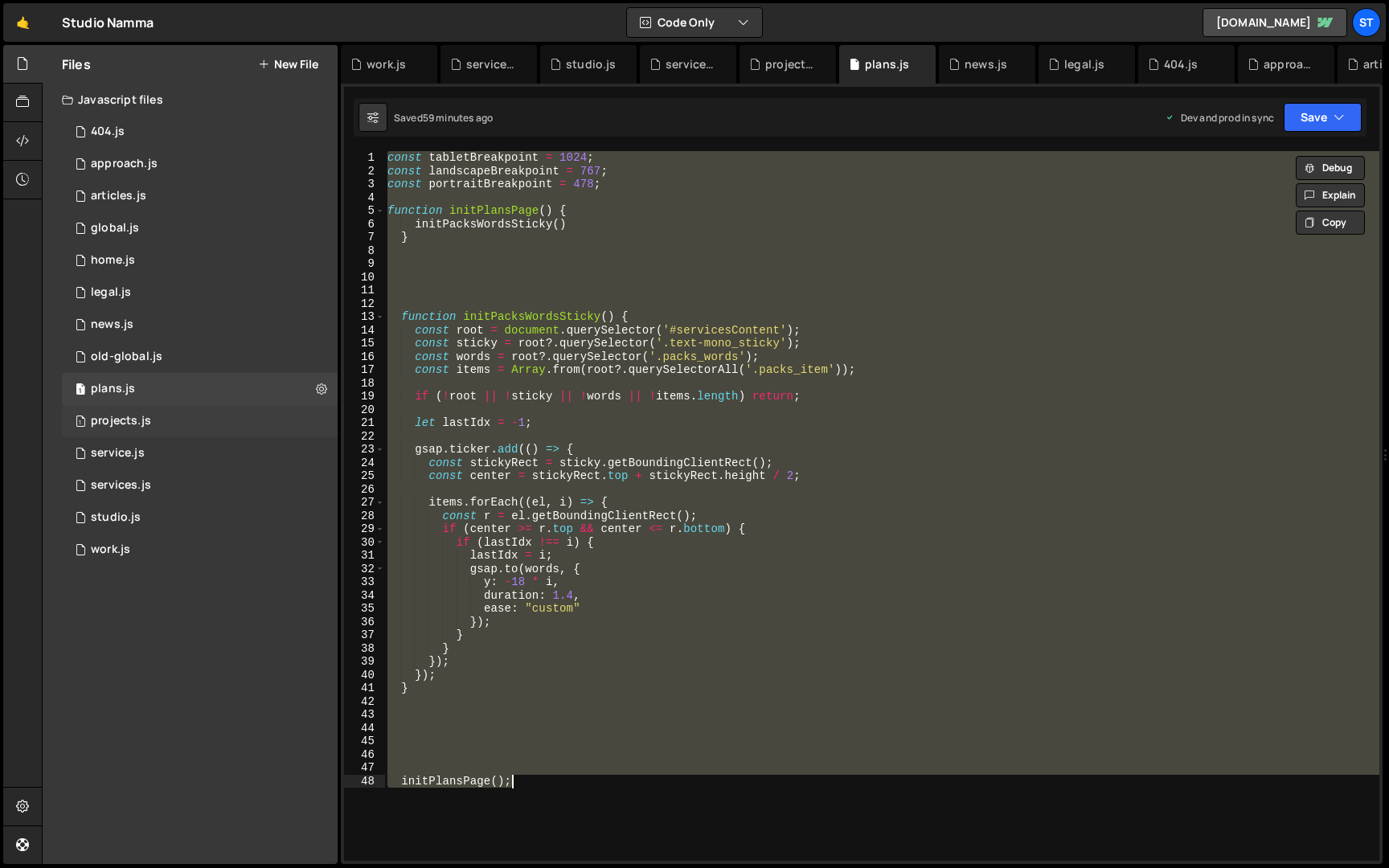
click at [225, 416] on div "1 projects.js 0" at bounding box center [199, 421] width 276 height 32
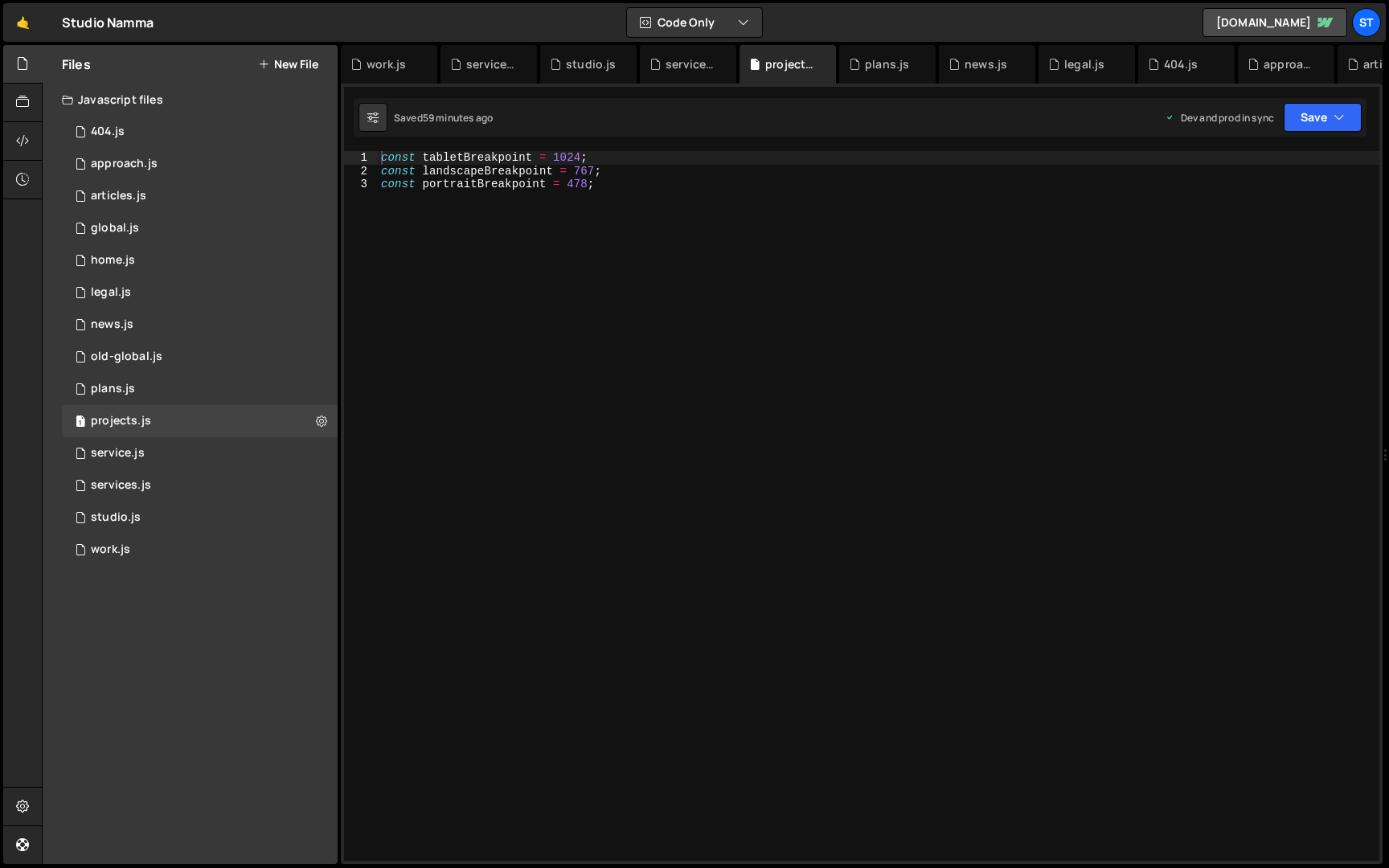
click at [744, 500] on div "const tabletBreakpoint = 1024 ; const landscapeBreakpoint = 767 ; const portrai…" at bounding box center [878, 519] width 1002 height 736
type textarea "const landscapeBreakpoint = 767; const portraitBreakpoint = 478;"
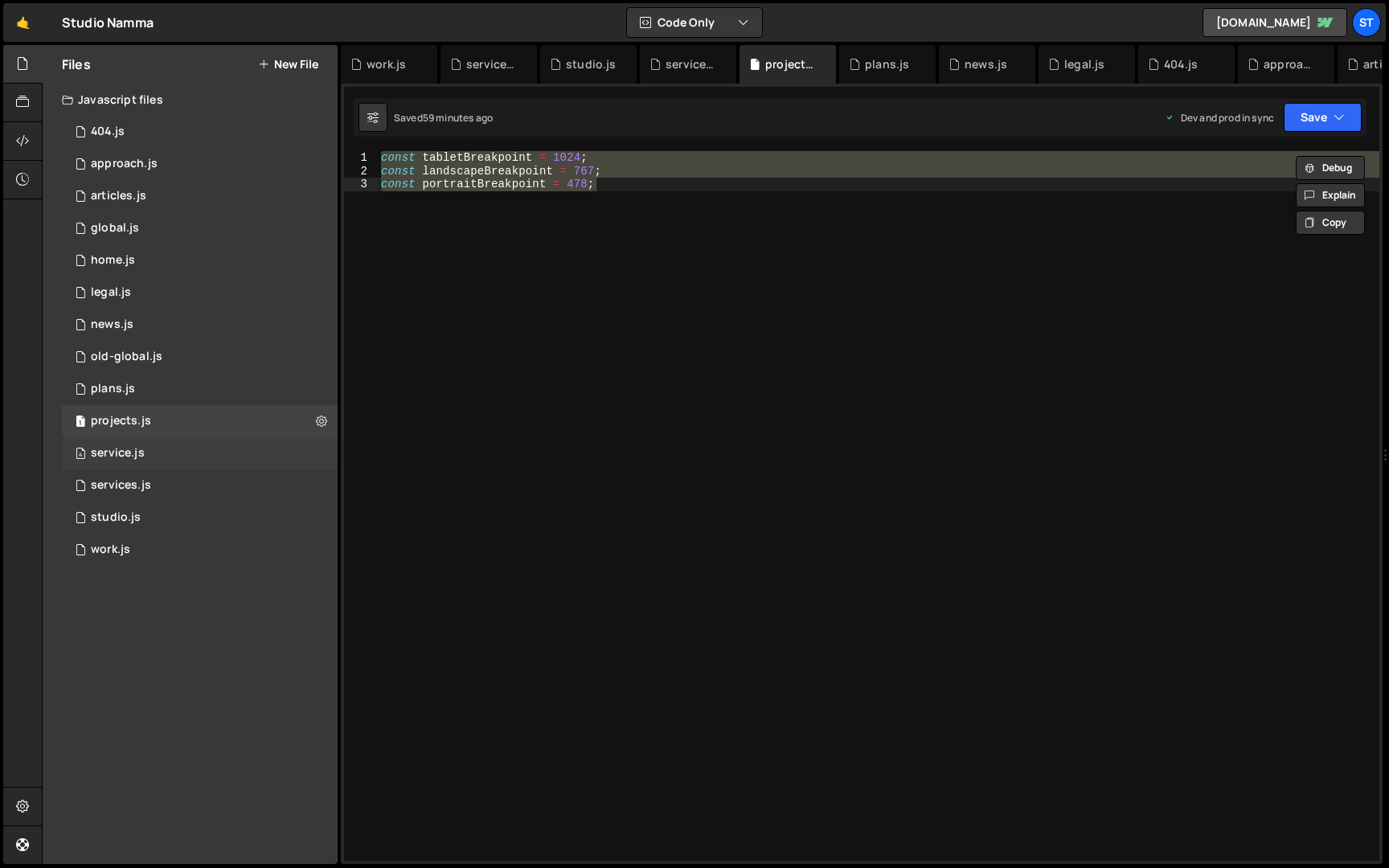
click at [183, 449] on div "4 service.js 0" at bounding box center [199, 454] width 276 height 32
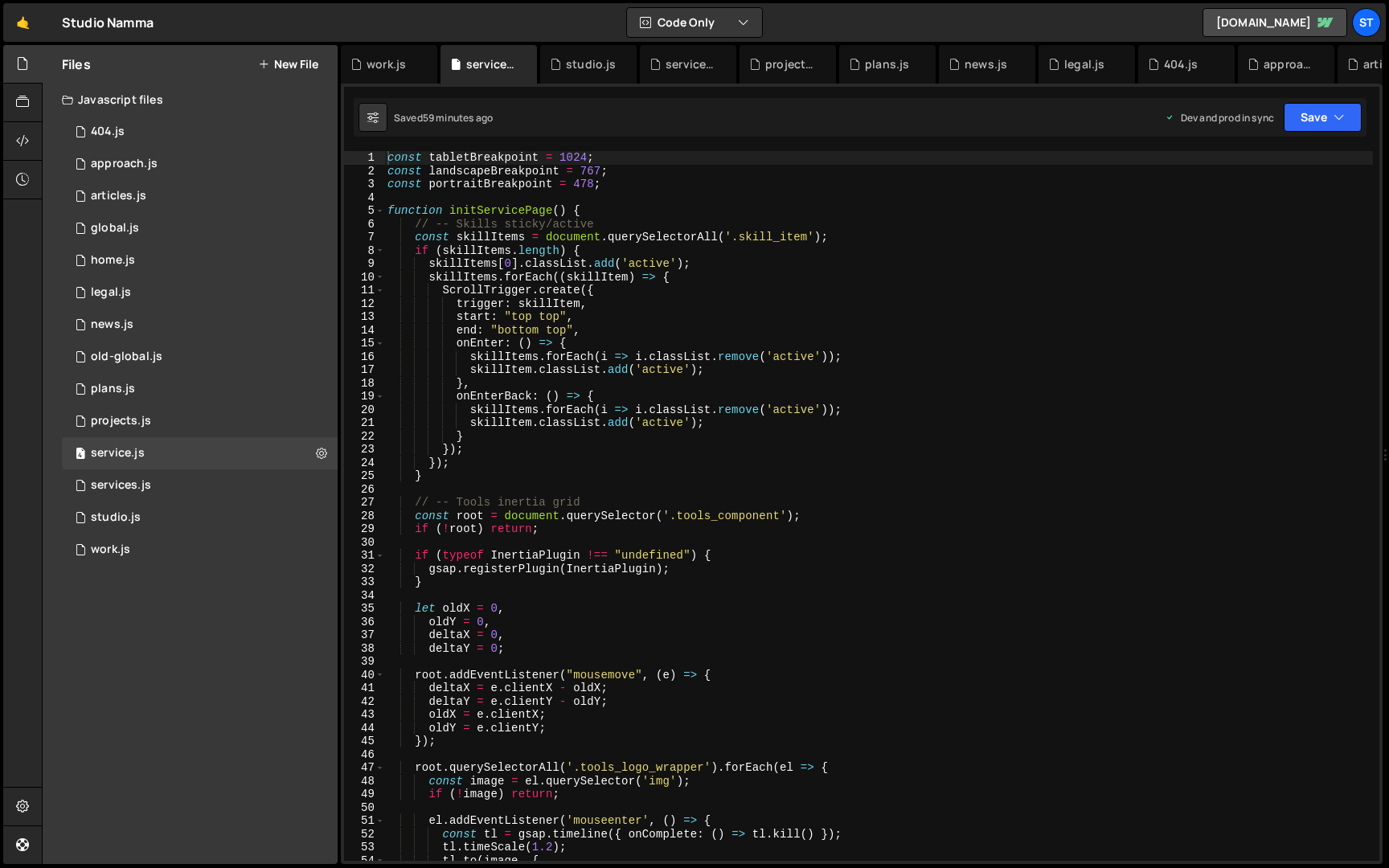
click at [603, 306] on div "const tabletBreakpoint = 1024 ; const landscapeBreakpoint = 767 ; const portrai…" at bounding box center [878, 519] width 989 height 736
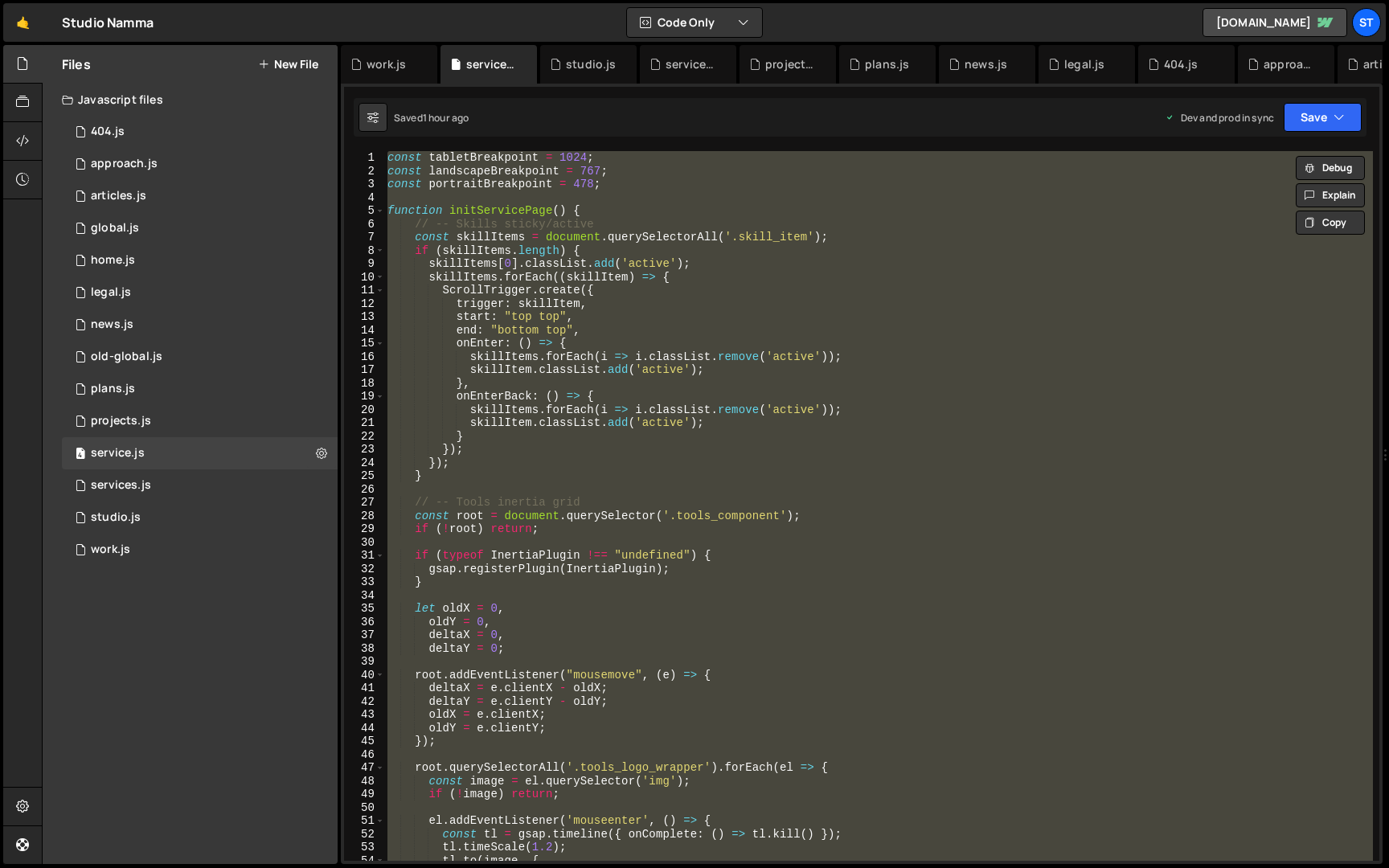
click at [573, 375] on div "const tabletBreakpoint = 1024 ; const landscapeBreakpoint = 767 ; const portrai…" at bounding box center [878, 506] width 989 height 710
type textarea "initServicePage();"
click at [249, 484] on div "1 services.js 0" at bounding box center [199, 485] width 276 height 32
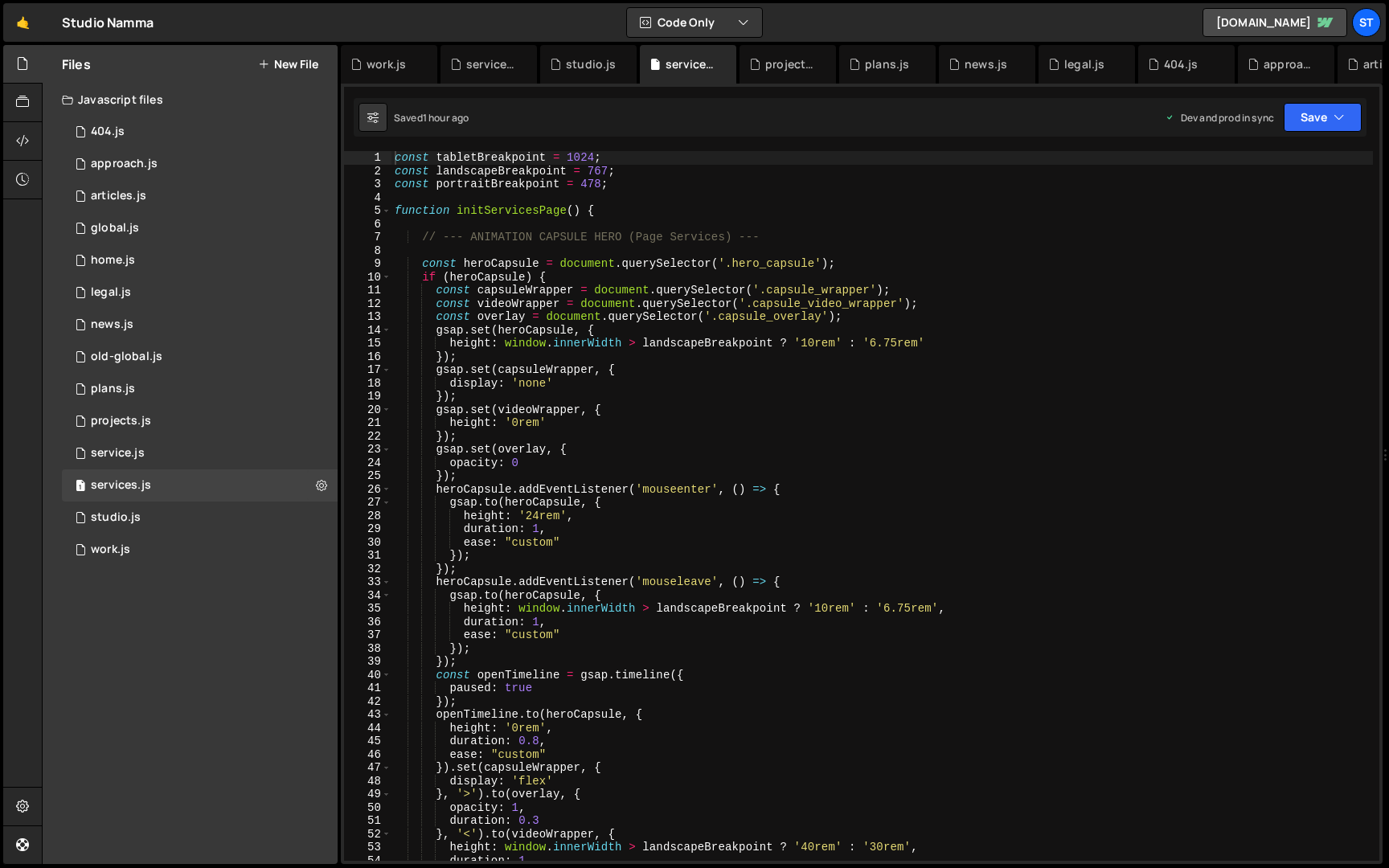
click at [601, 409] on div "const tabletBreakpoint = 1024 ; const landscapeBreakpoint = 767 ; const portrai…" at bounding box center [882, 519] width 981 height 736
type textarea "initServicesPage();"
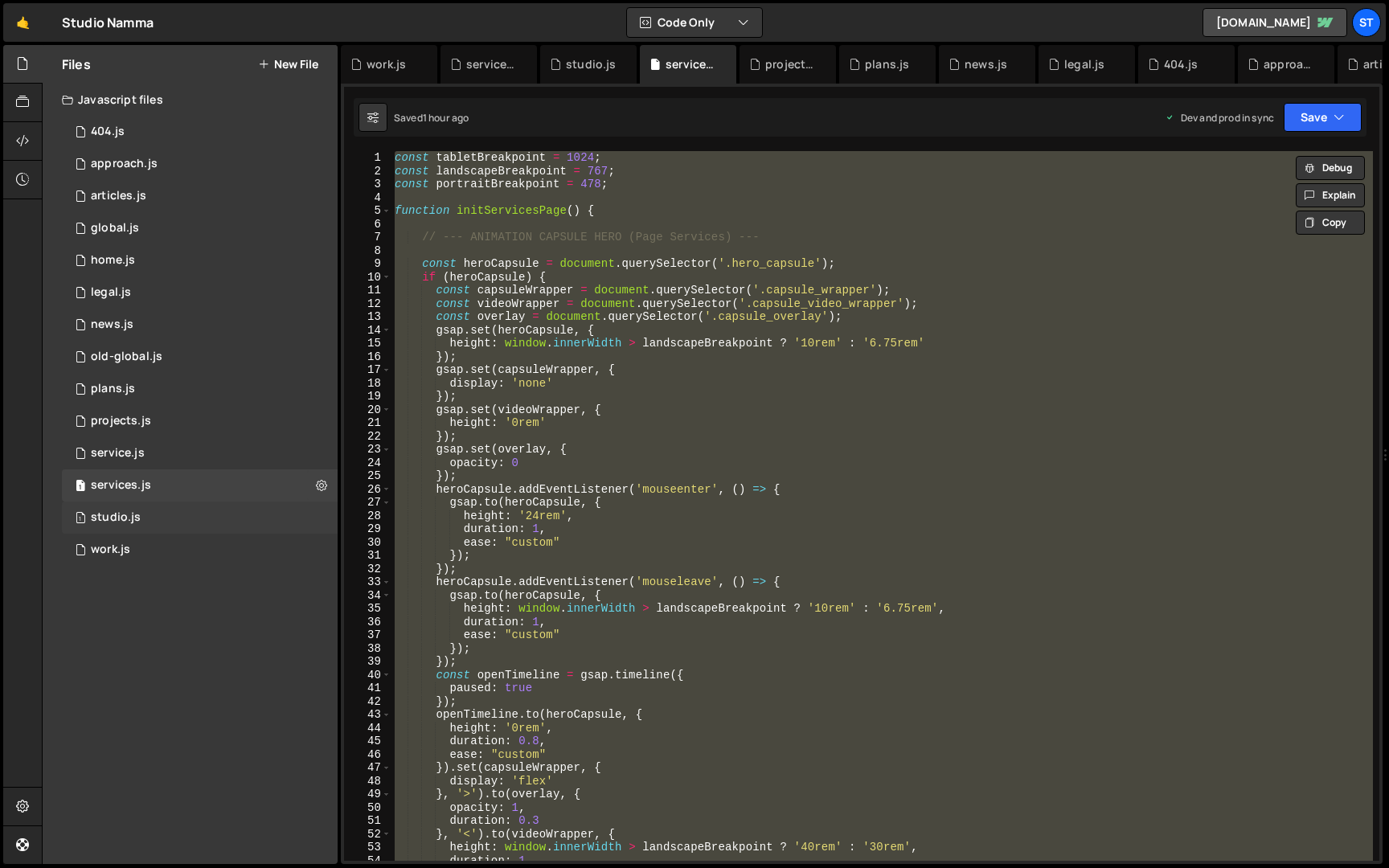
click at [215, 511] on div "1 studio.js 0" at bounding box center [199, 517] width 276 height 32
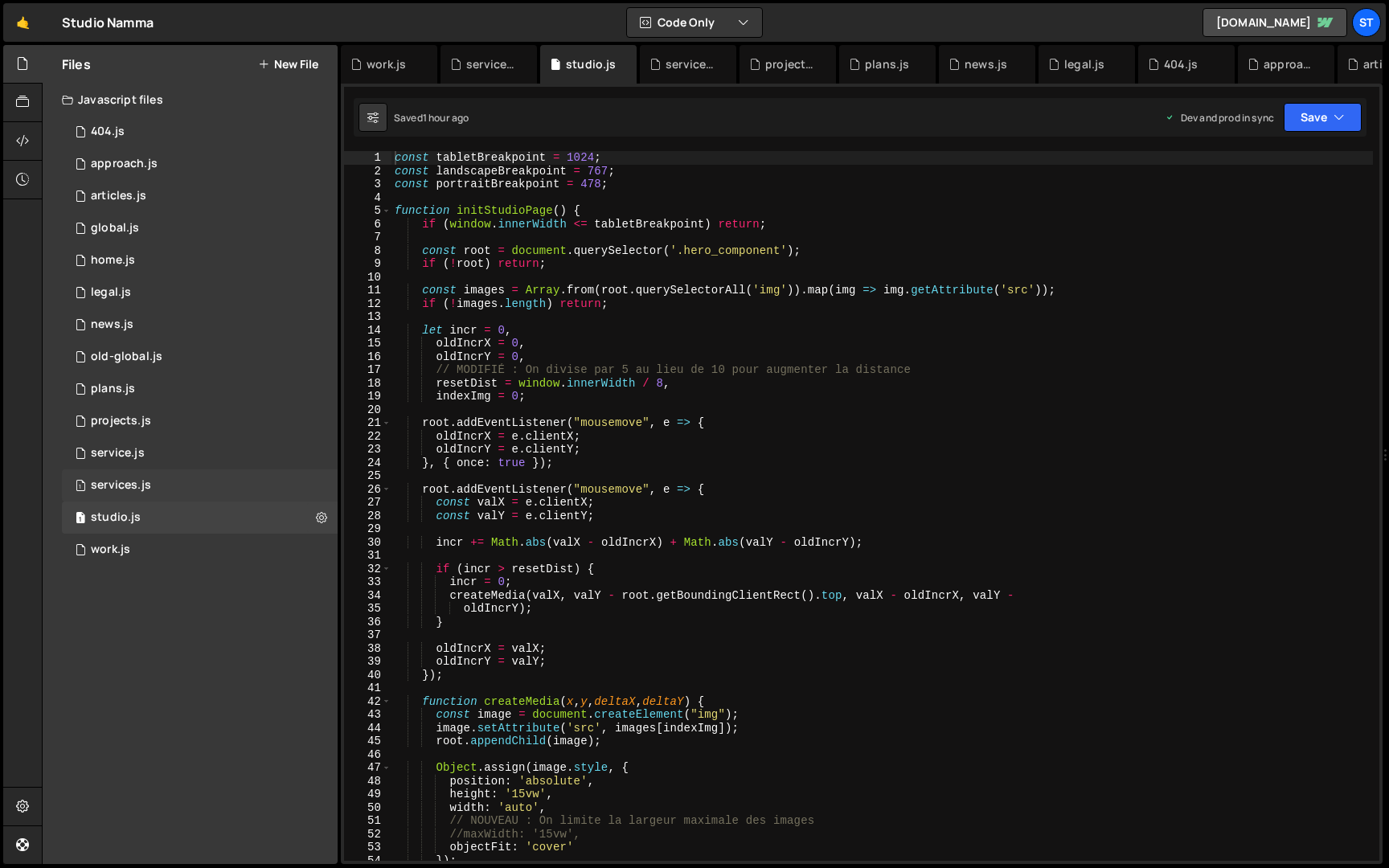
click at [228, 477] on div "1 services.js 0" at bounding box center [199, 485] width 276 height 32
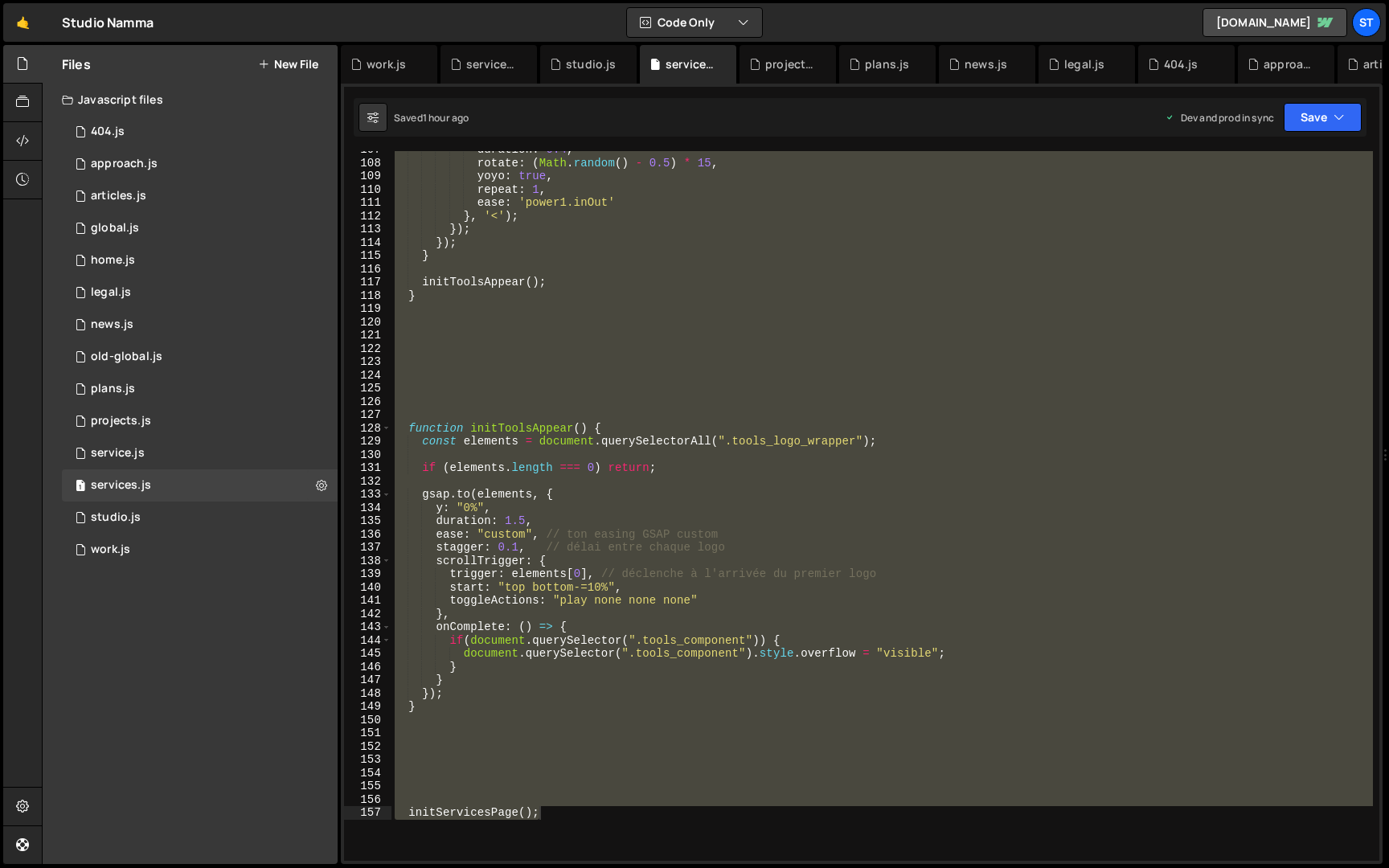
scroll to position [1663, 0]
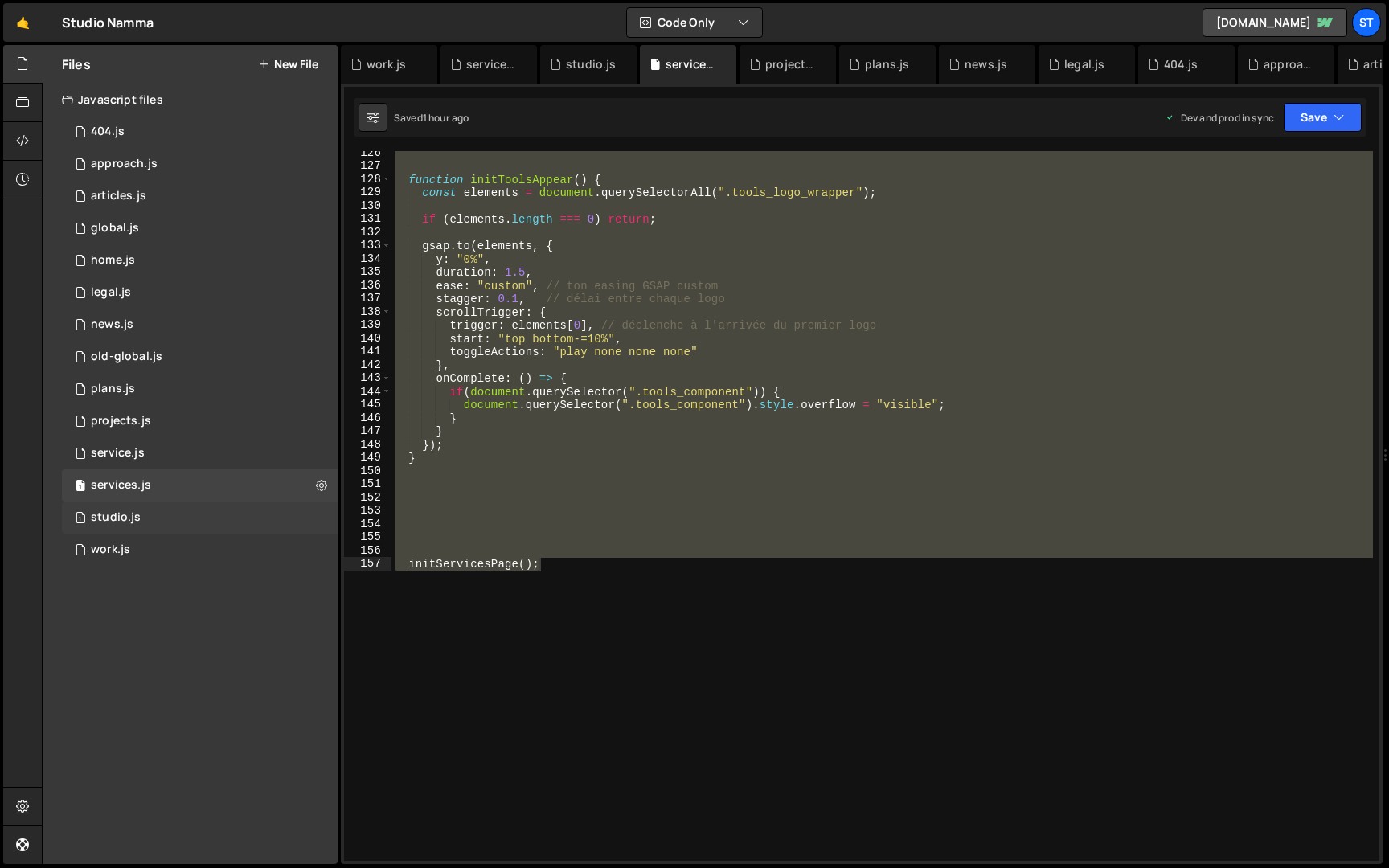
click at [168, 516] on div "1 studio.js 0" at bounding box center [199, 517] width 276 height 32
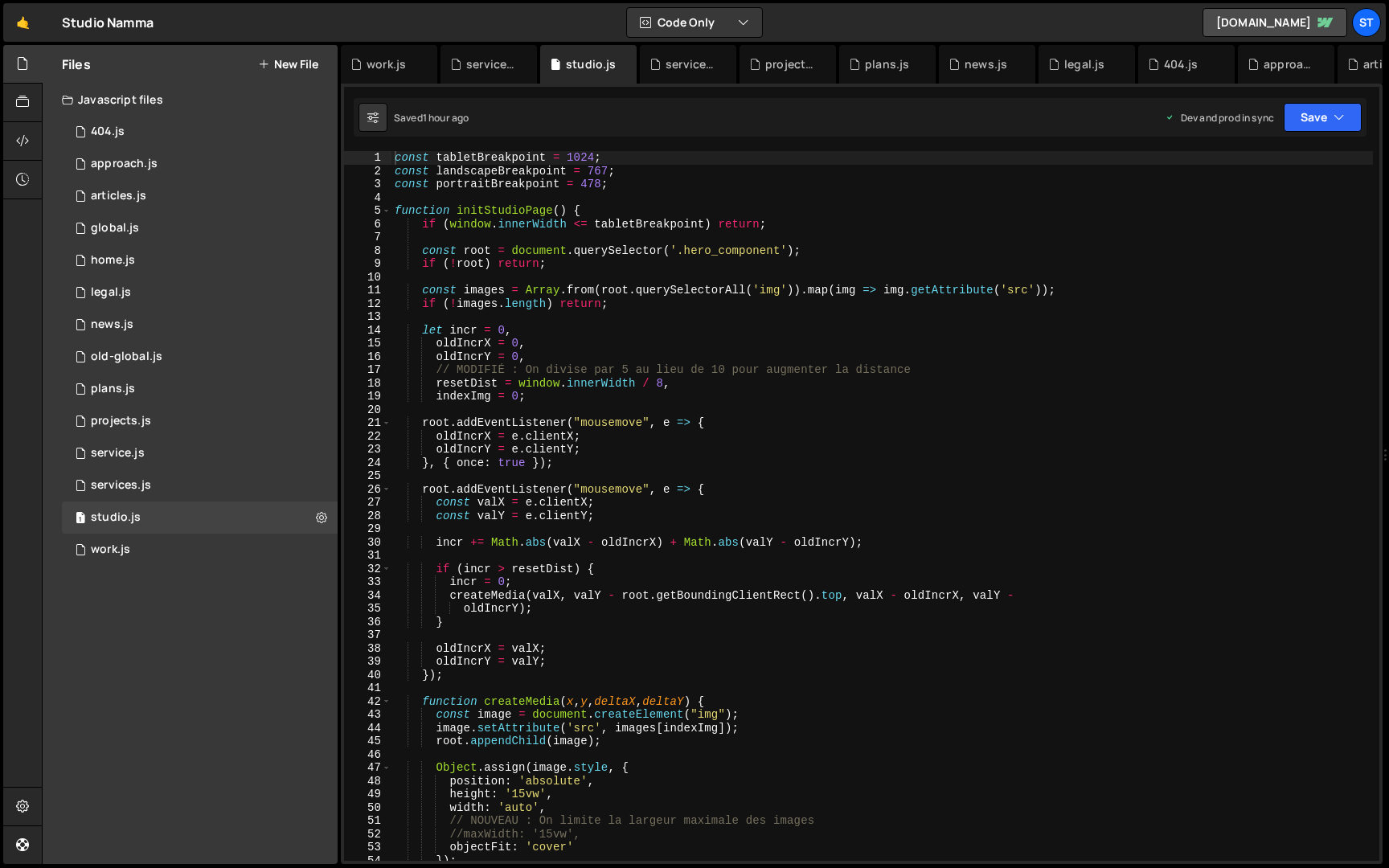
click at [526, 438] on div "const tabletBreakpoint = 1024 ; const landscapeBreakpoint = 767 ; const portrai…" at bounding box center [882, 519] width 981 height 736
type textarea "initStudioPage();"
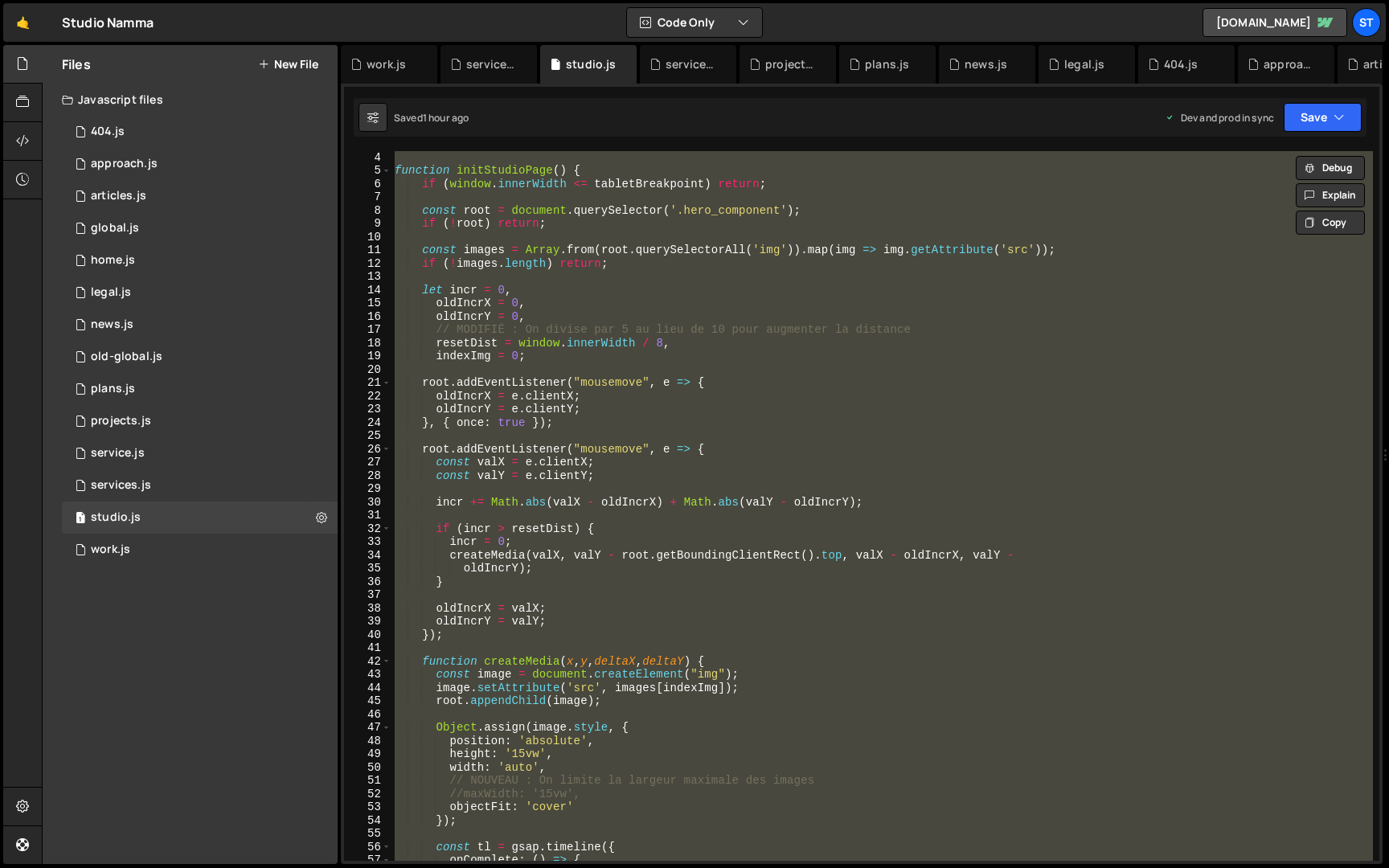
scroll to position [1018, 0]
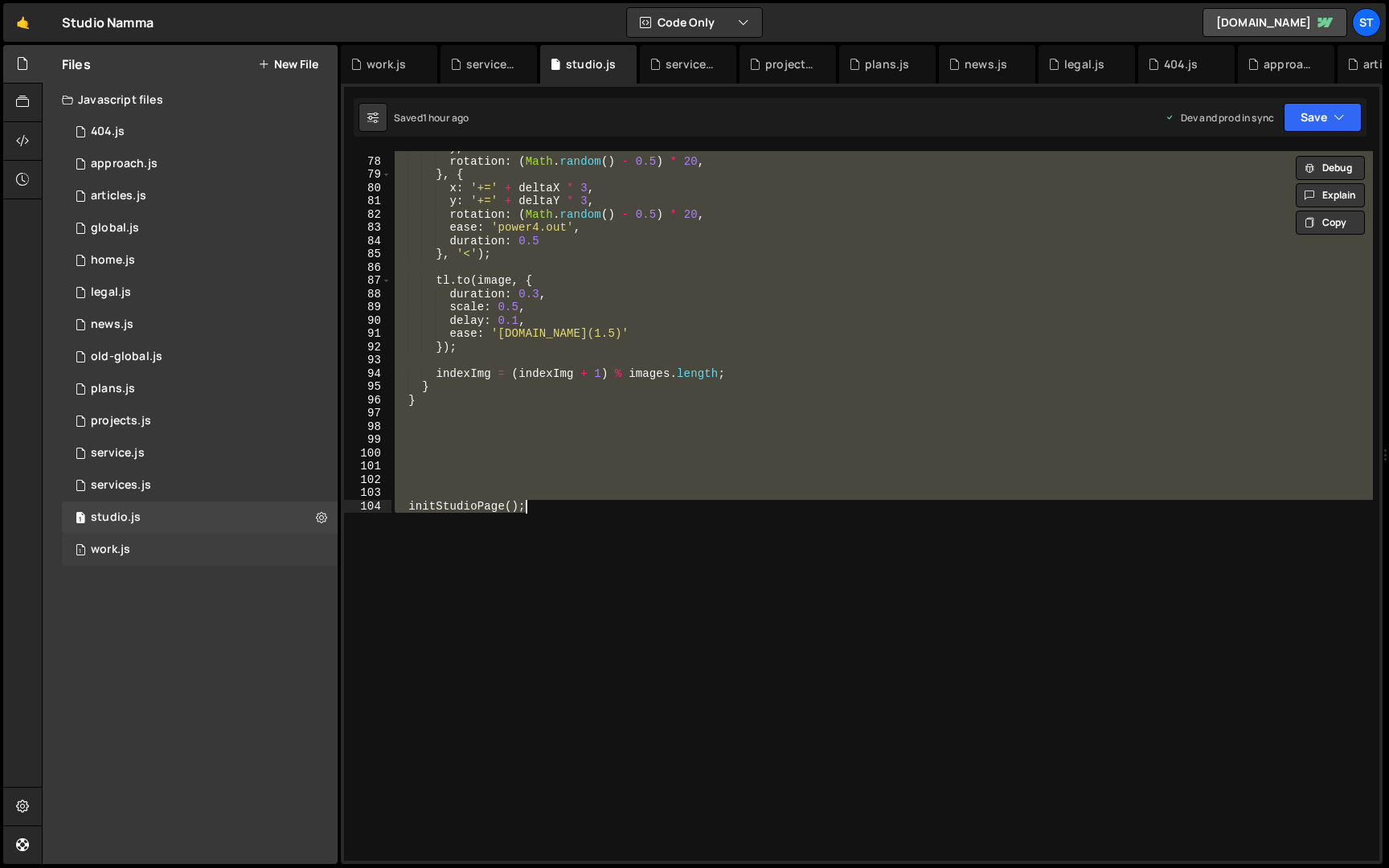
click at [210, 554] on div "1 work.js 0" at bounding box center [199, 550] width 276 height 32
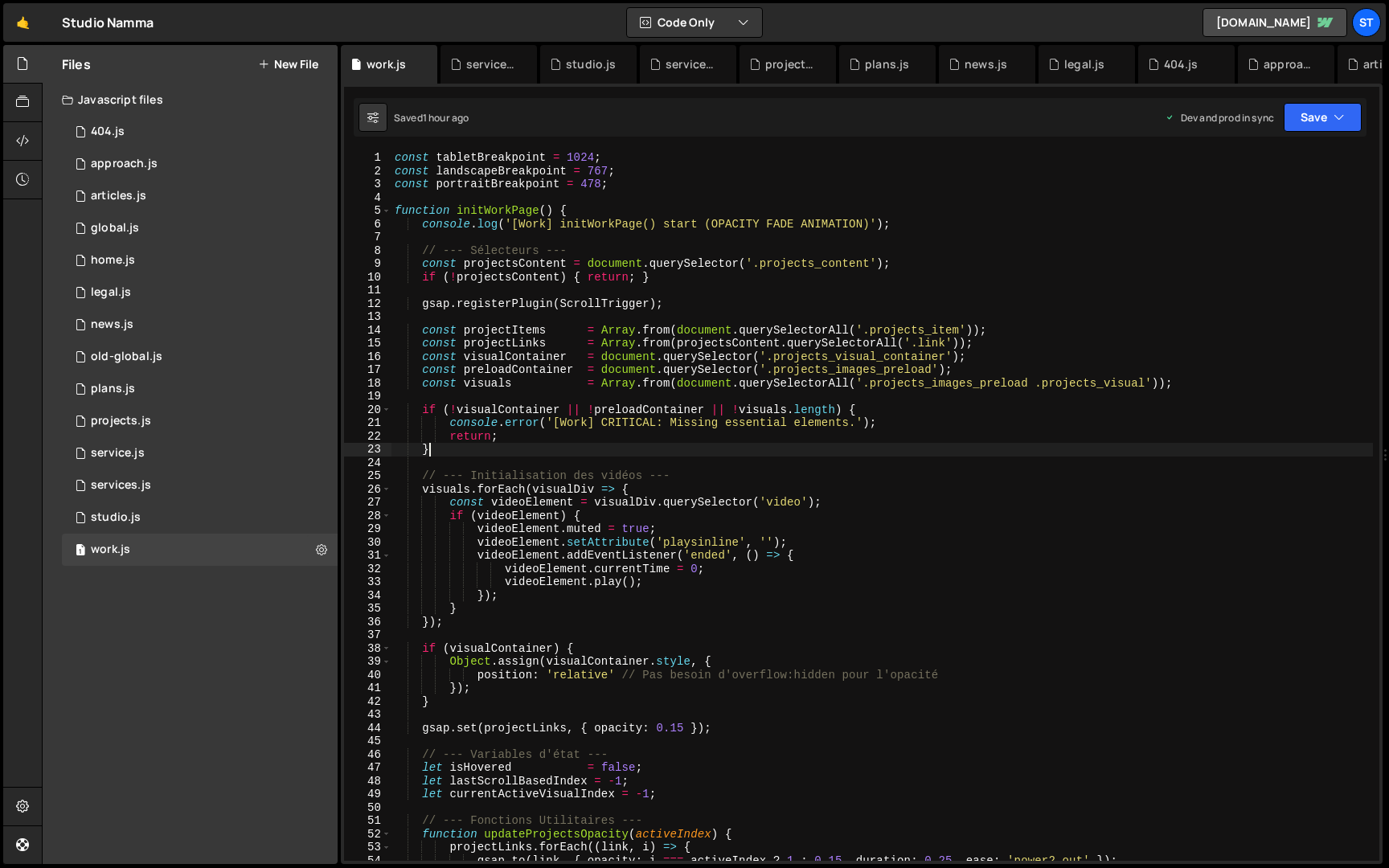
click at [623, 455] on div "const tabletBreakpoint = 1024 ; const landscapeBreakpoint = 767 ; const portrai…" at bounding box center [882, 519] width 981 height 736
type textarea "initWorkPage();"
